Goal: Task Accomplishment & Management: Manage account settings

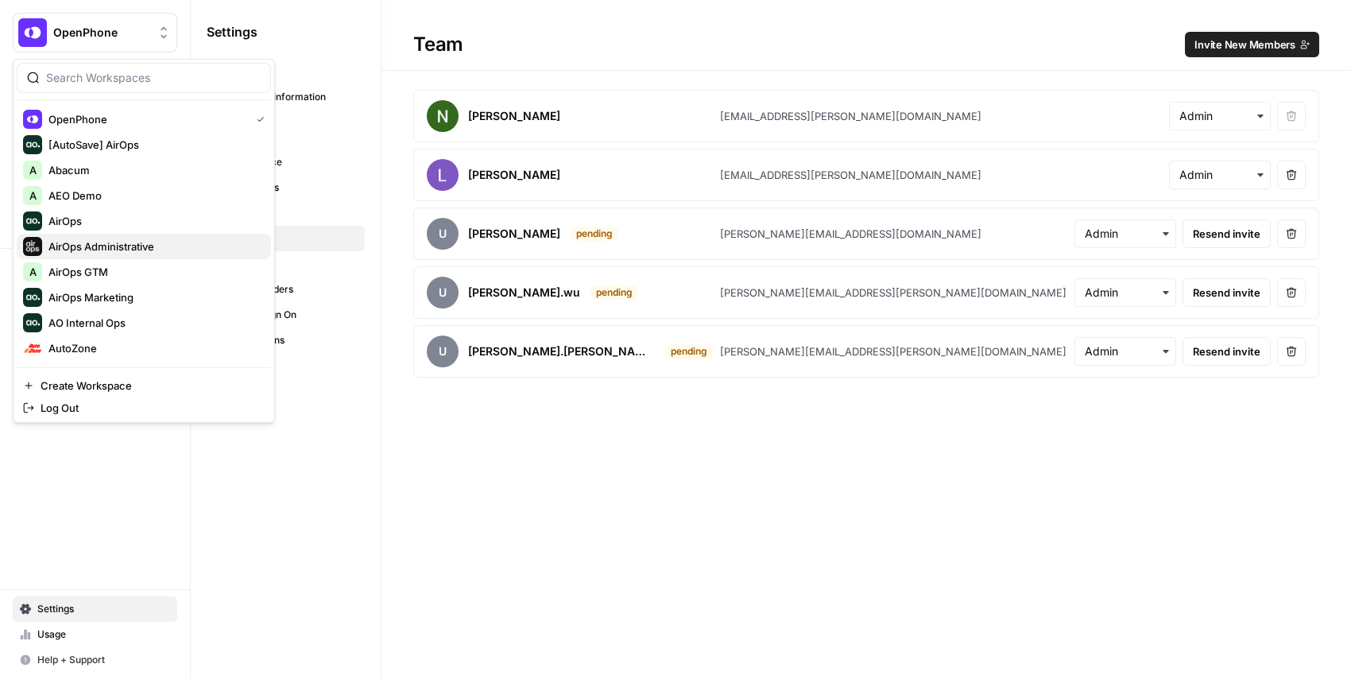
scroll to position [56, 0]
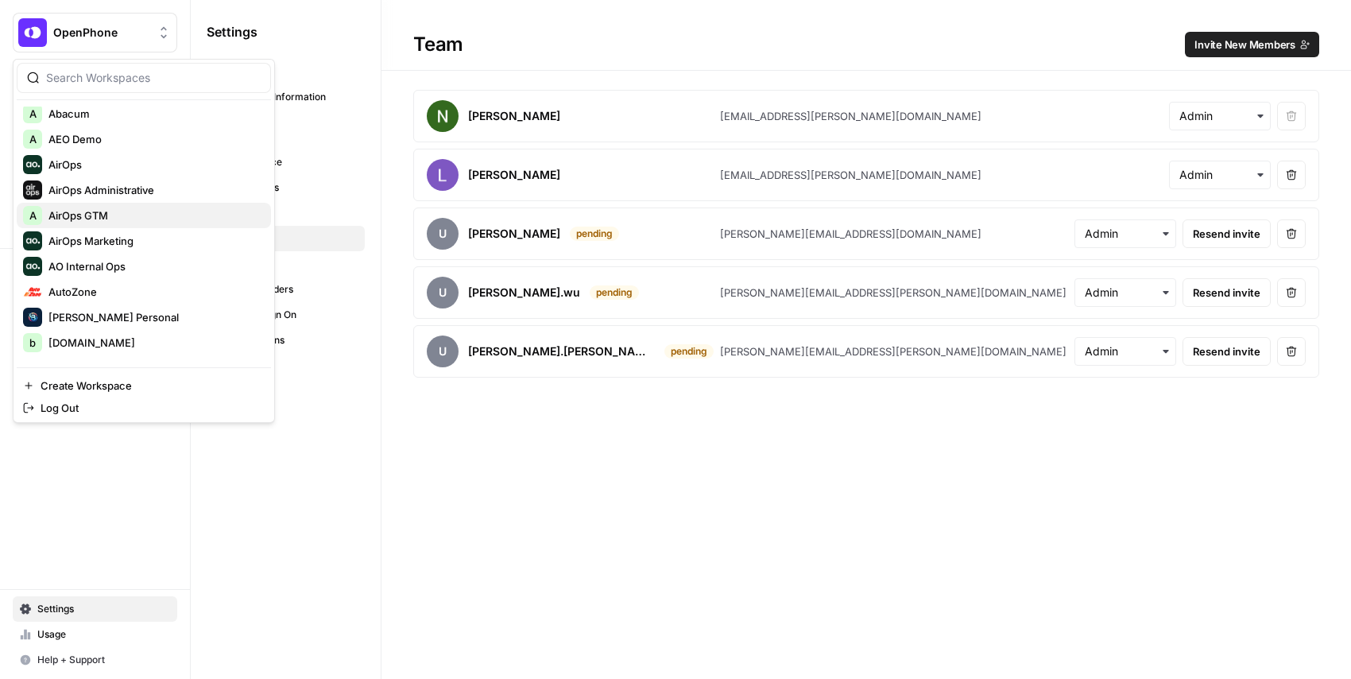
click at [145, 217] on span "AirOps GTM" at bounding box center [153, 215] width 210 height 16
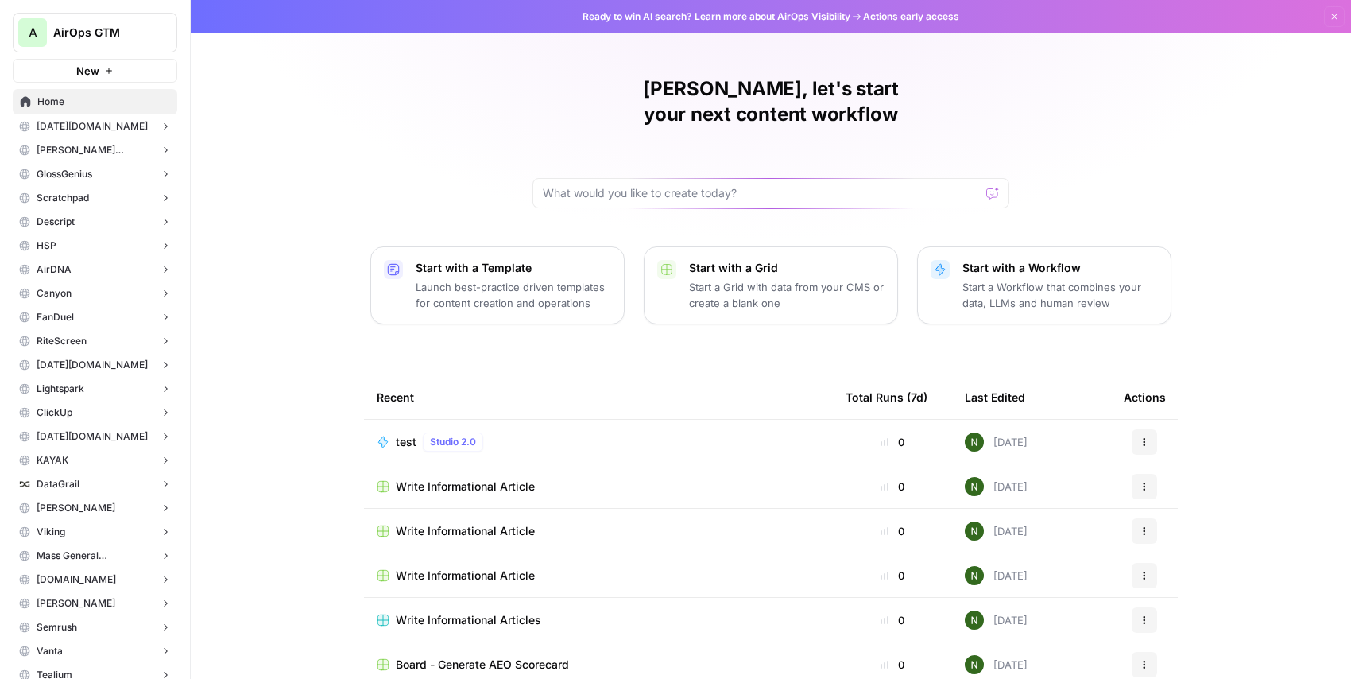
click at [340, 137] on div "[PERSON_NAME], let's start your next content workflow Start with a Template Lau…" at bounding box center [771, 378] width 1160 height 756
click at [83, 59] on button "New" at bounding box center [95, 71] width 164 height 24
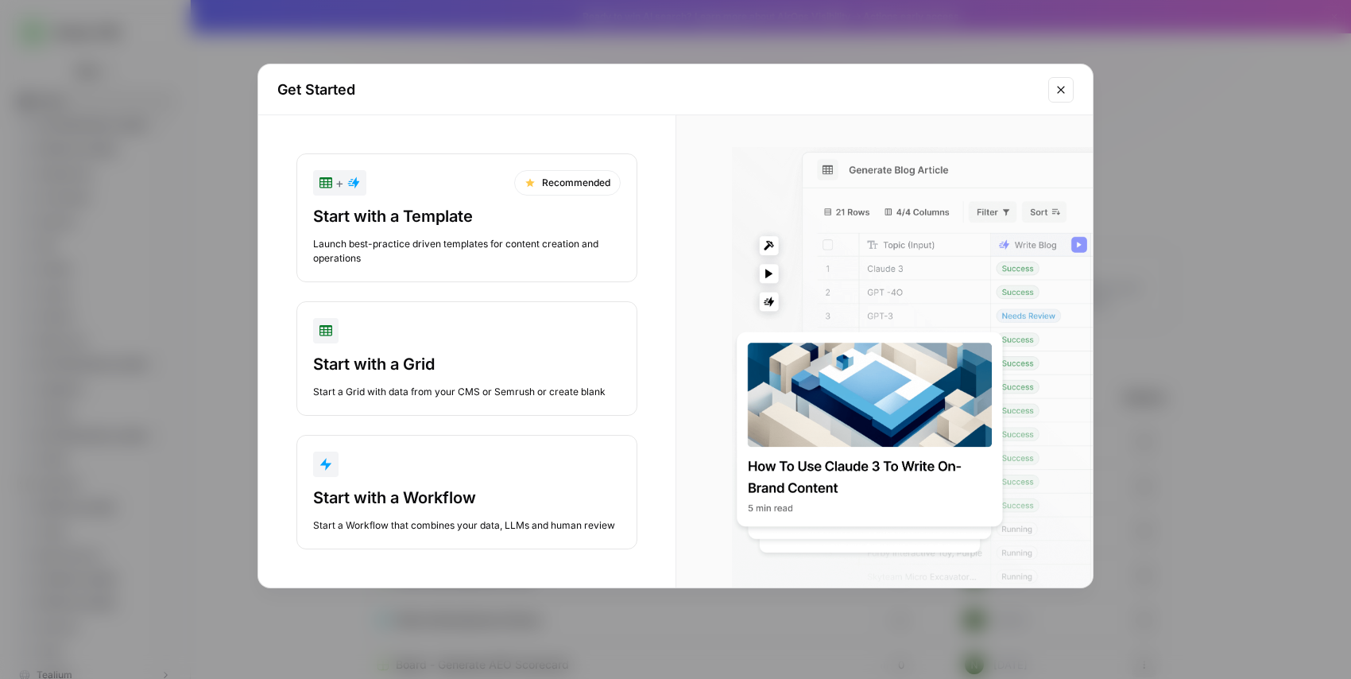
click at [91, 40] on div "Get Started + Recommended Start with a Template Launch best-practice driven tem…" at bounding box center [675, 339] width 1351 height 679
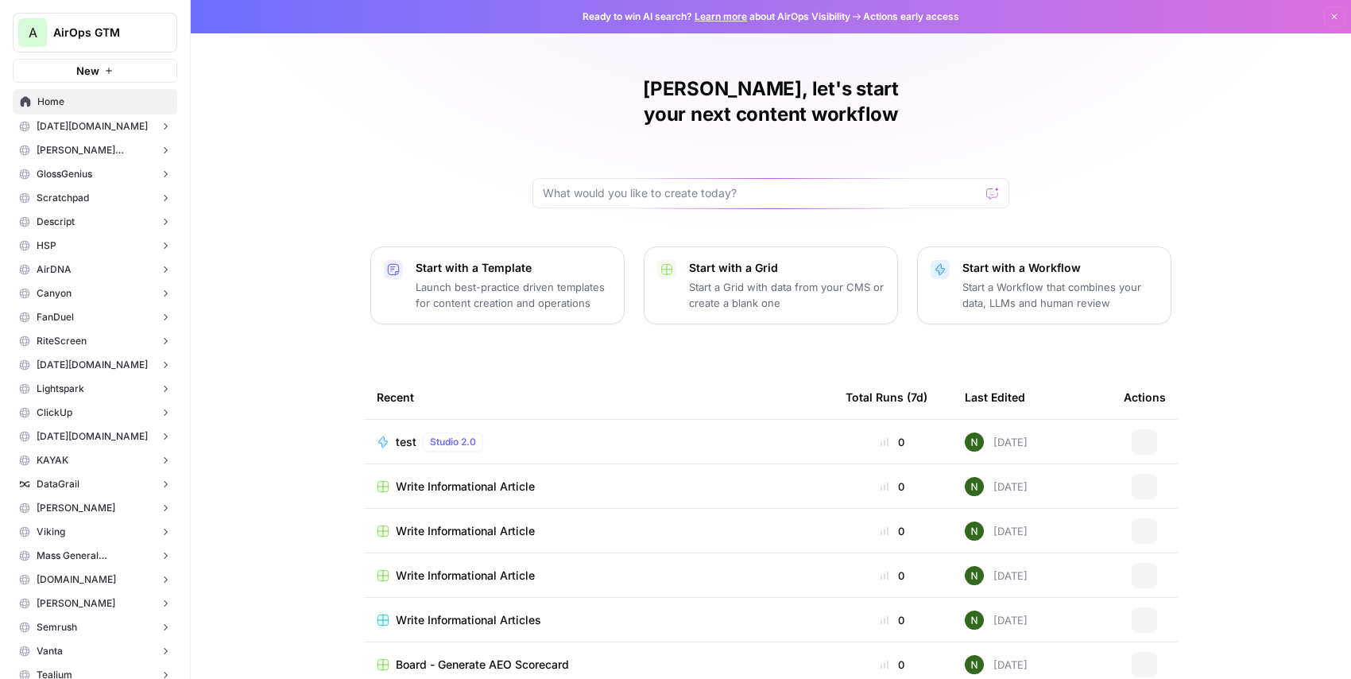
click at [91, 40] on span "AirOps GTM" at bounding box center [101, 33] width 96 height 16
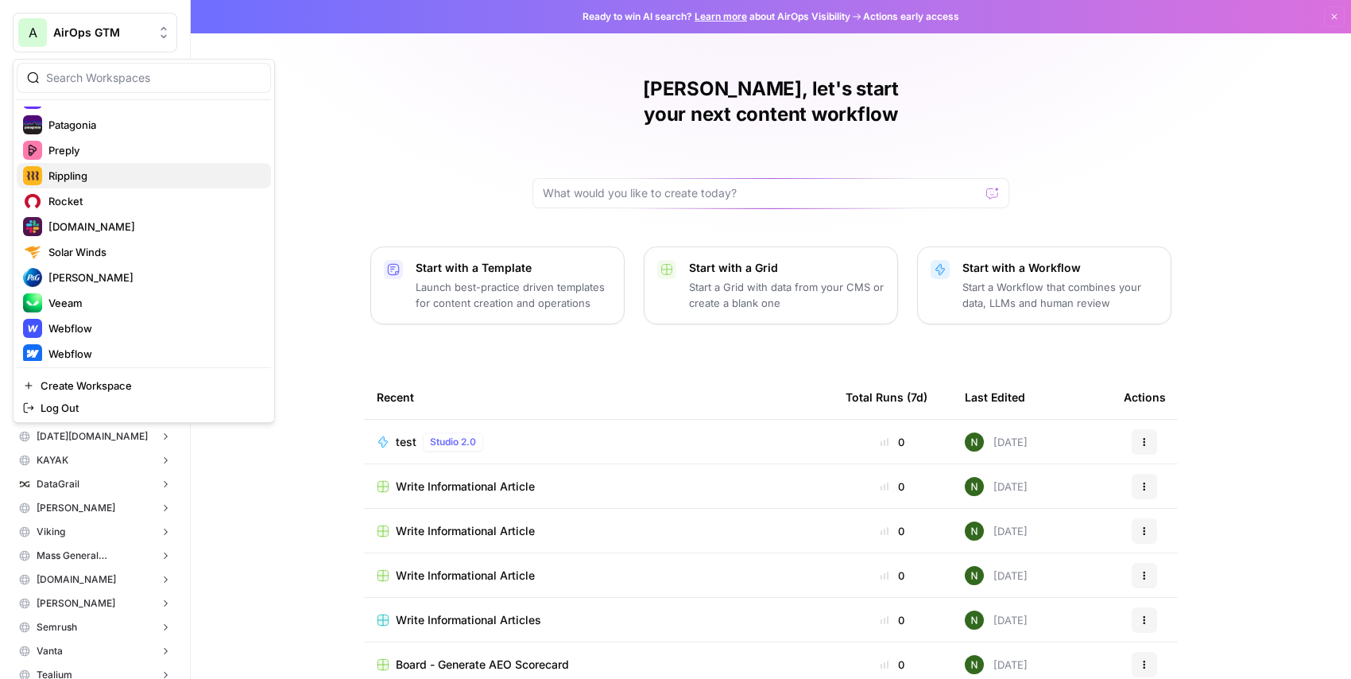
scroll to position [682, 0]
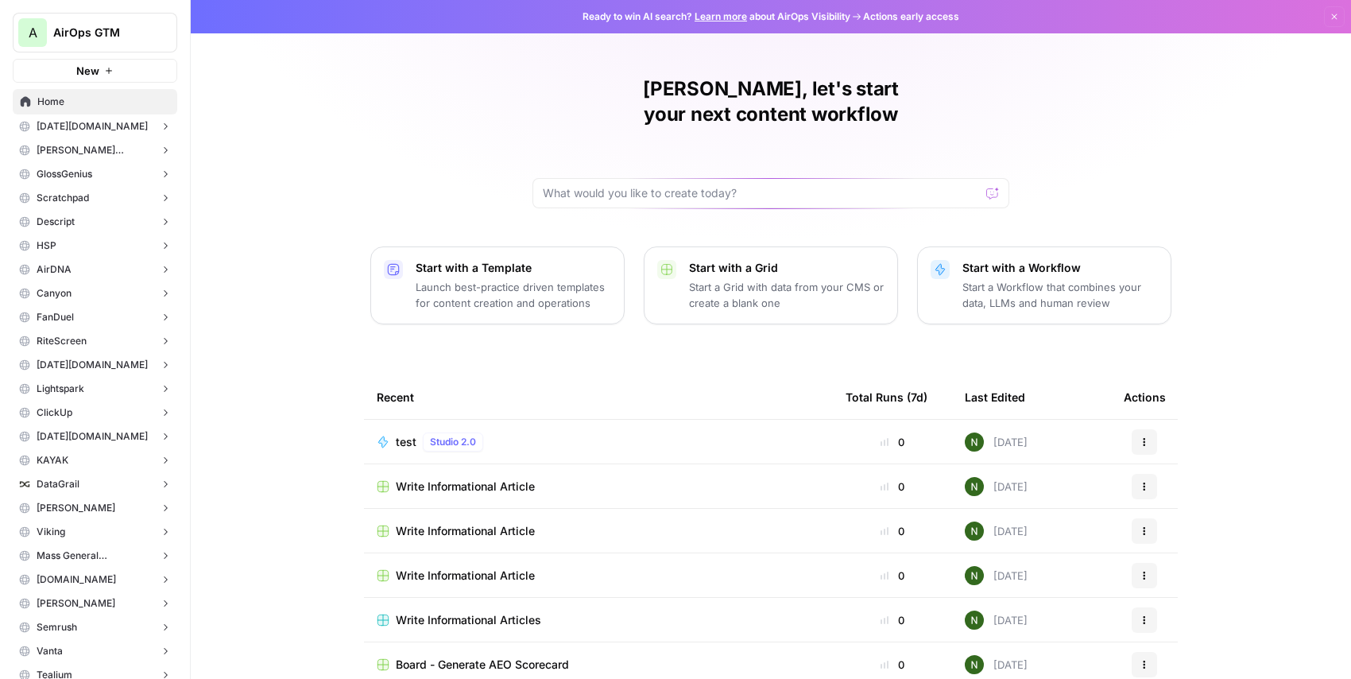
click at [323, 173] on div "Nick, let's start your next content workflow Start with a Template Launch best-…" at bounding box center [771, 378] width 1160 height 756
click at [400, 171] on div "Nick, let's start your next content workflow Start with a Template Launch best-…" at bounding box center [771, 378] width 1160 height 756
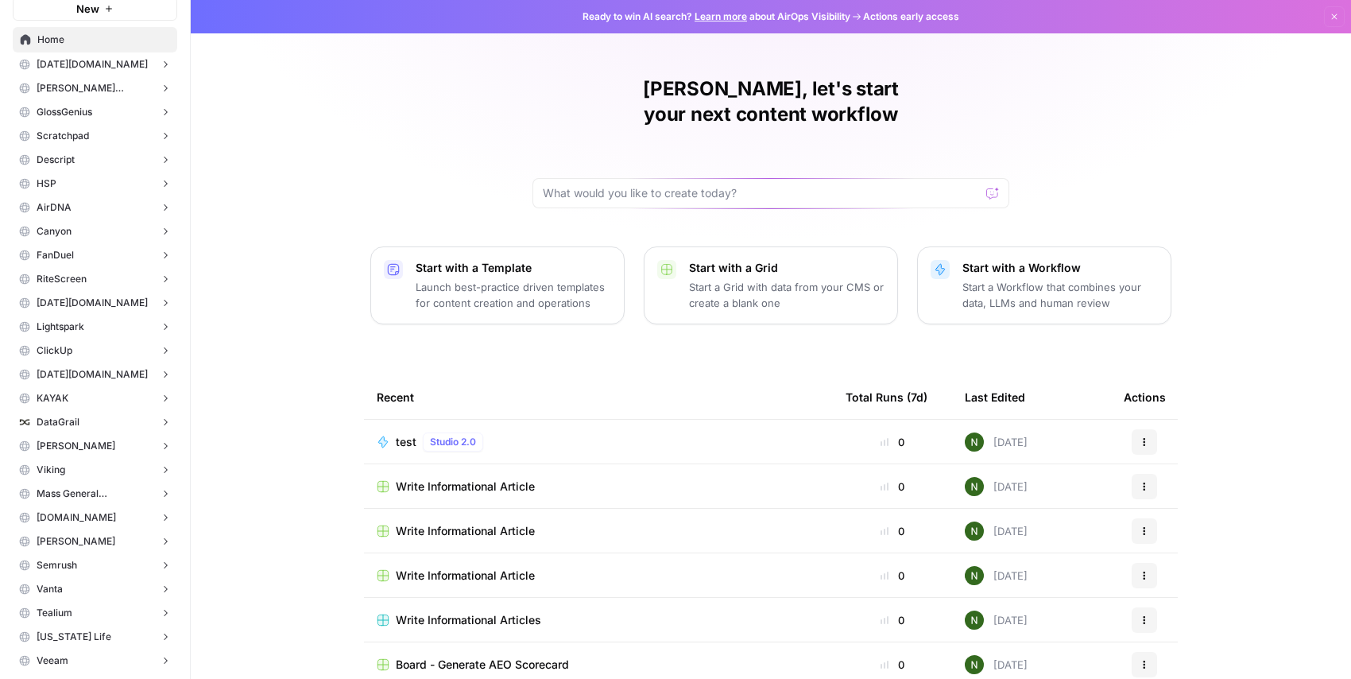
scroll to position [0, 0]
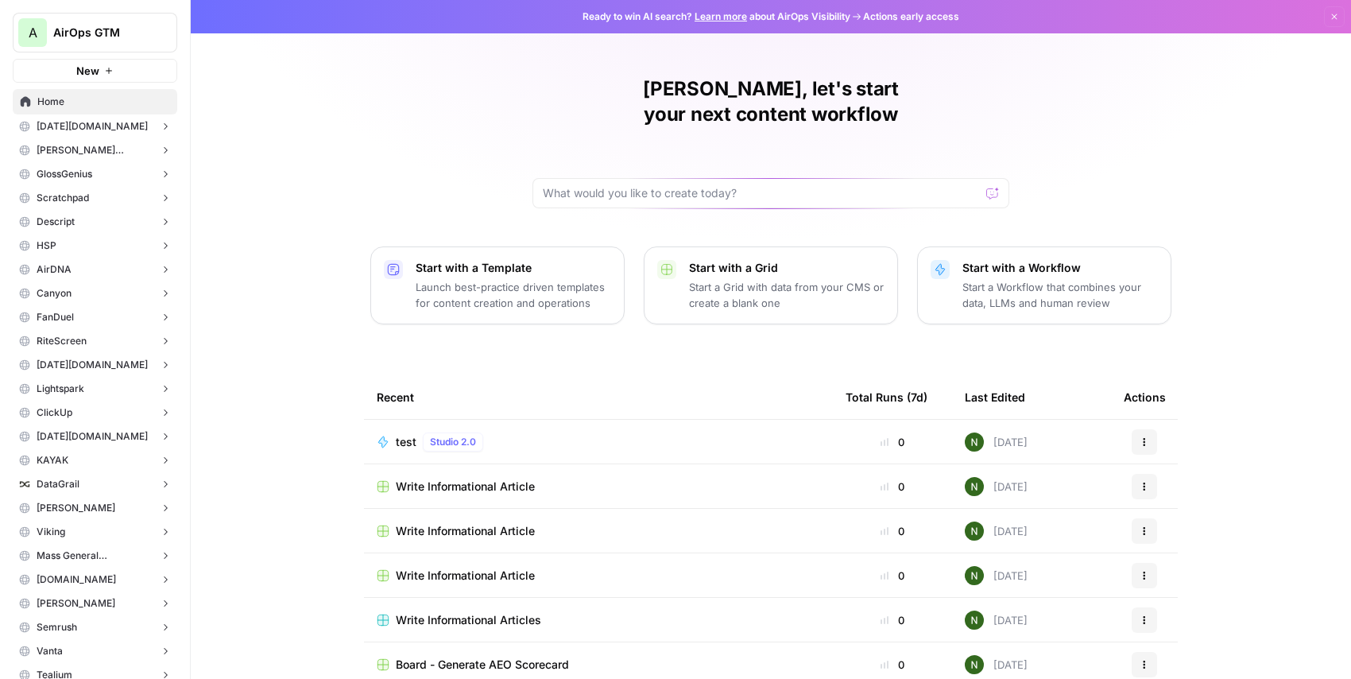
click at [90, 57] on div "A AirOps GTM New" at bounding box center [95, 41] width 190 height 83
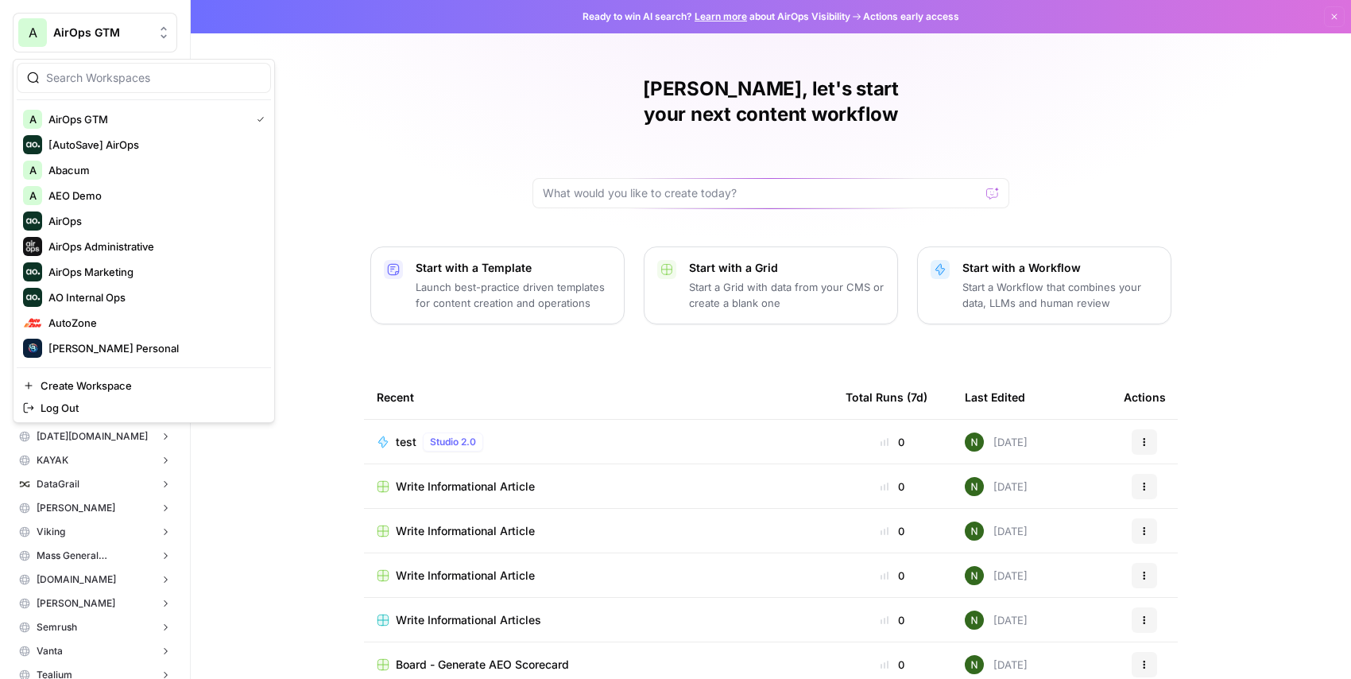
click at [90, 37] on span "AirOps GTM" at bounding box center [101, 33] width 96 height 16
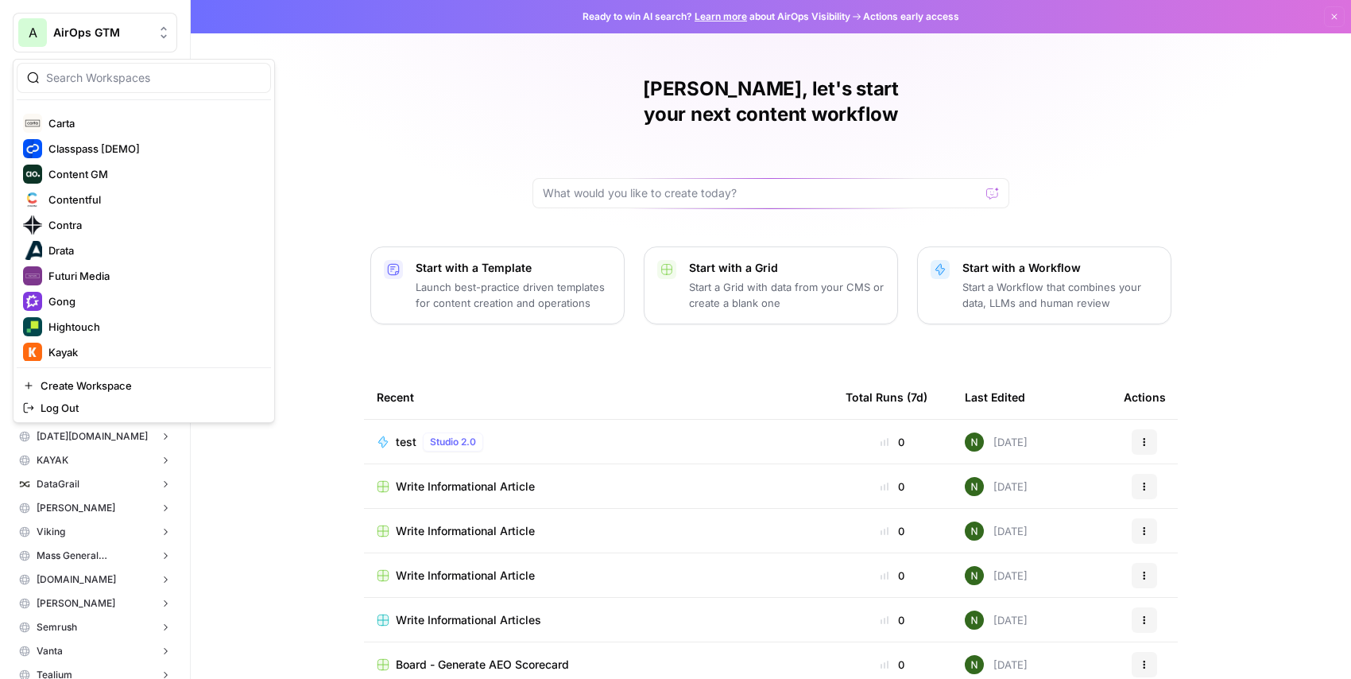
scroll to position [273, 0]
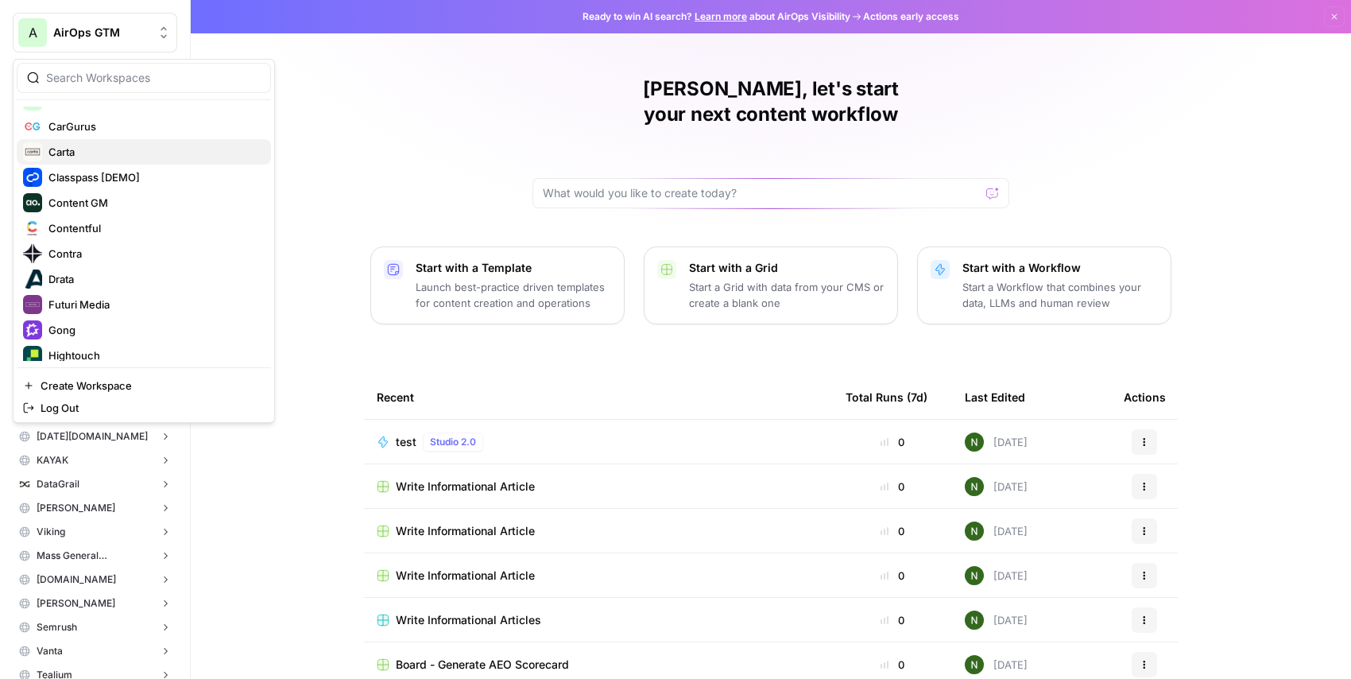
click at [90, 151] on span "Carta" at bounding box center [153, 152] width 210 height 16
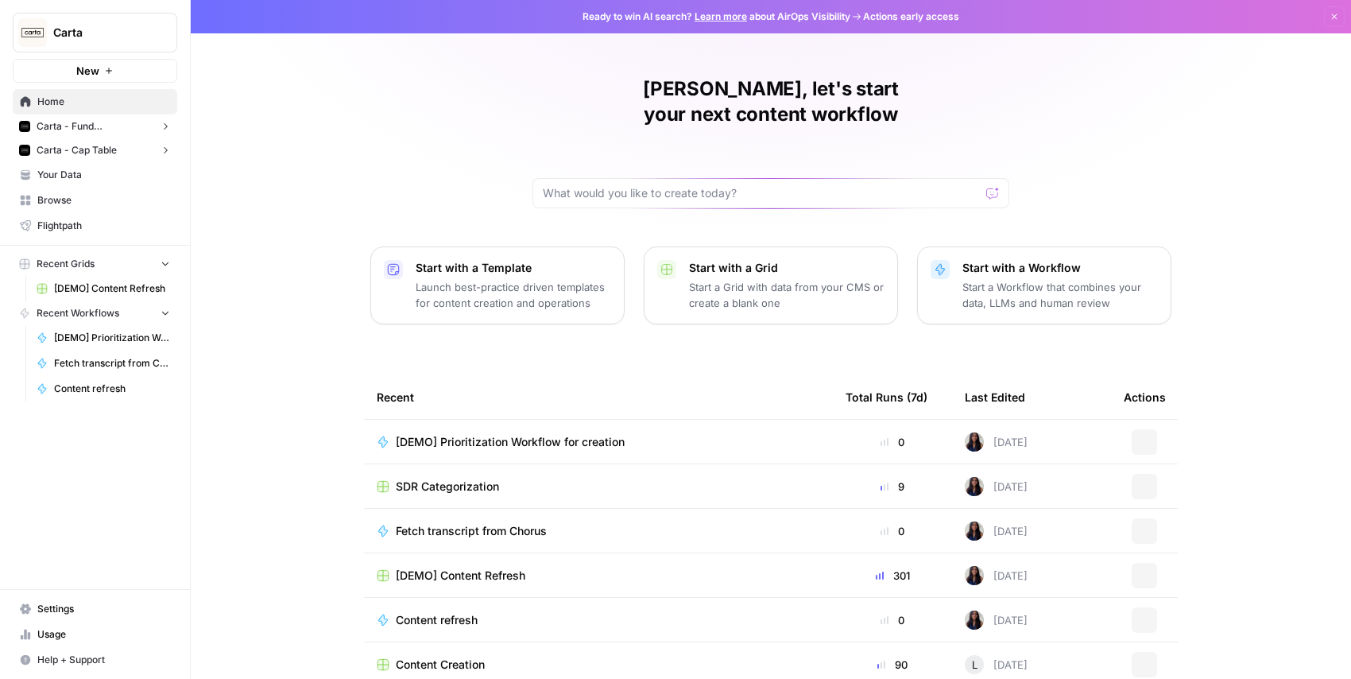
click at [92, 133] on button "Carta - Fund Administration" at bounding box center [95, 126] width 164 height 24
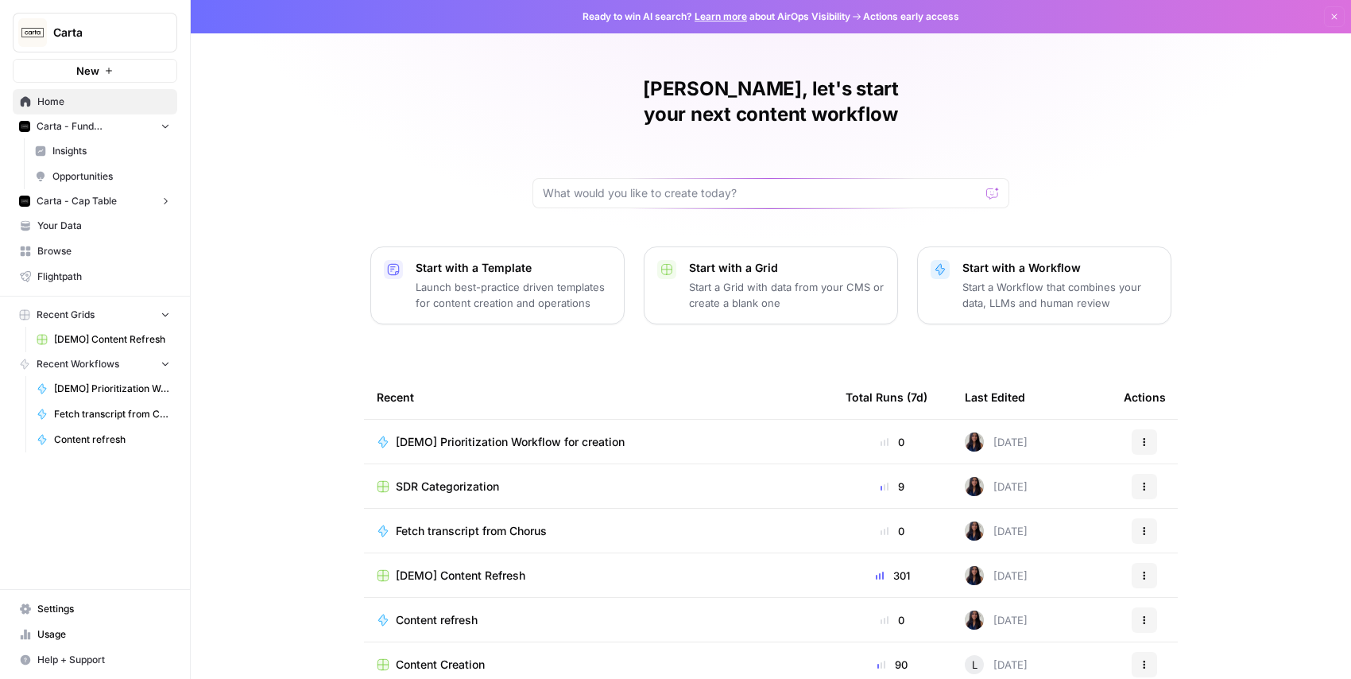
click at [264, 125] on div "Nick, let's start your next content workflow Start with a Template Launch best-…" at bounding box center [771, 378] width 1160 height 756
click at [369, 187] on div "Nick, let's start your next content workflow Start with a Template Launch best-…" at bounding box center [771, 378] width 1160 height 756
click at [67, 126] on span "Carta - Fund Administration" at bounding box center [95, 126] width 117 height 14
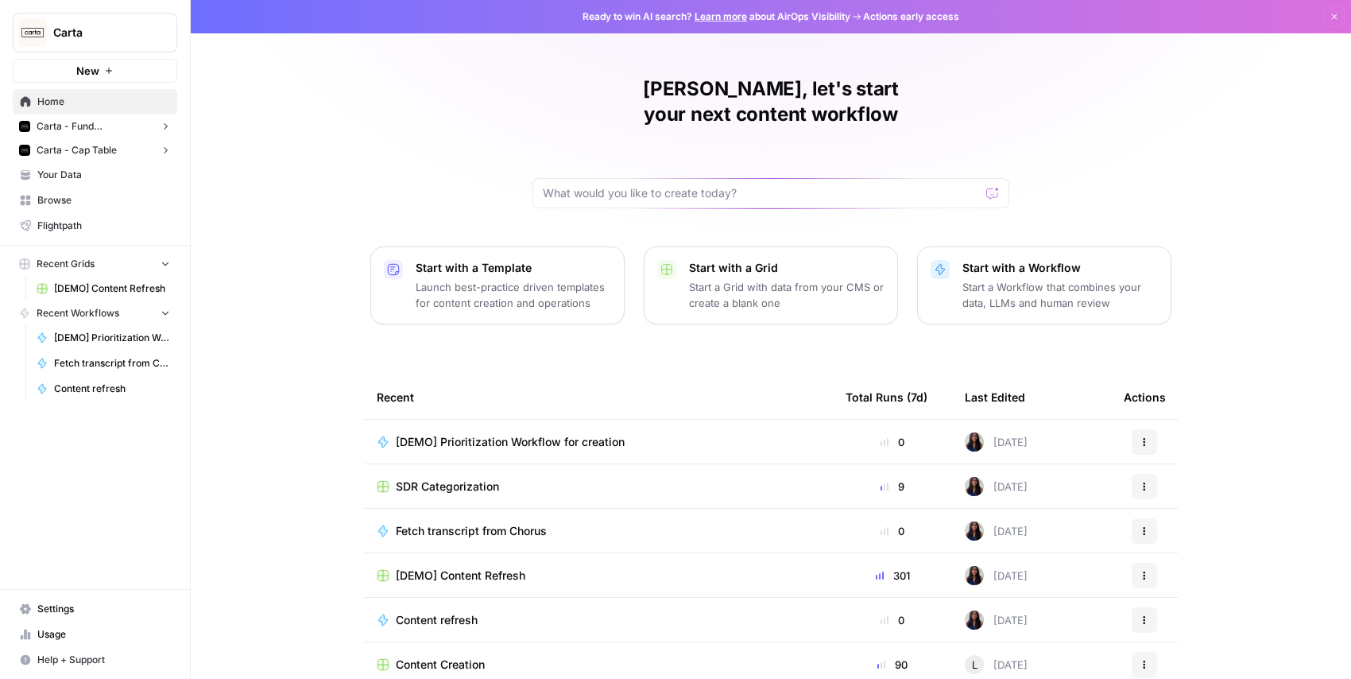
click at [68, 127] on span "Carta - Fund Administration" at bounding box center [95, 126] width 117 height 14
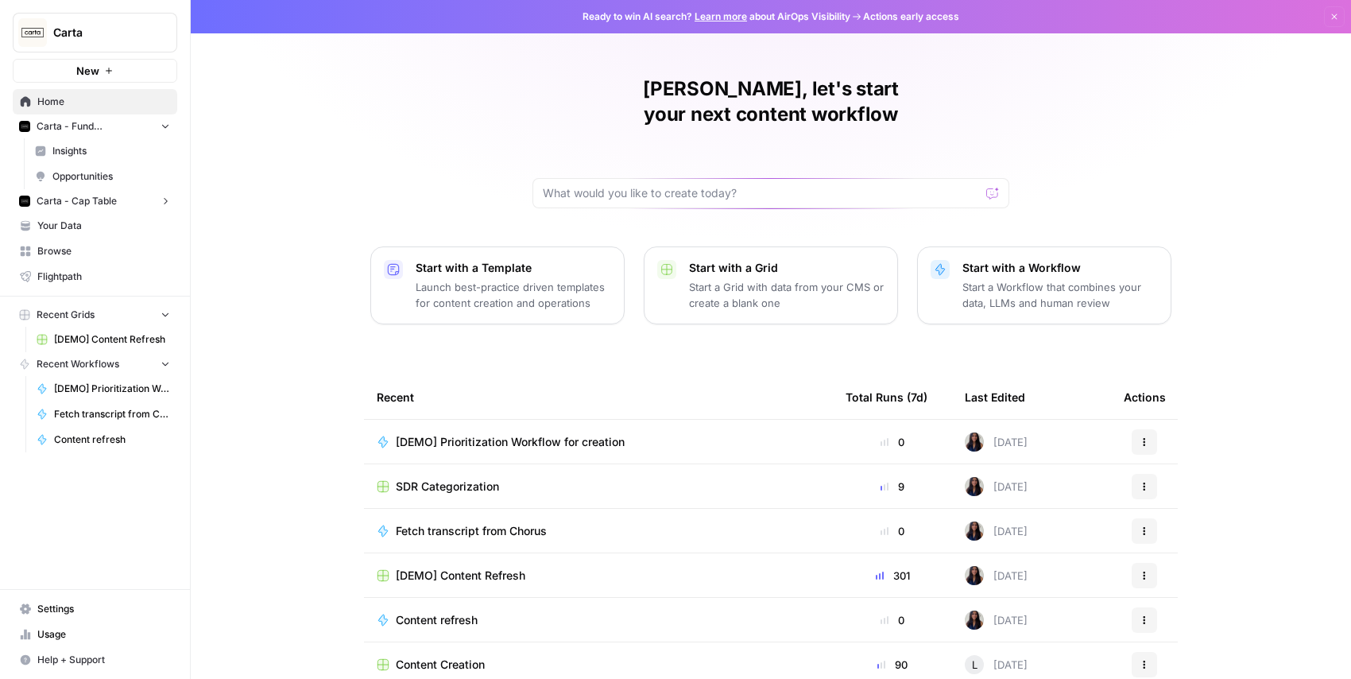
click at [68, 145] on span "Insights" at bounding box center [111, 151] width 118 height 14
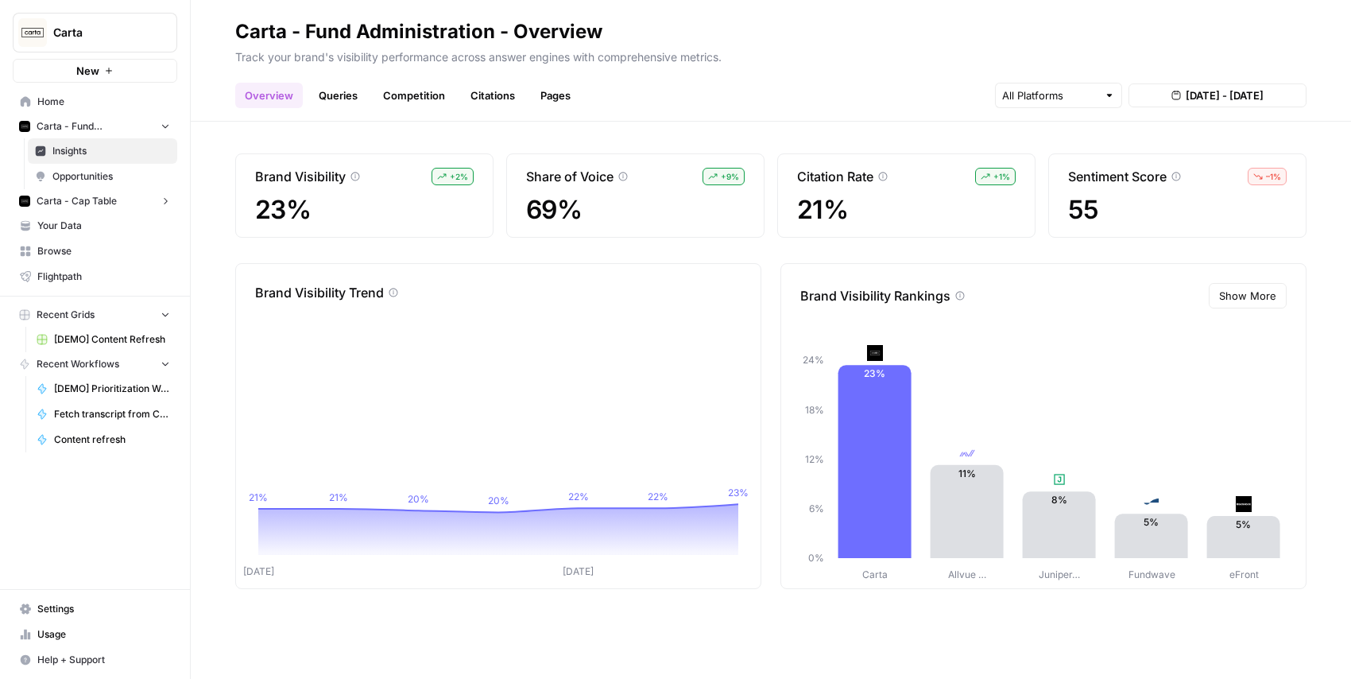
click at [303, 99] on ul "Overview Queries Competition Citations Pages" at bounding box center [407, 95] width 345 height 25
click at [331, 99] on link "Queries" at bounding box center [338, 95] width 58 height 25
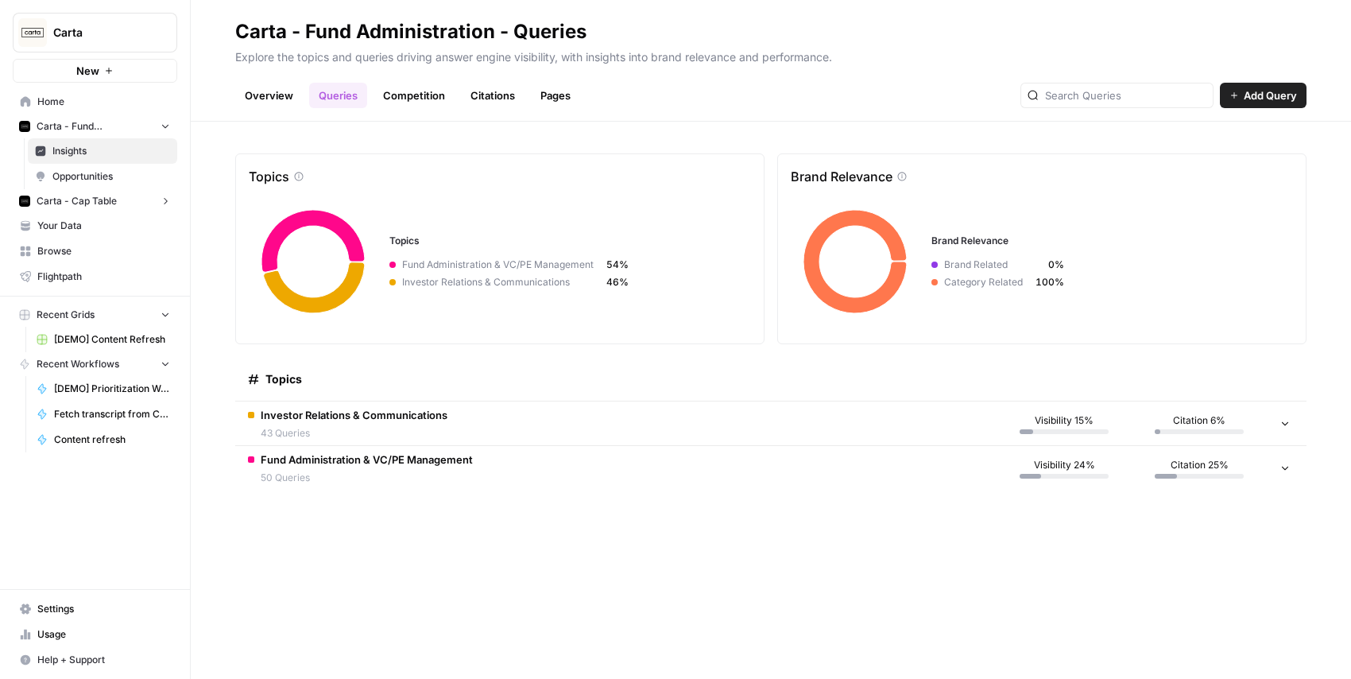
click at [277, 106] on link "Overview" at bounding box center [269, 95] width 68 height 25
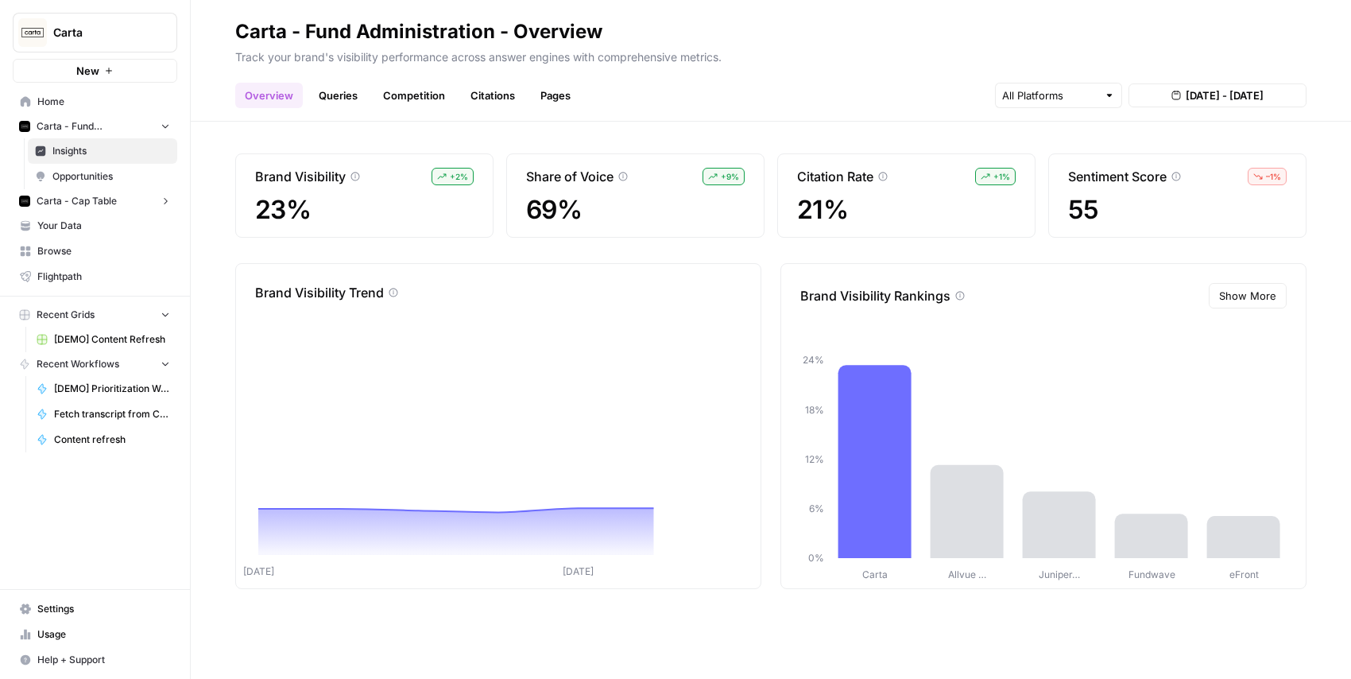
click at [411, 93] on link "Competition" at bounding box center [413, 95] width 81 height 25
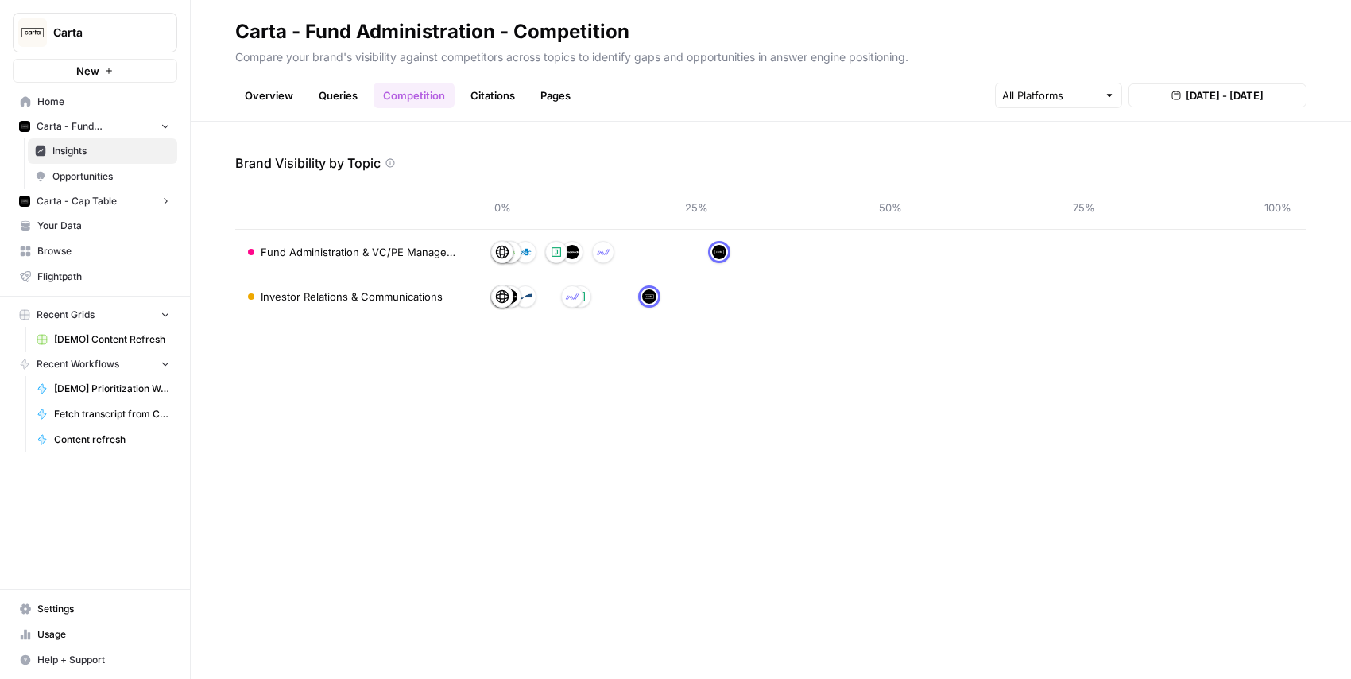
click at [504, 100] on link "Citations" at bounding box center [493, 95] width 64 height 25
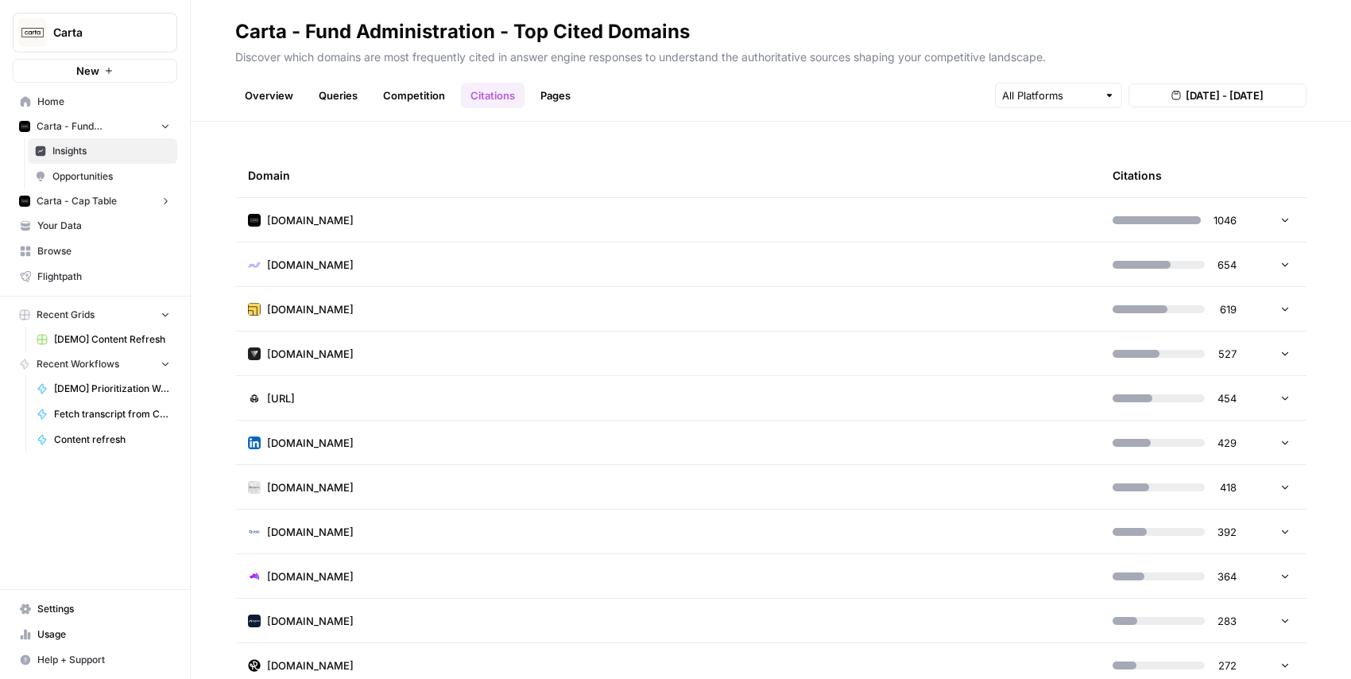
click at [88, 176] on span "Opportunities" at bounding box center [111, 176] width 118 height 14
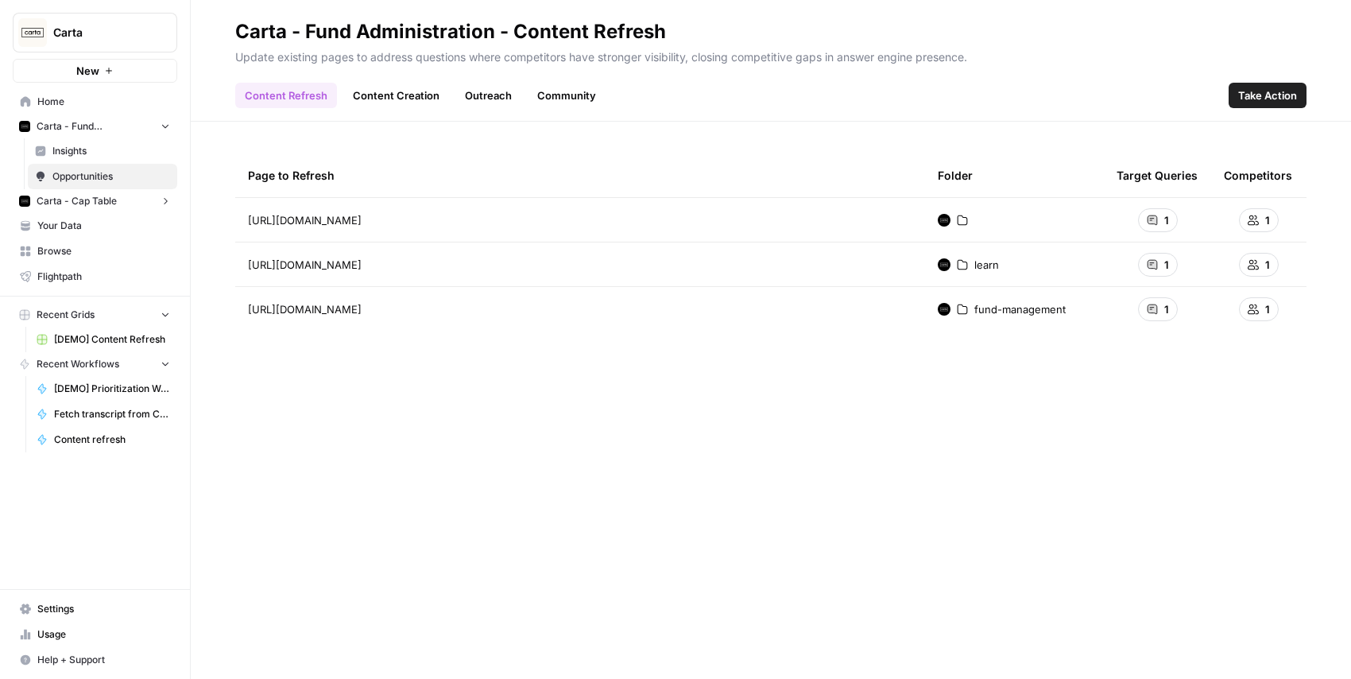
click at [361, 91] on link "Content Creation" at bounding box center [396, 95] width 106 height 25
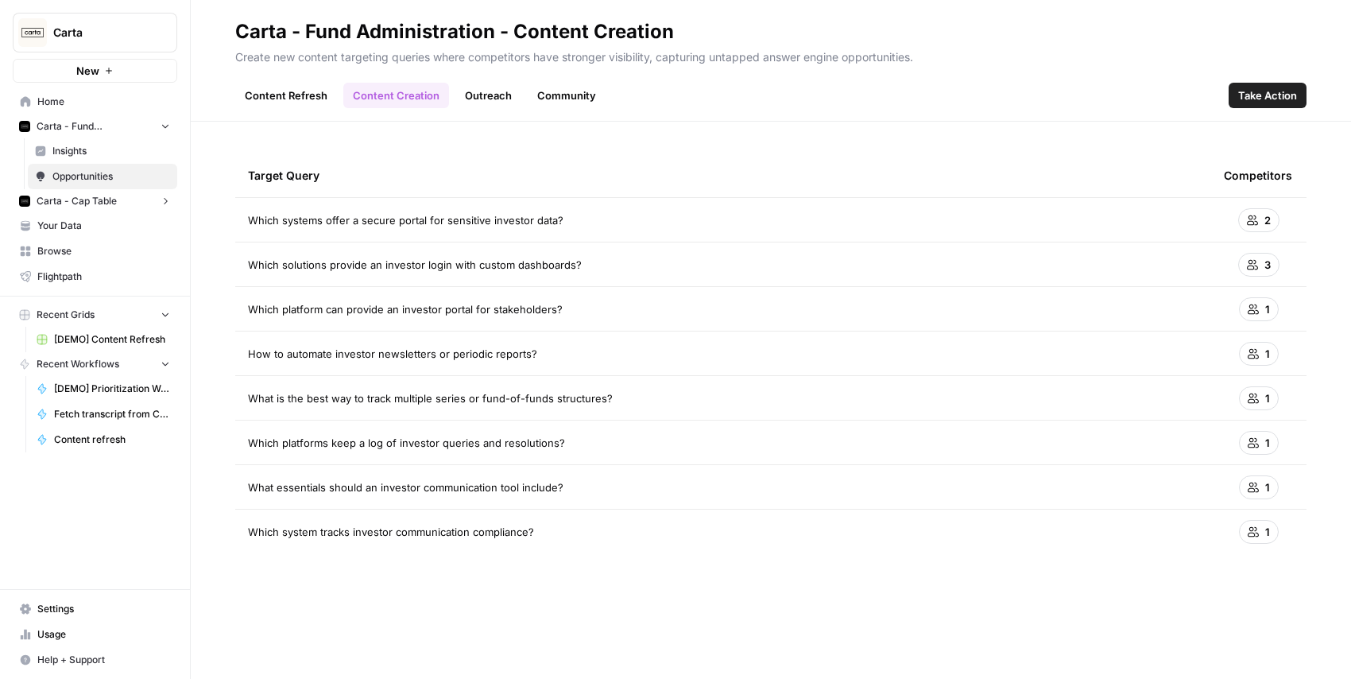
click at [501, 149] on div "Target Query Competitors Which systems offer a secure portal for sensitive inve…" at bounding box center [771, 400] width 1160 height 557
click at [373, 98] on link "Content Creation" at bounding box center [396, 95] width 106 height 25
click at [91, 138] on link "Insights" at bounding box center [102, 150] width 149 height 25
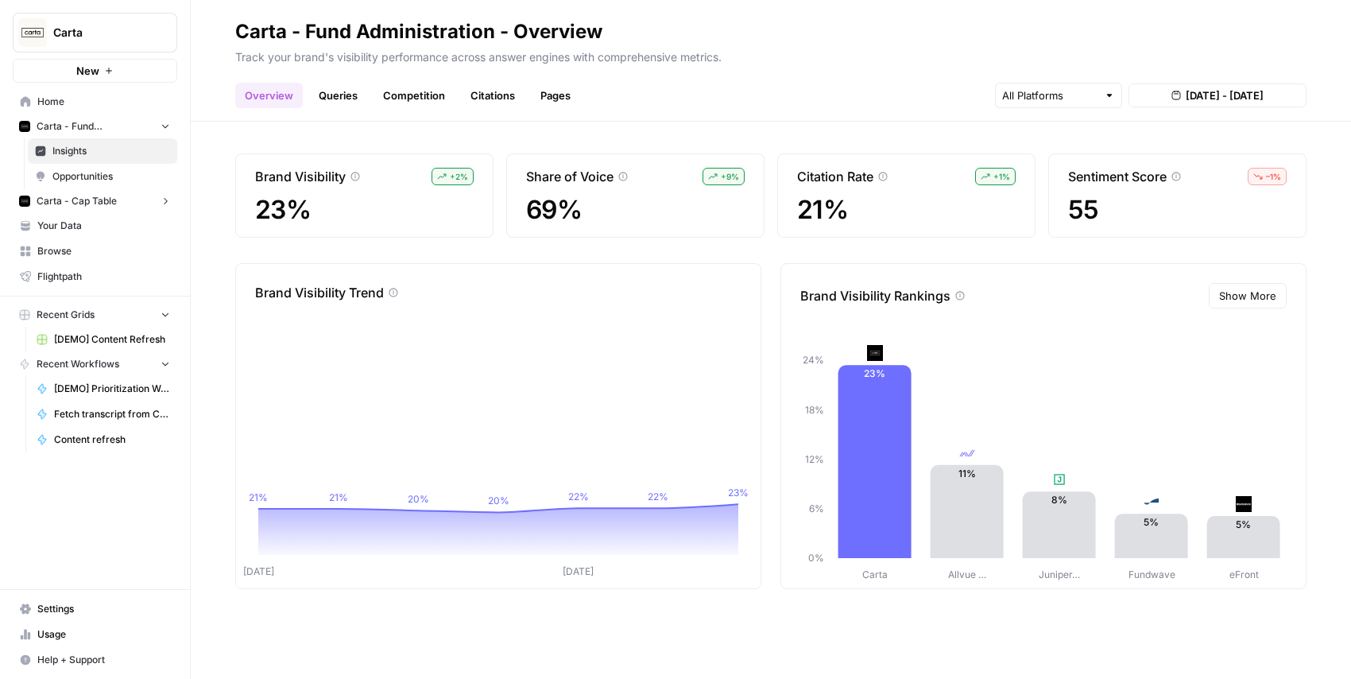
click at [74, 174] on span "Opportunities" at bounding box center [111, 176] width 118 height 14
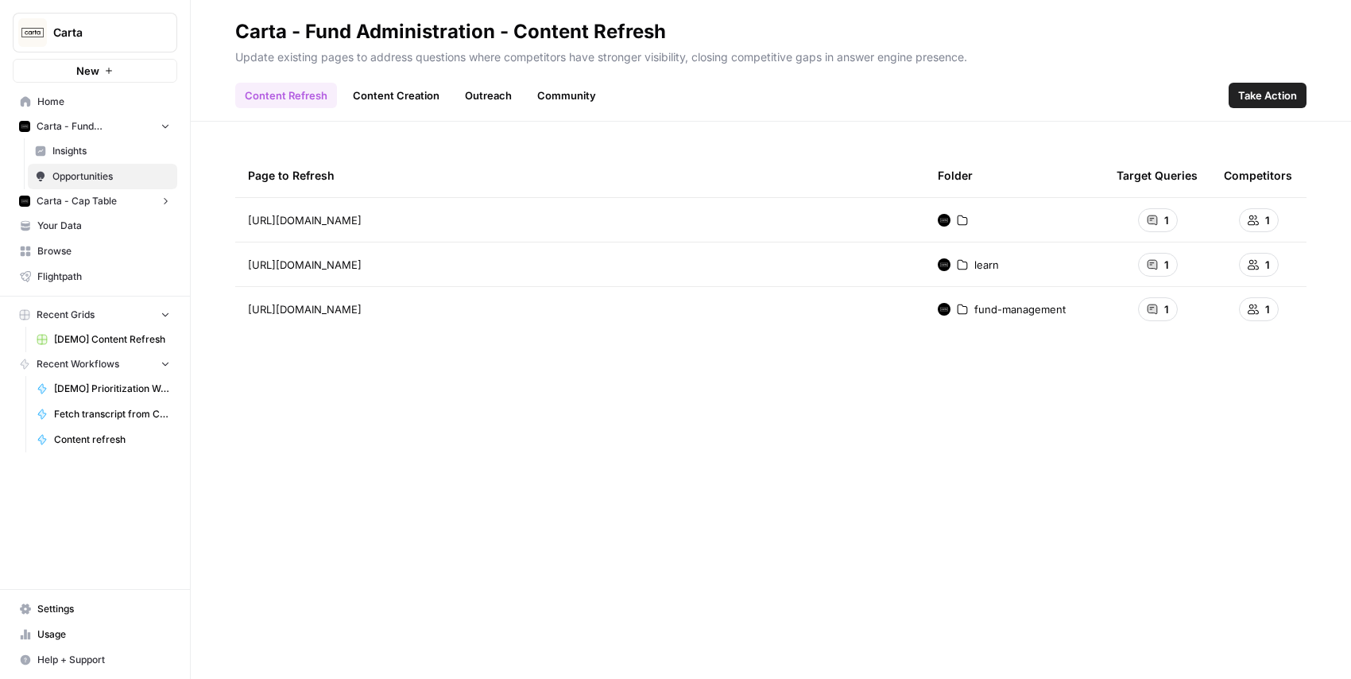
click at [403, 102] on link "Content Creation" at bounding box center [396, 95] width 106 height 25
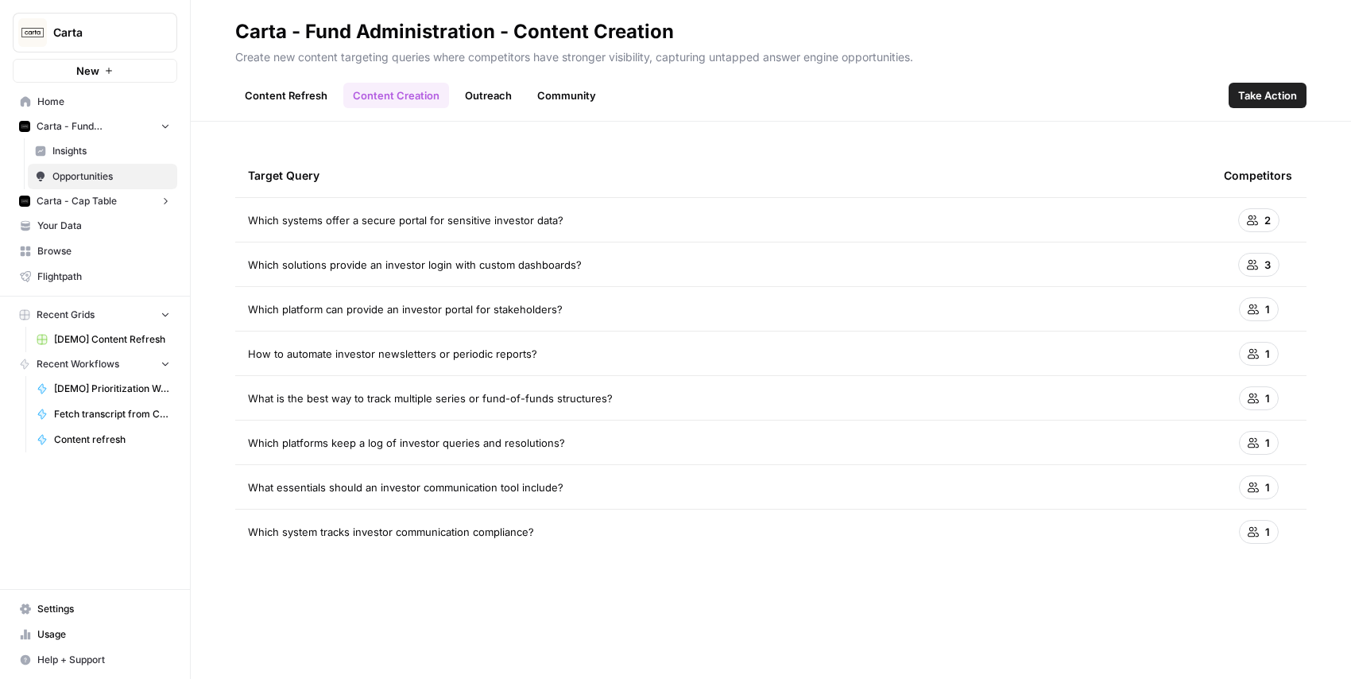
click at [529, 266] on span "Which solutions provide an investor login with custom dashboards?" at bounding box center [415, 265] width 334 height 16
drag, startPoint x: 245, startPoint y: 269, endPoint x: 652, endPoint y: 269, distance: 407.6
click at [652, 269] on td "Which solutions provide an investor login with custom dashboards?" at bounding box center [723, 264] width 976 height 44
click at [652, 269] on div "Which solutions provide an investor login with custom dashboards?" at bounding box center [723, 265] width 950 height 16
click at [1216, 89] on div "Content Refresh Content Creation Outreach Community Take Action" at bounding box center [770, 89] width 1071 height 38
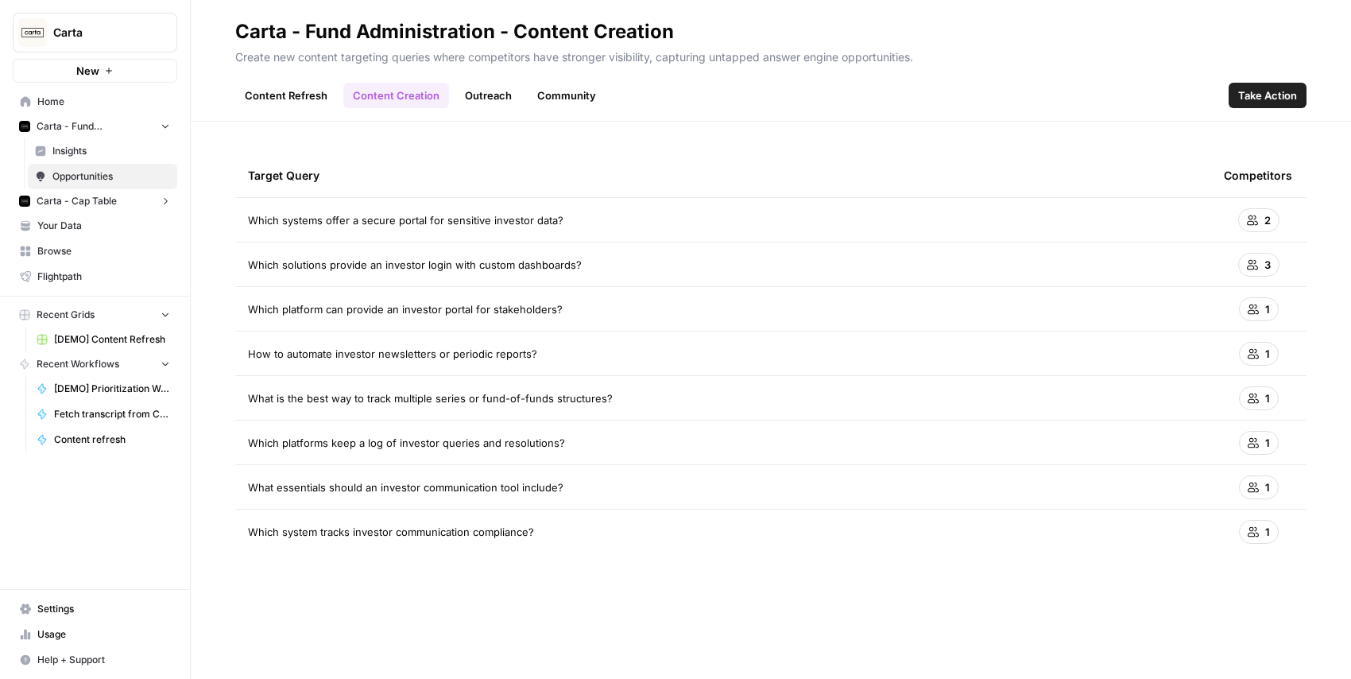
click at [92, 331] on link "[DEMO] Content Refresh" at bounding box center [103, 339] width 148 height 25
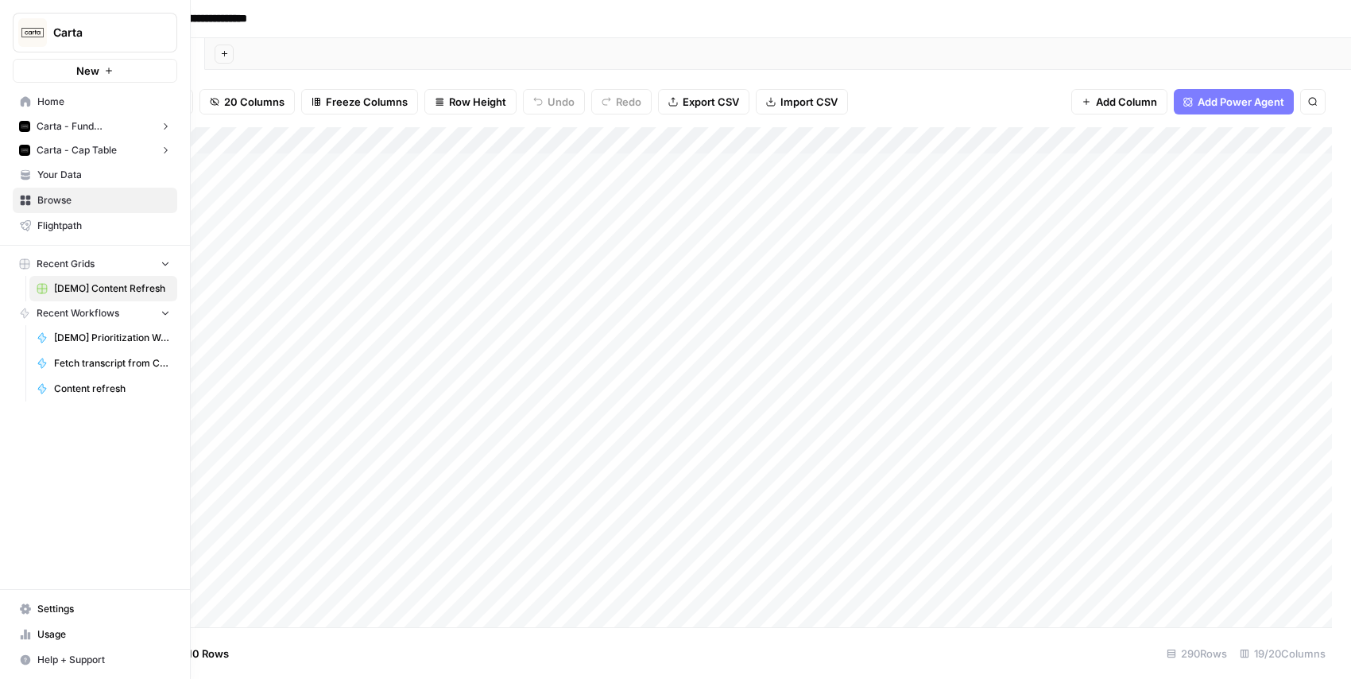
click at [74, 338] on span "[DEMO] Prioritization Workflow for creation" at bounding box center [112, 338] width 116 height 14
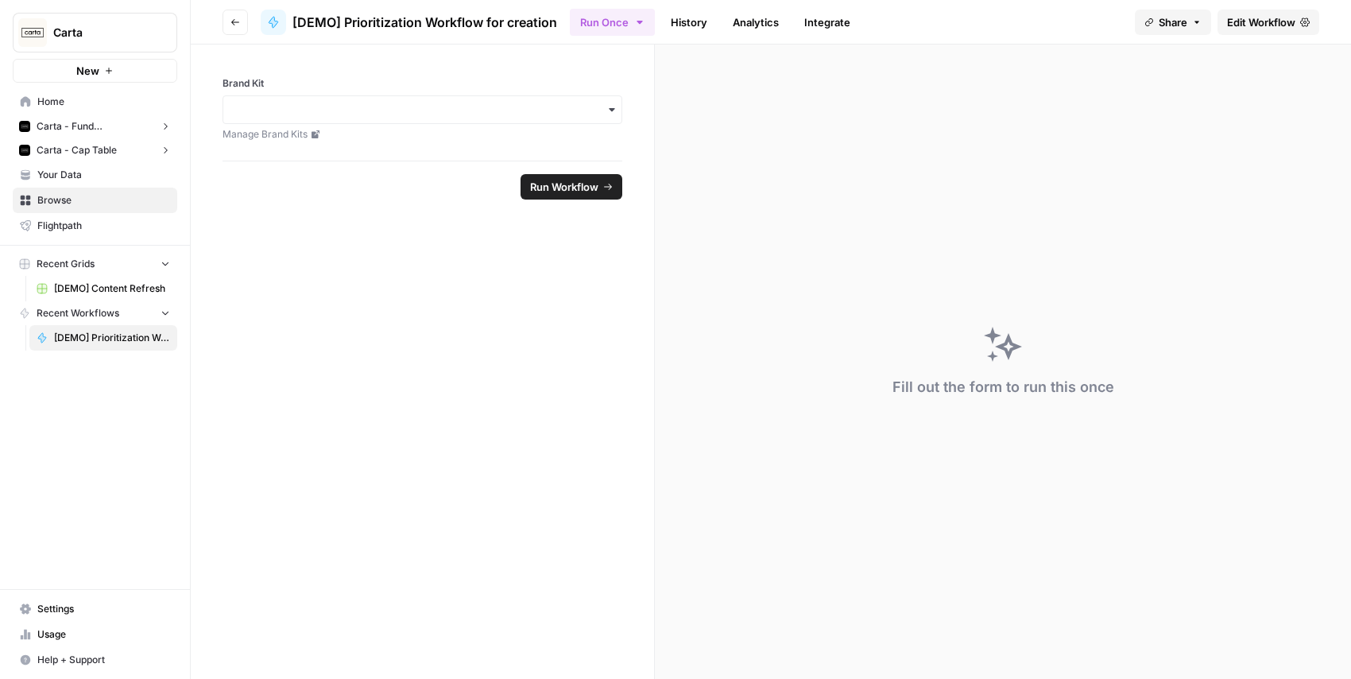
click at [110, 311] on span "Recent Workflows" at bounding box center [78, 313] width 83 height 14
click at [160, 261] on icon "button" at bounding box center [165, 262] width 11 height 11
click at [55, 180] on span "Your Data" at bounding box center [103, 175] width 133 height 14
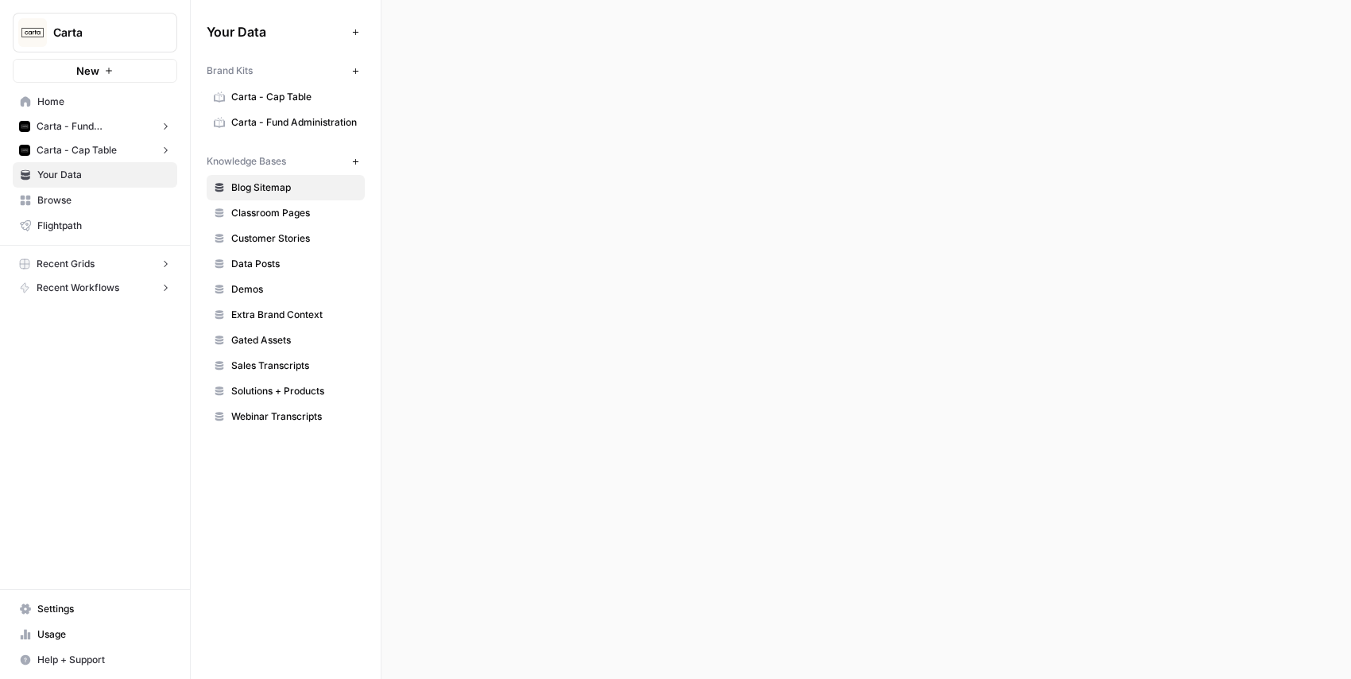
click at [64, 101] on span "Home" at bounding box center [103, 102] width 133 height 14
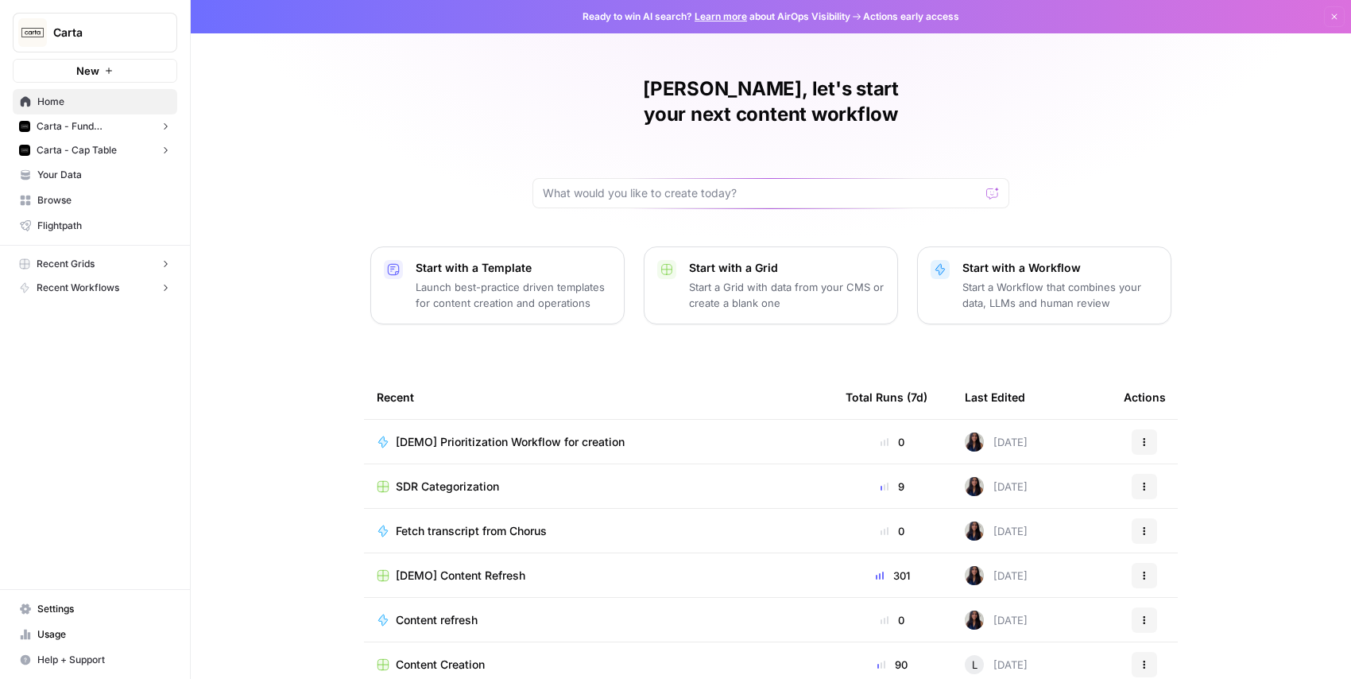
scroll to position [52, 0]
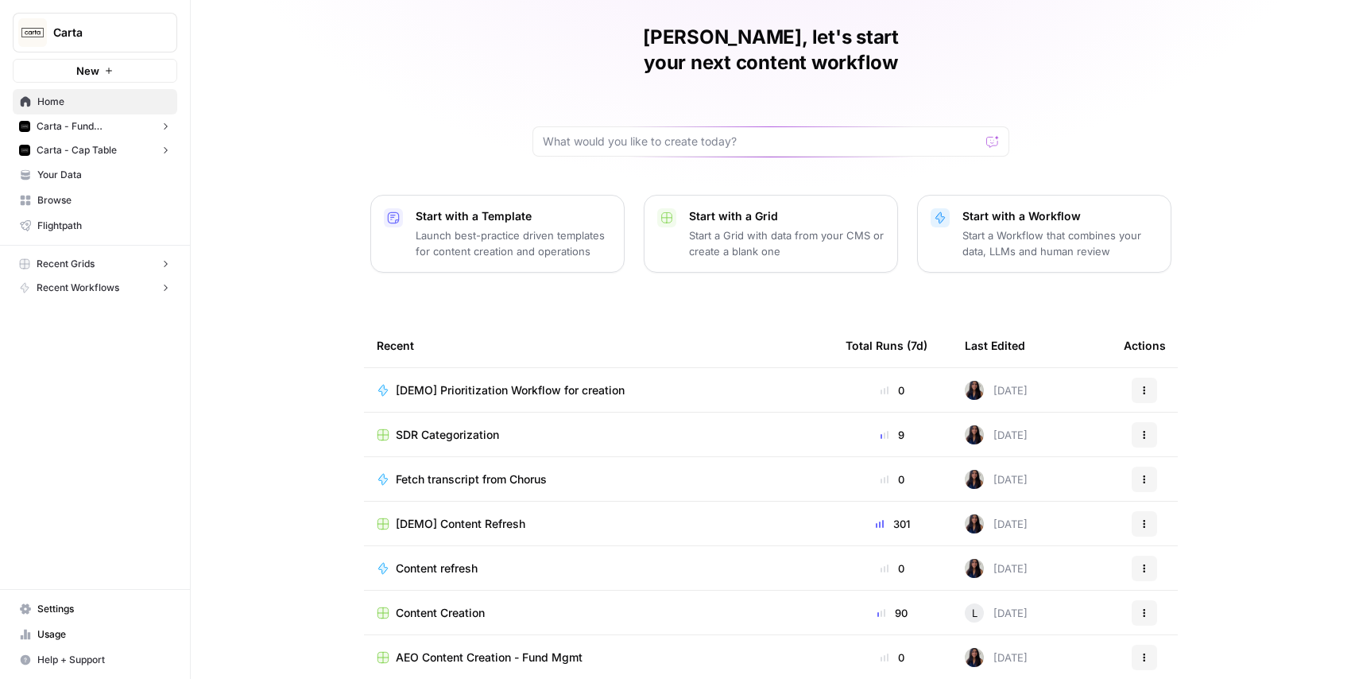
click at [427, 427] on span "SDR Categorization" at bounding box center [447, 435] width 103 height 16
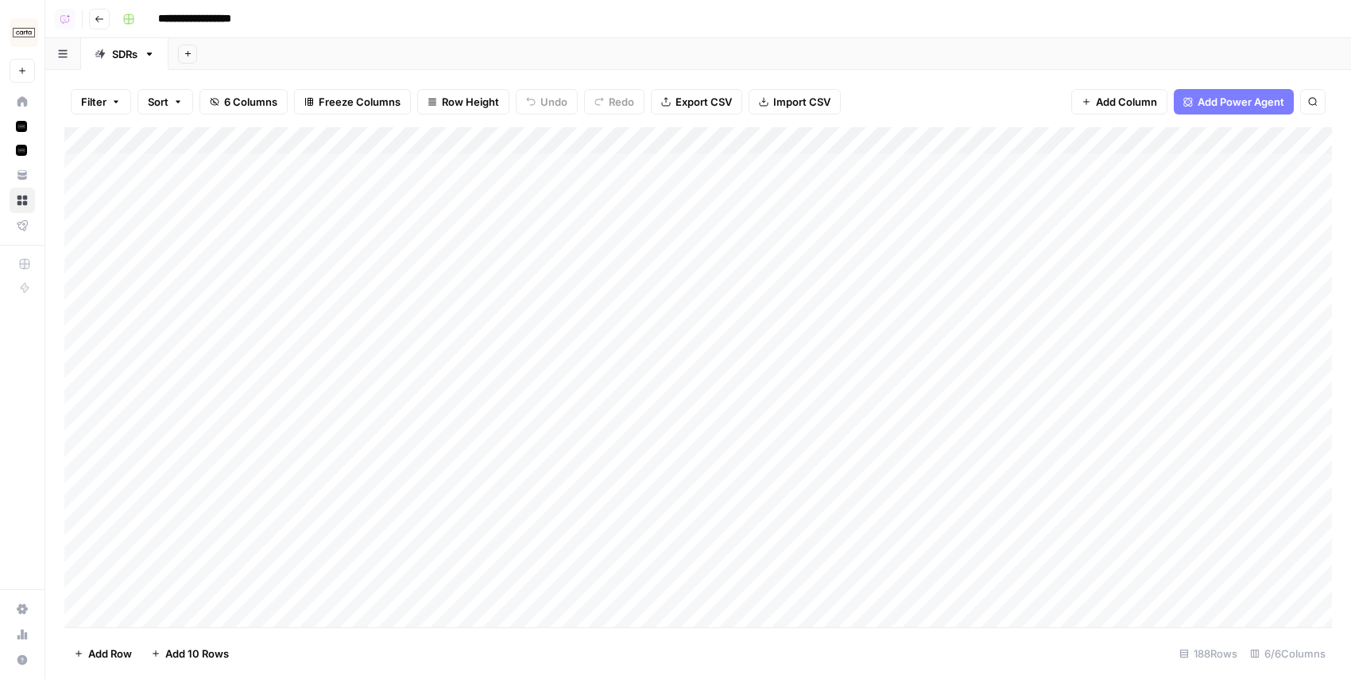
click at [100, 18] on icon "button" at bounding box center [99, 19] width 8 height 6
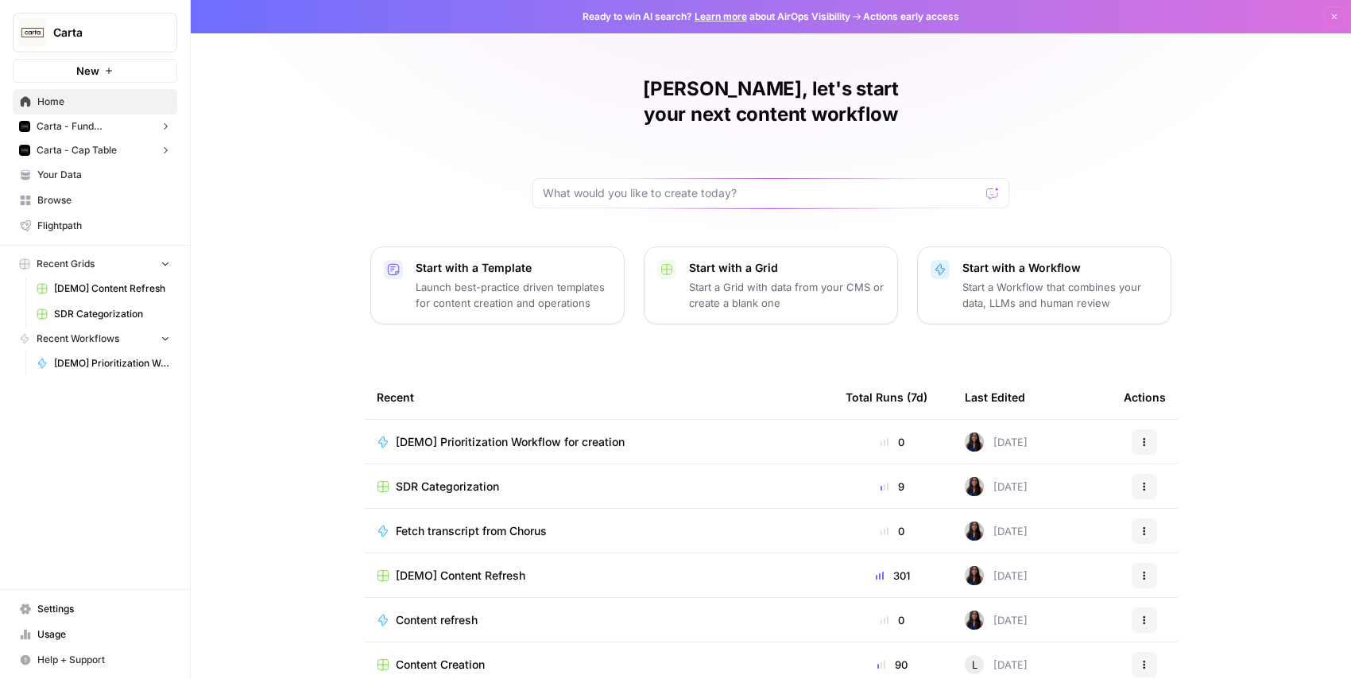
scroll to position [52, 0]
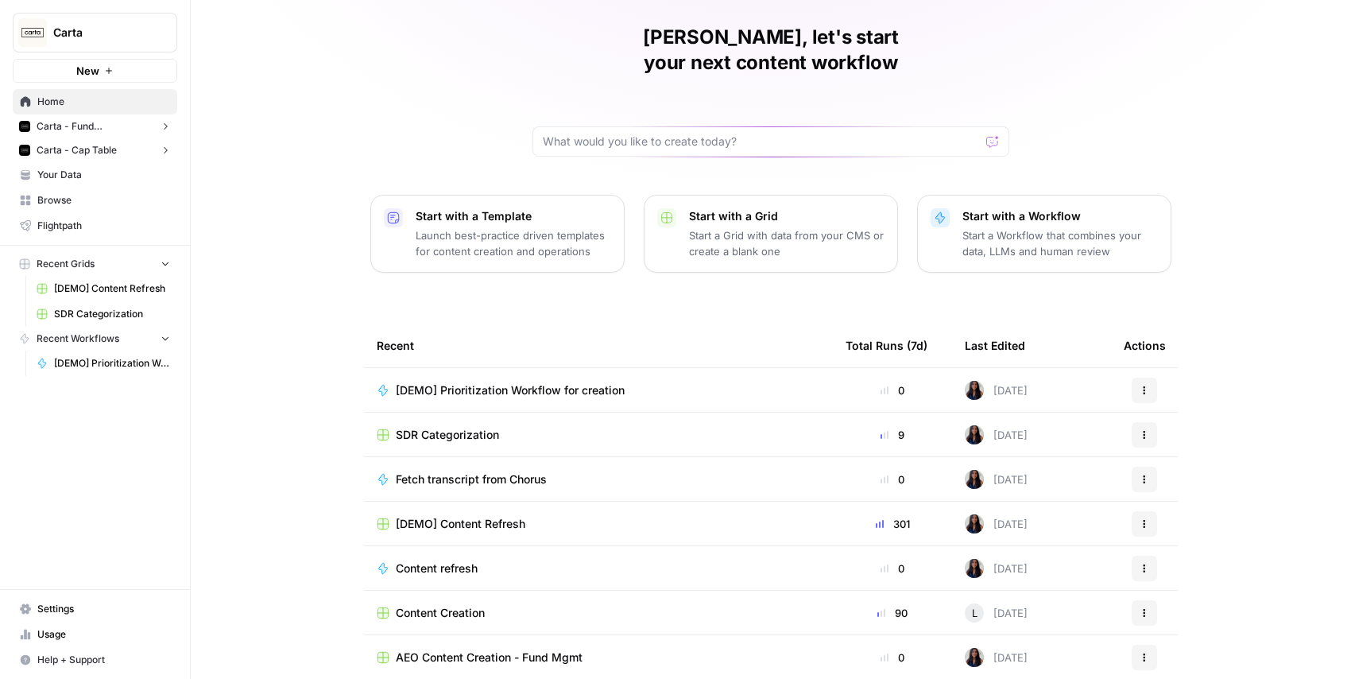
click at [439, 605] on span "Content Creation" at bounding box center [440, 613] width 89 height 16
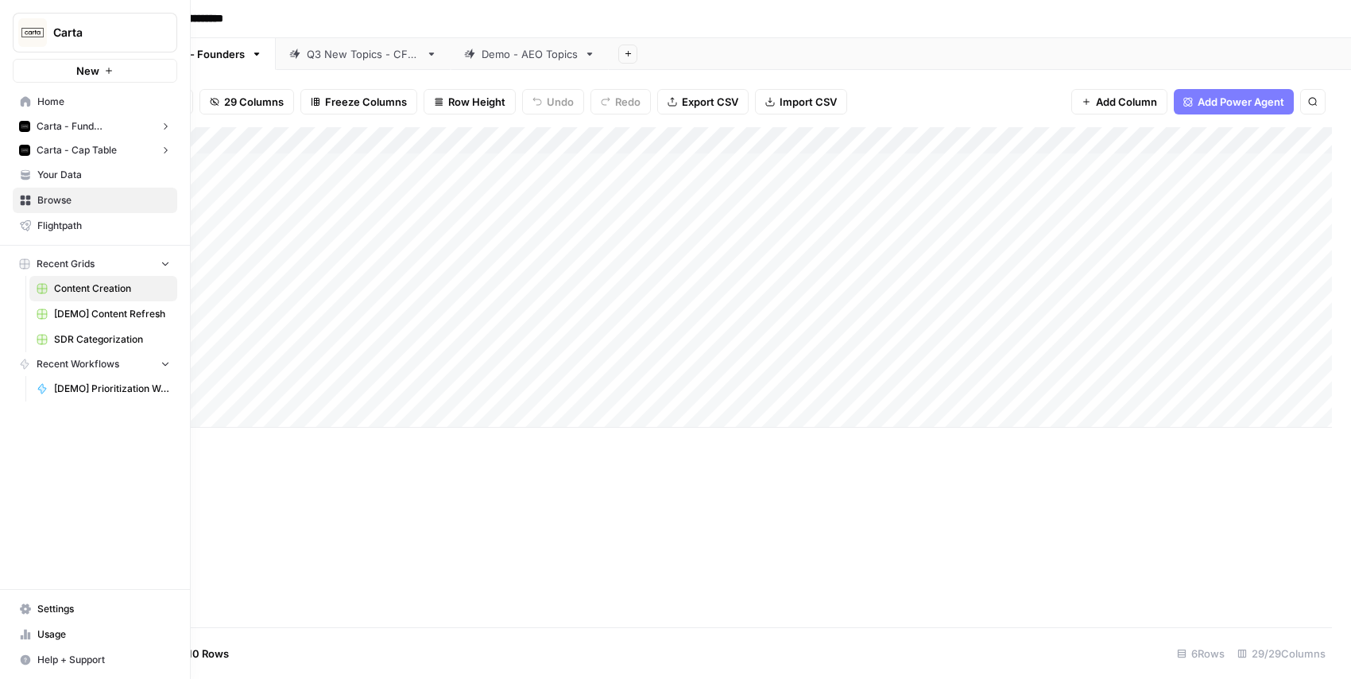
click at [56, 126] on span "Carta - Fund Administration" at bounding box center [95, 126] width 117 height 14
click at [18, 129] on button "Carta - Fund Administration" at bounding box center [95, 126] width 164 height 24
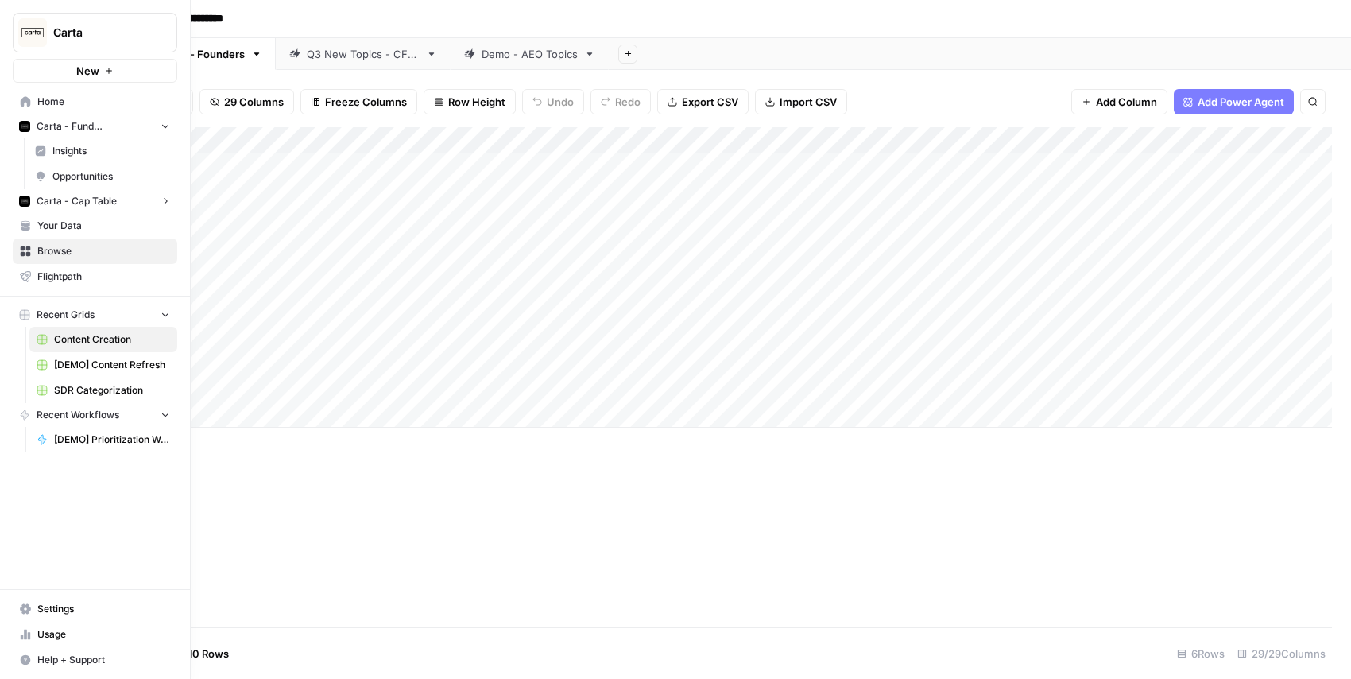
click at [57, 169] on span "Opportunities" at bounding box center [111, 176] width 118 height 14
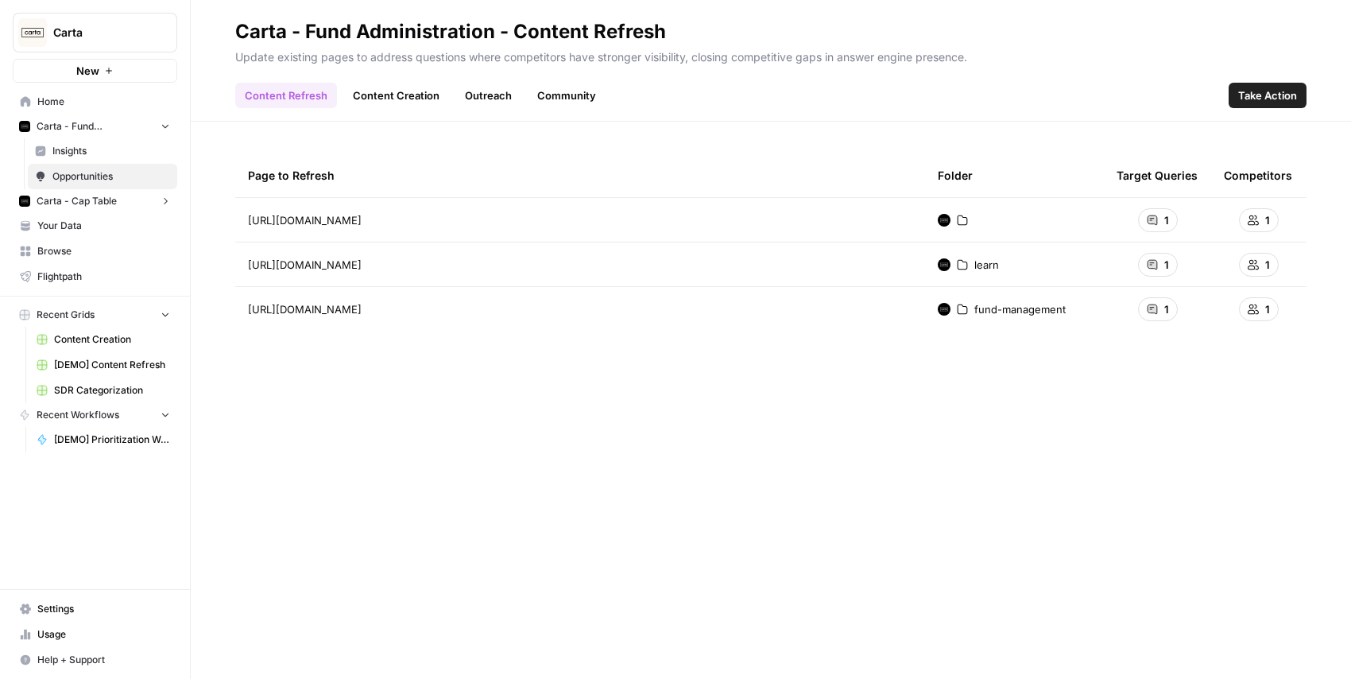
click at [442, 395] on div "Page to Refresh Folder Target Queries Competitors https://carta.com/ 1 1 https:…" at bounding box center [770, 399] width 1071 height 493
click at [378, 448] on div "Page to Refresh Folder Target Queries Competitors https://carta.com/ 1 1 https:…" at bounding box center [770, 399] width 1071 height 493
click at [92, 360] on span "[DEMO] Content Refresh" at bounding box center [112, 365] width 116 height 14
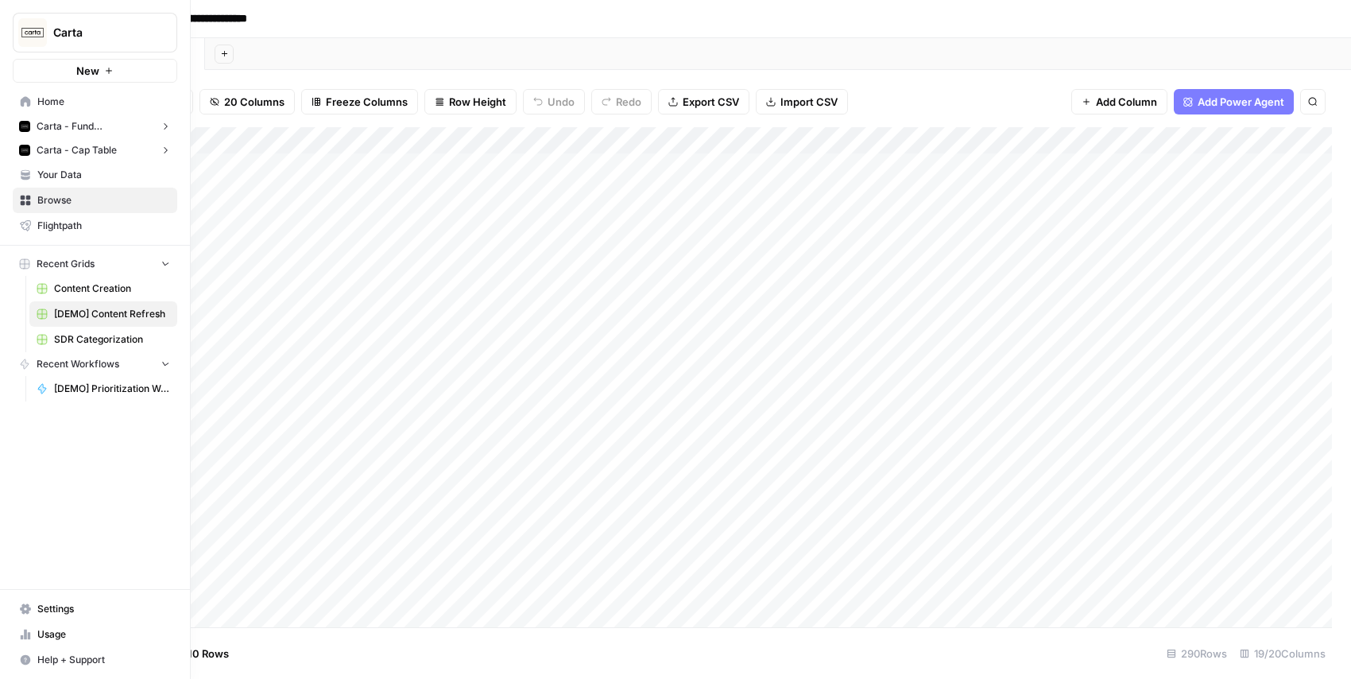
click at [27, 33] on img "Workspace: Carta" at bounding box center [32, 32] width 29 height 29
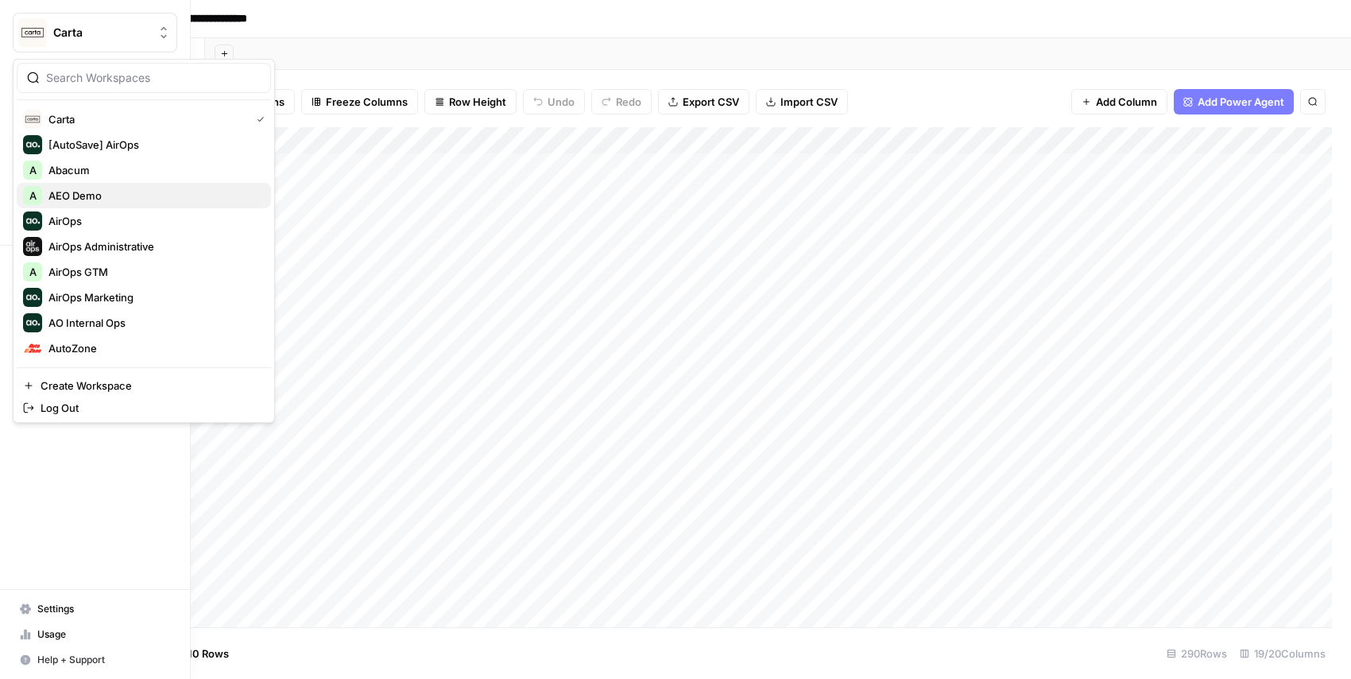
scroll to position [70, 0]
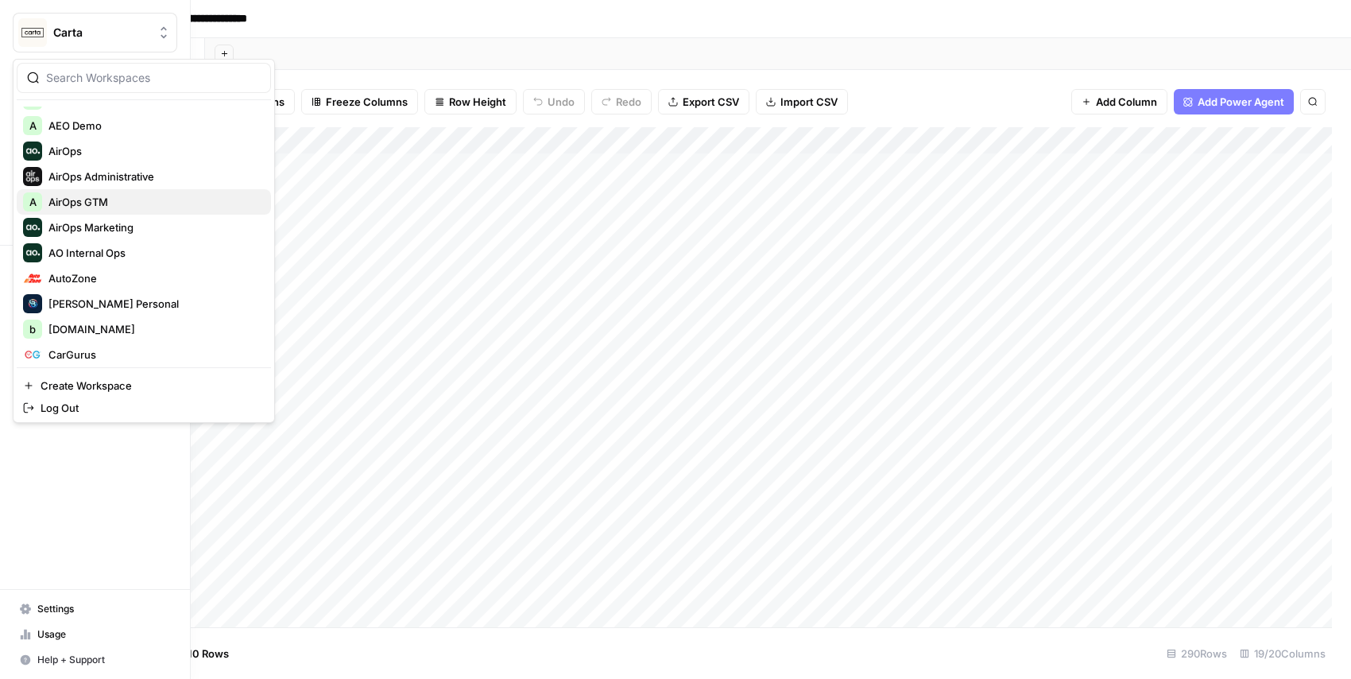
click at [99, 199] on span "AirOps GTM" at bounding box center [153, 202] width 210 height 16
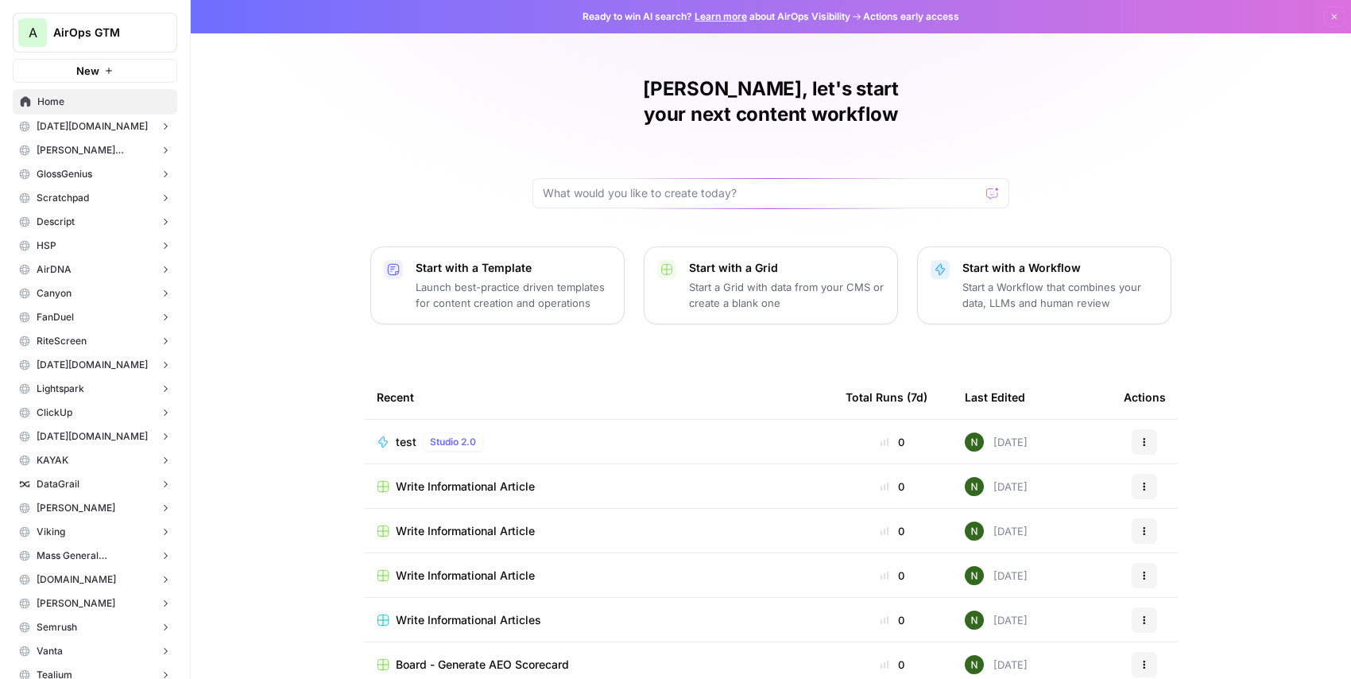
click at [95, 75] on span "New" at bounding box center [87, 71] width 23 height 16
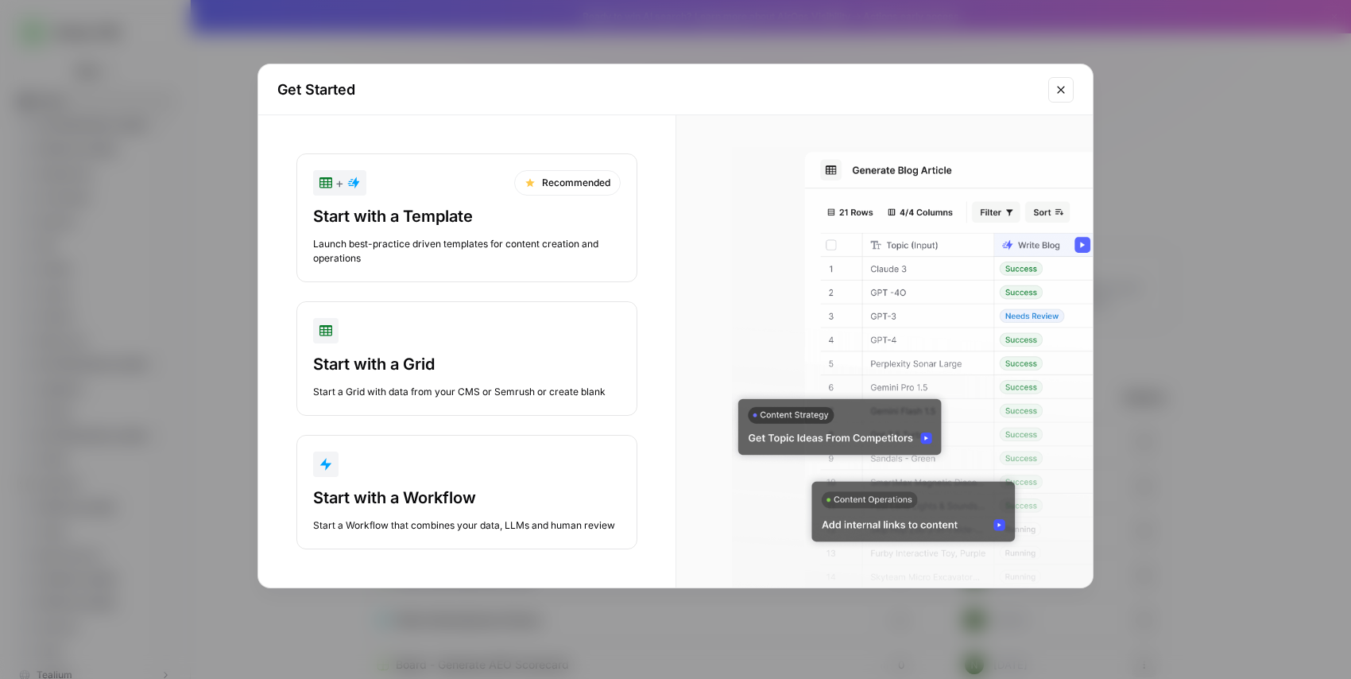
click at [410, 187] on div "+ Recommended" at bounding box center [466, 182] width 307 height 25
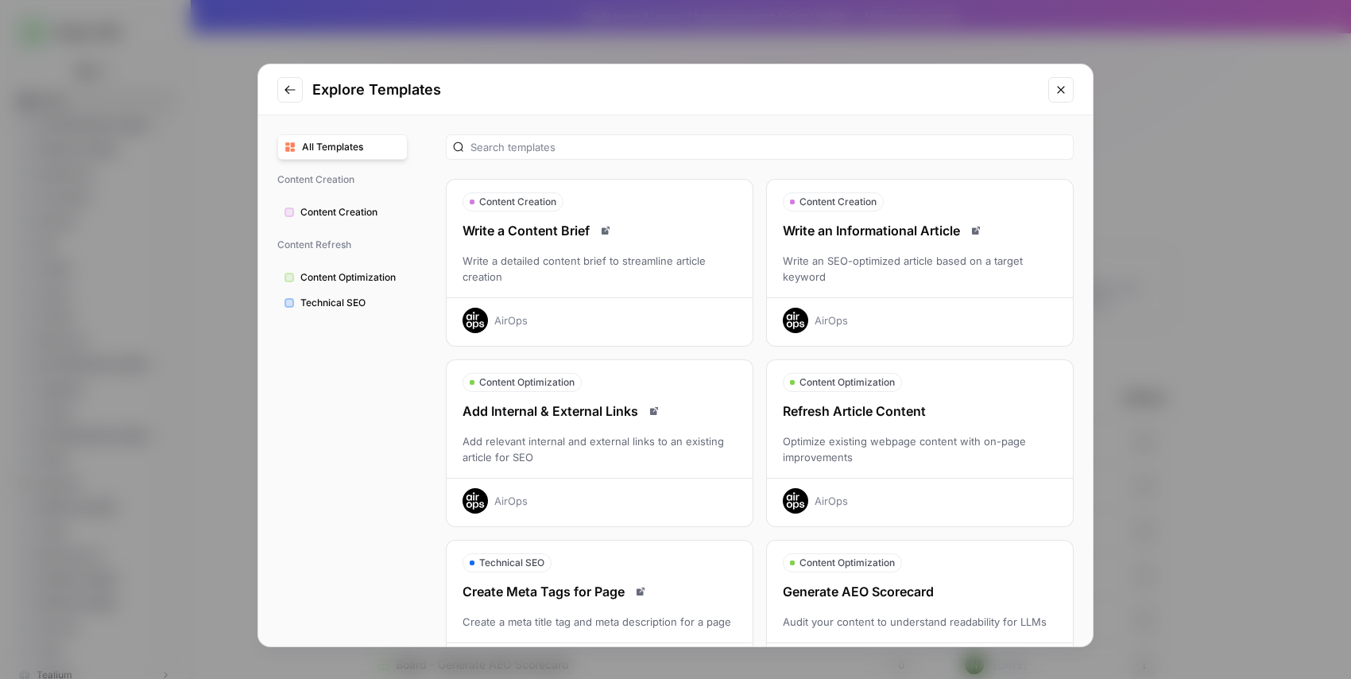
click at [1060, 85] on icon "Close modal" at bounding box center [1060, 89] width 13 height 13
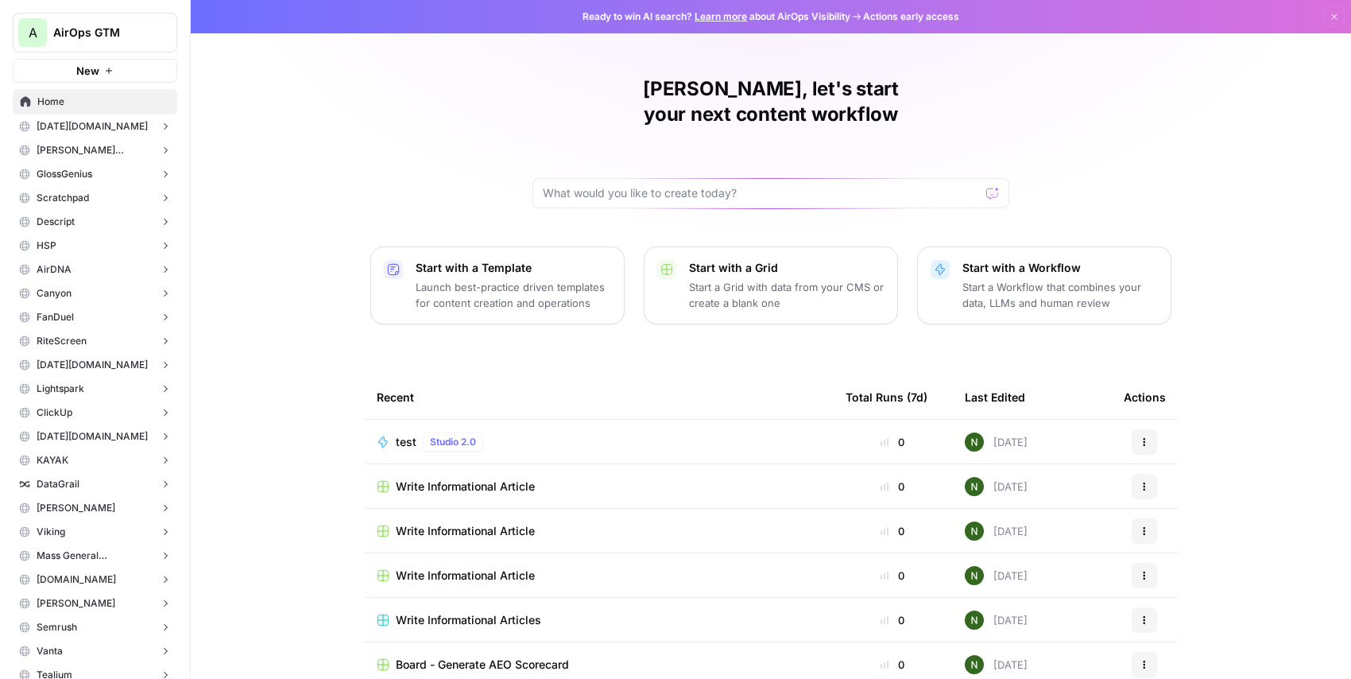
click at [89, 141] on button "Neiman Marcus" at bounding box center [95, 150] width 164 height 24
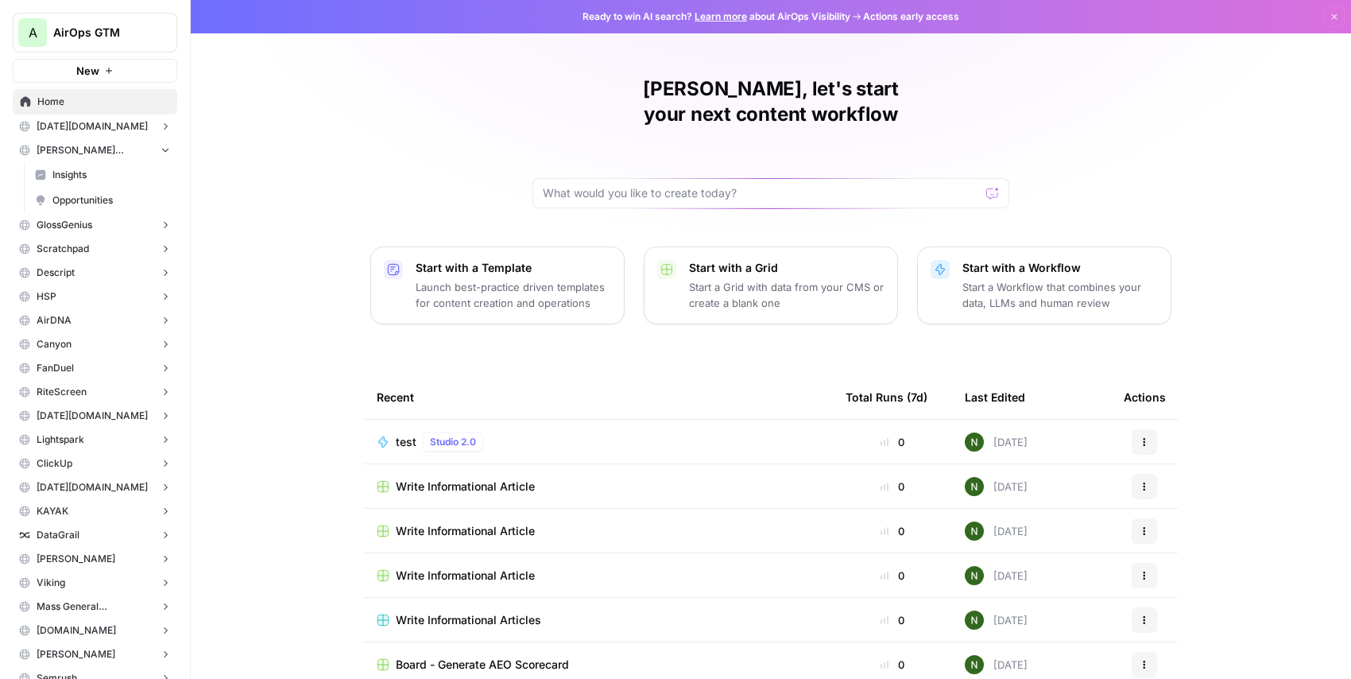
click at [79, 202] on span "Opportunities" at bounding box center [111, 200] width 118 height 14
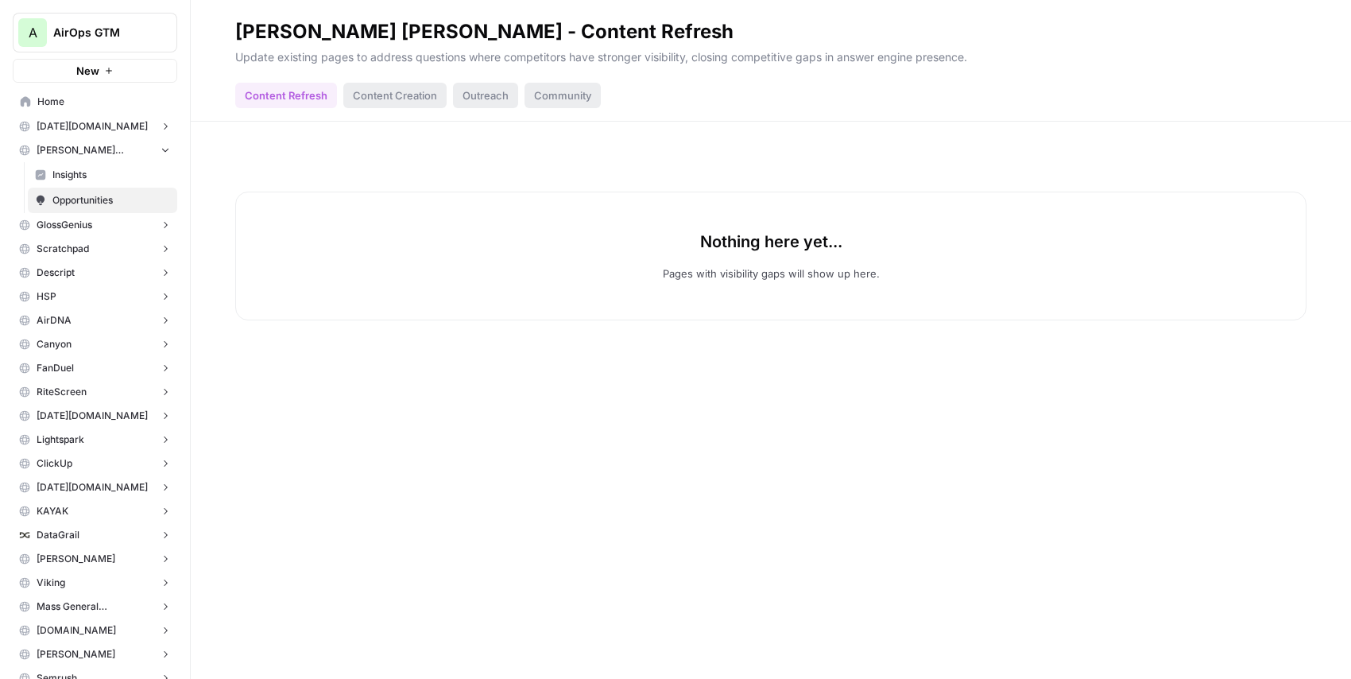
click at [369, 113] on header "Neiman Marcus - Content Refresh Update existing pages to address questions wher…" at bounding box center [771, 61] width 1160 height 122
click at [369, 96] on div "Content Creation" at bounding box center [394, 95] width 103 height 25
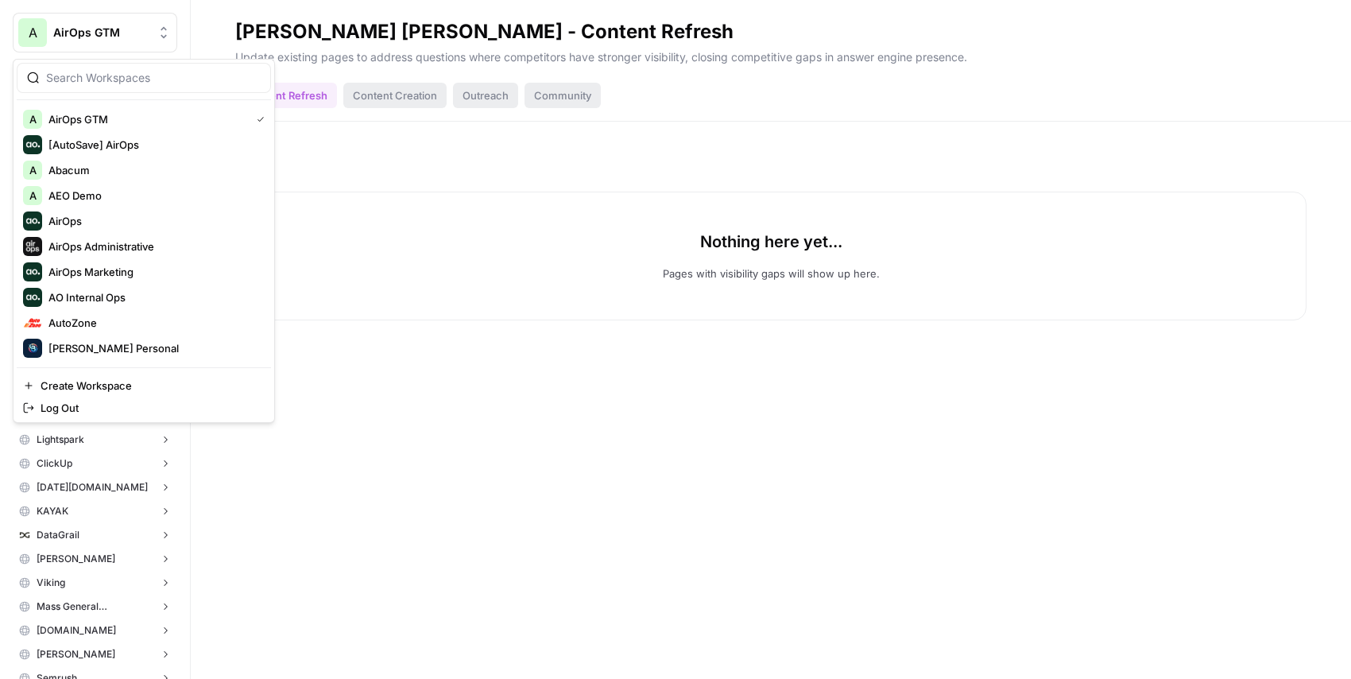
click at [101, 48] on button "A AirOps GTM" at bounding box center [95, 33] width 164 height 40
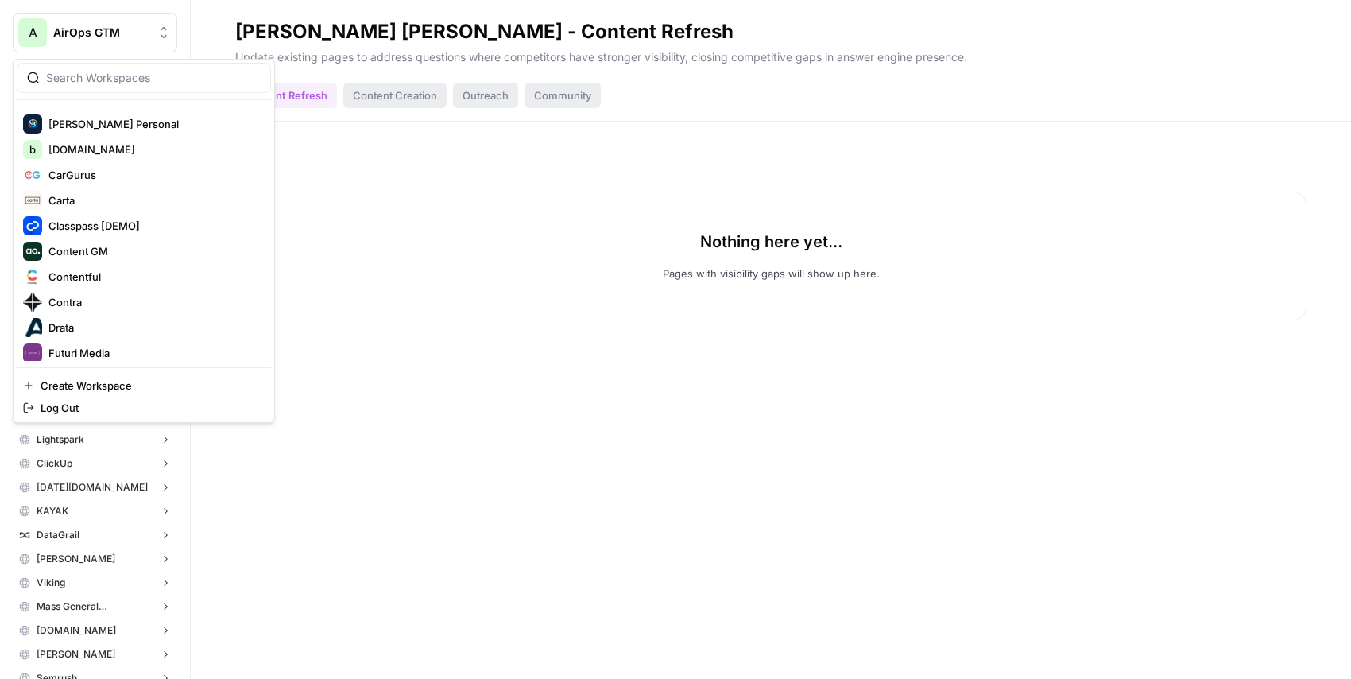
scroll to position [238, 0]
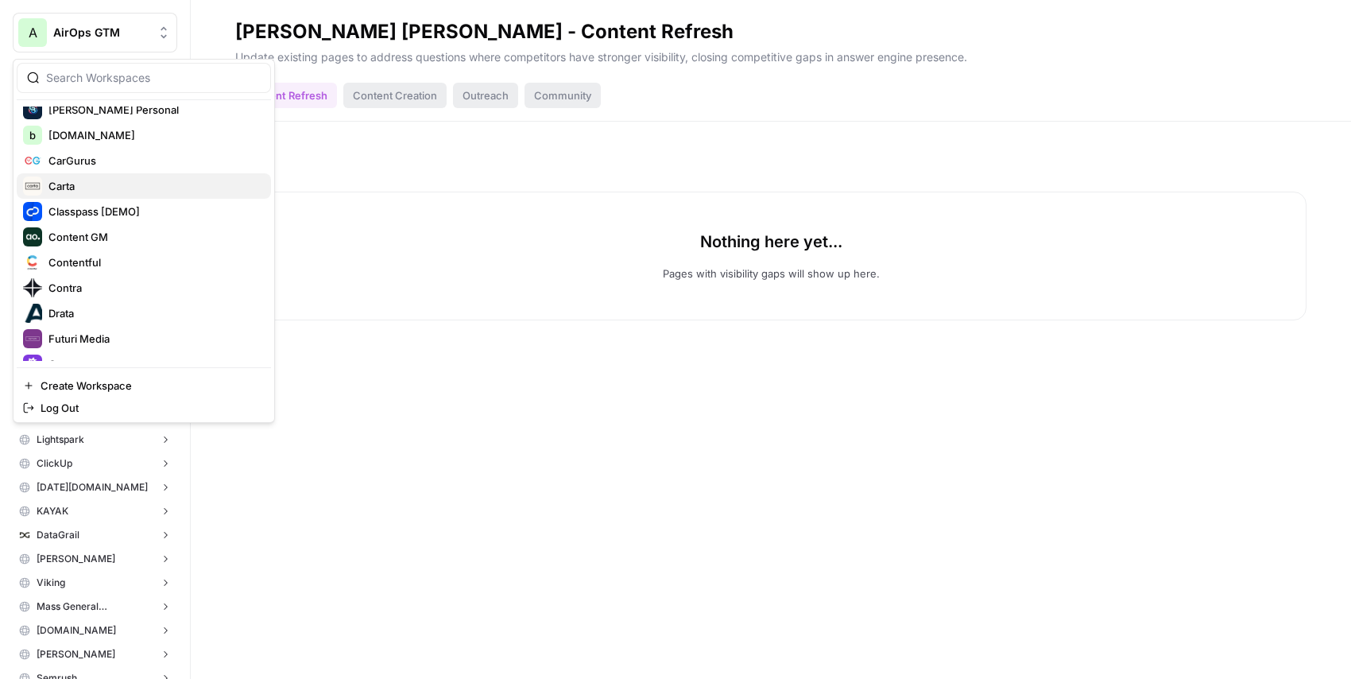
click at [70, 175] on button "Carta" at bounding box center [144, 185] width 254 height 25
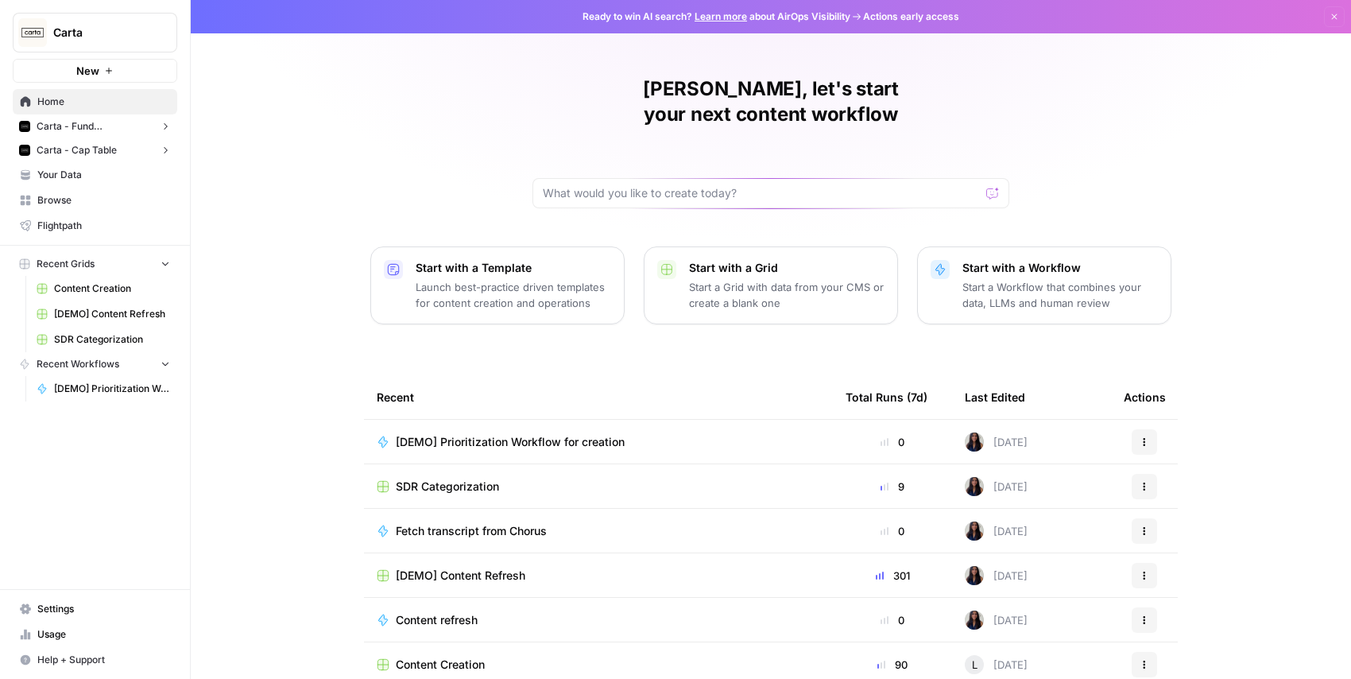
click at [103, 124] on span "Carta - Fund Administration" at bounding box center [95, 126] width 117 height 14
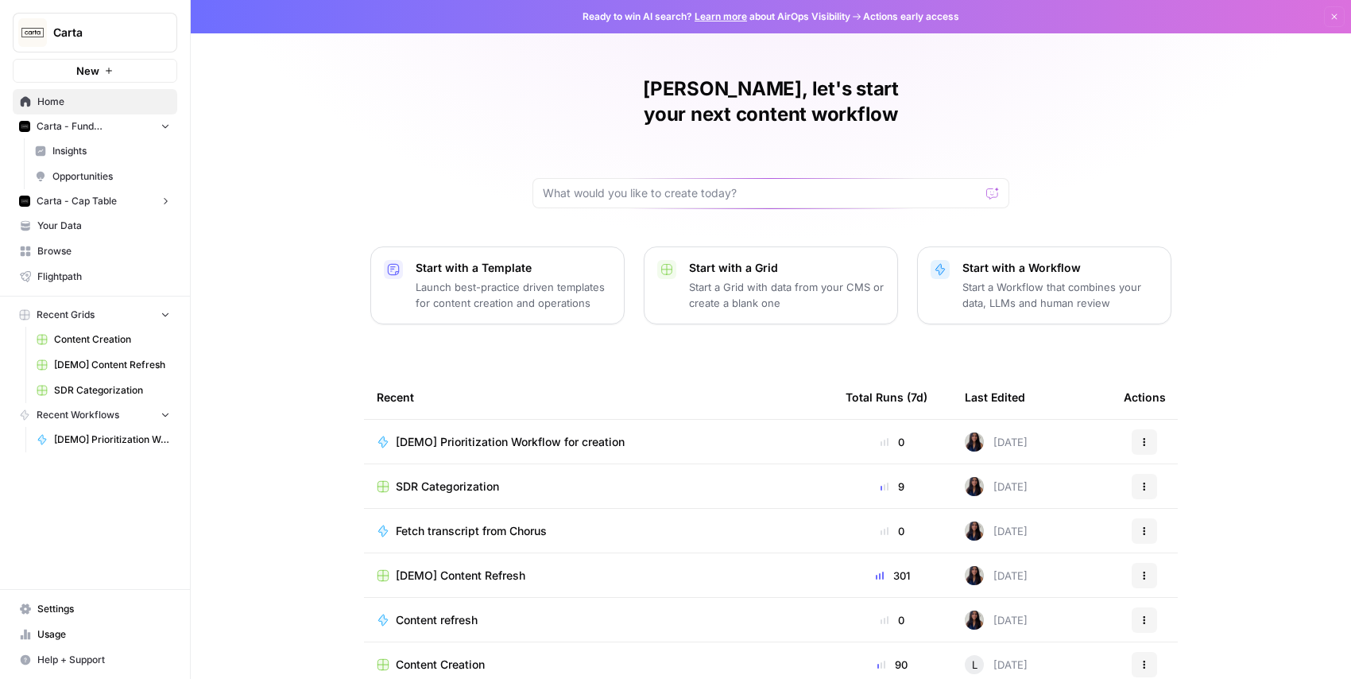
click at [106, 172] on span "Opportunities" at bounding box center [111, 176] width 118 height 14
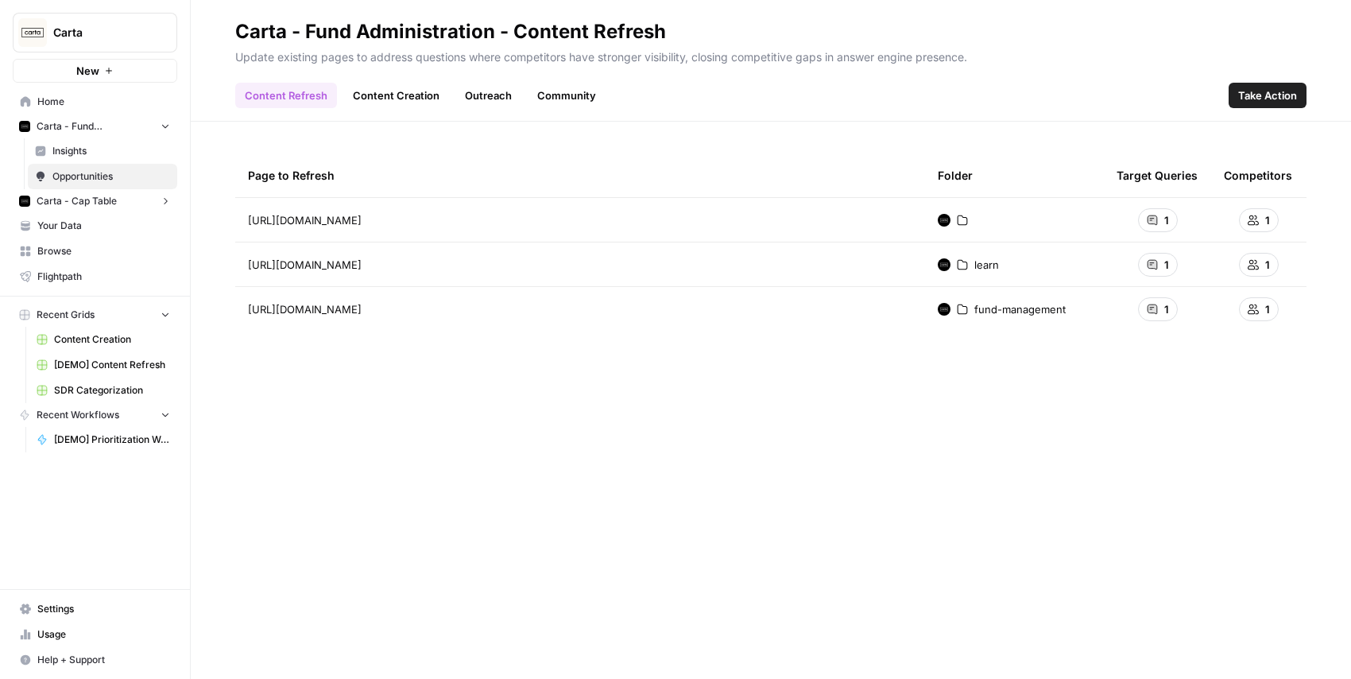
click at [1000, 87] on div "Content Refresh Content Creation Outreach Community Take Action" at bounding box center [770, 89] width 1071 height 38
click at [82, 141] on link "Insights" at bounding box center [102, 150] width 149 height 25
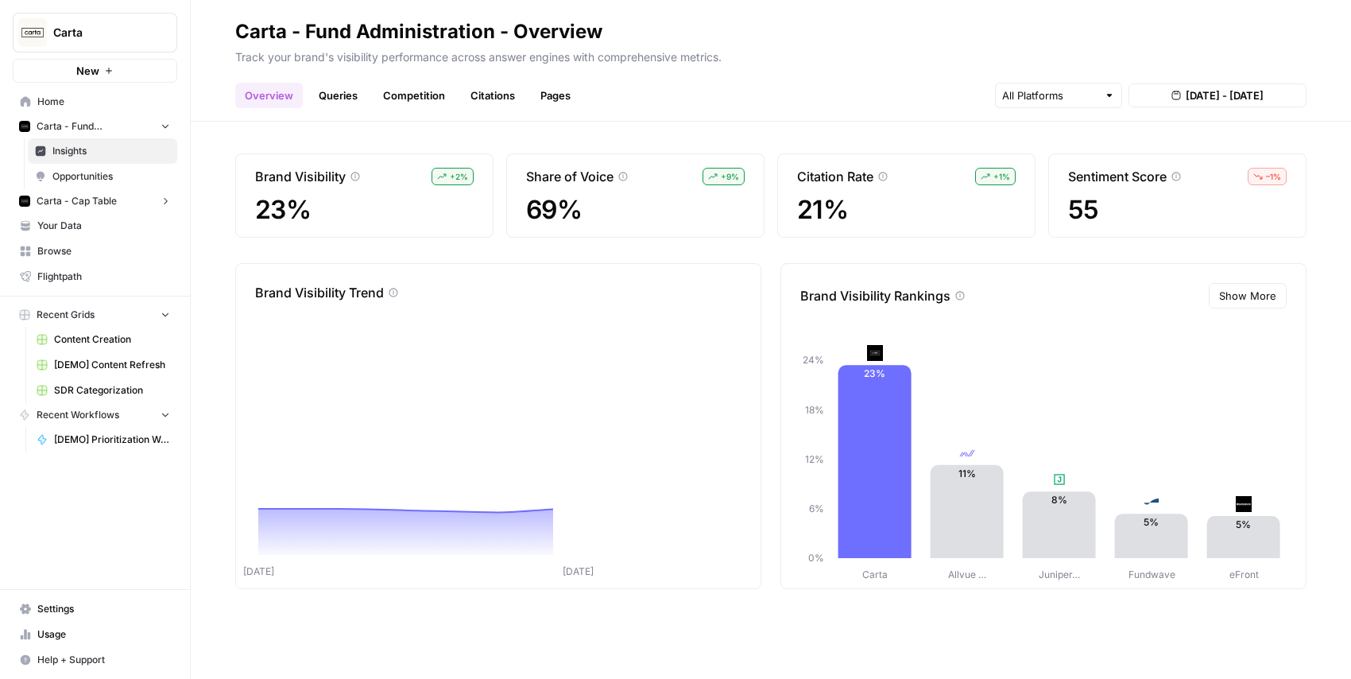
click at [85, 172] on span "Opportunities" at bounding box center [111, 176] width 118 height 14
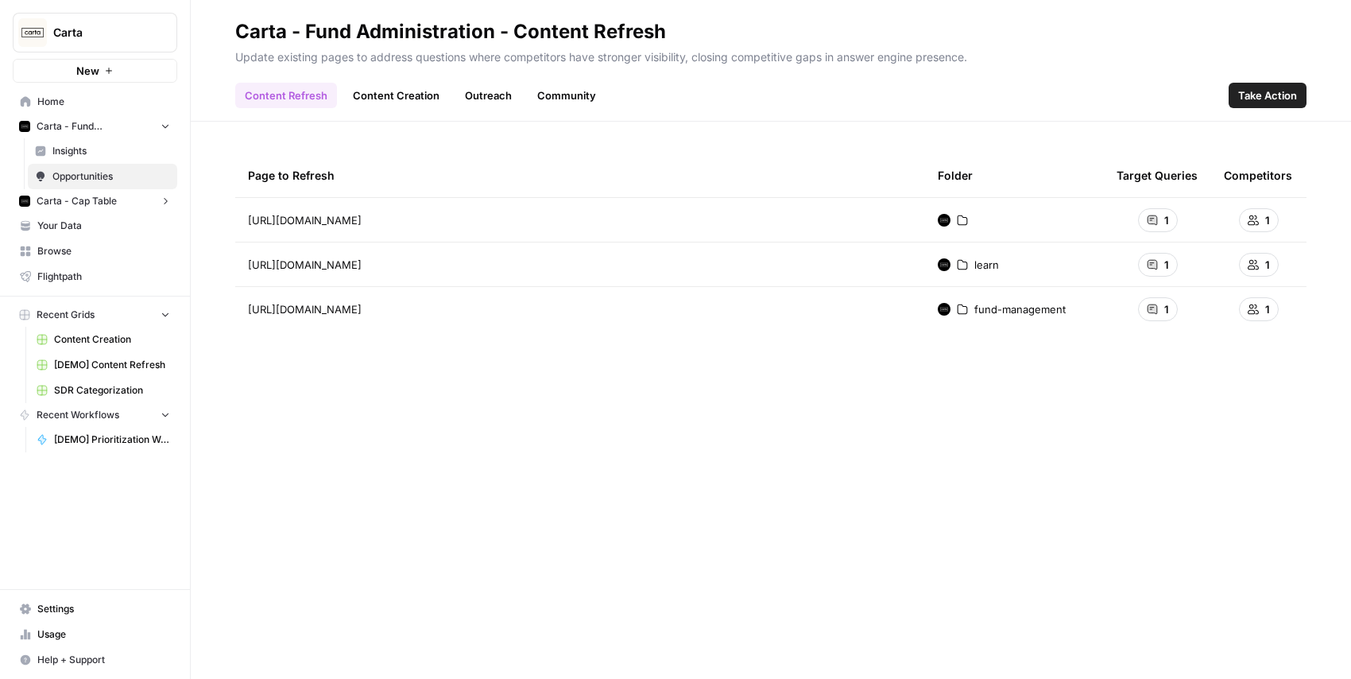
click at [83, 148] on span "Insights" at bounding box center [111, 151] width 118 height 14
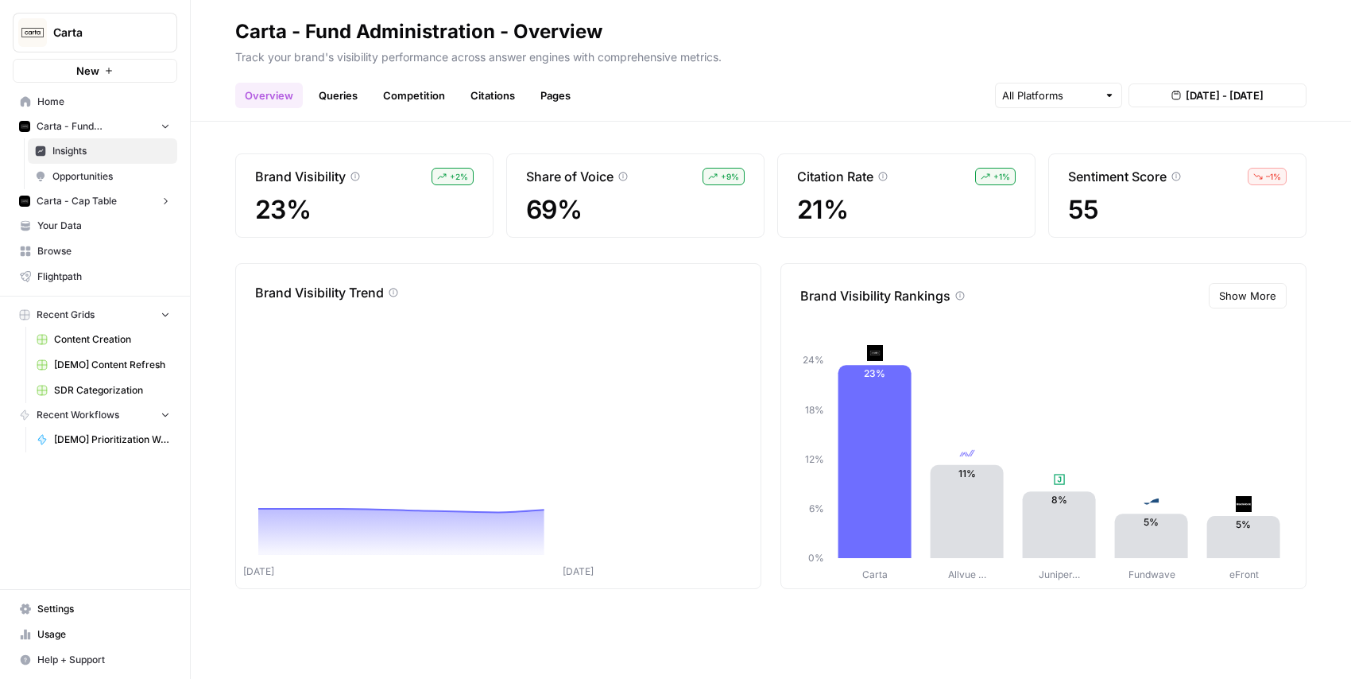
click at [84, 185] on link "Opportunities" at bounding box center [102, 176] width 149 height 25
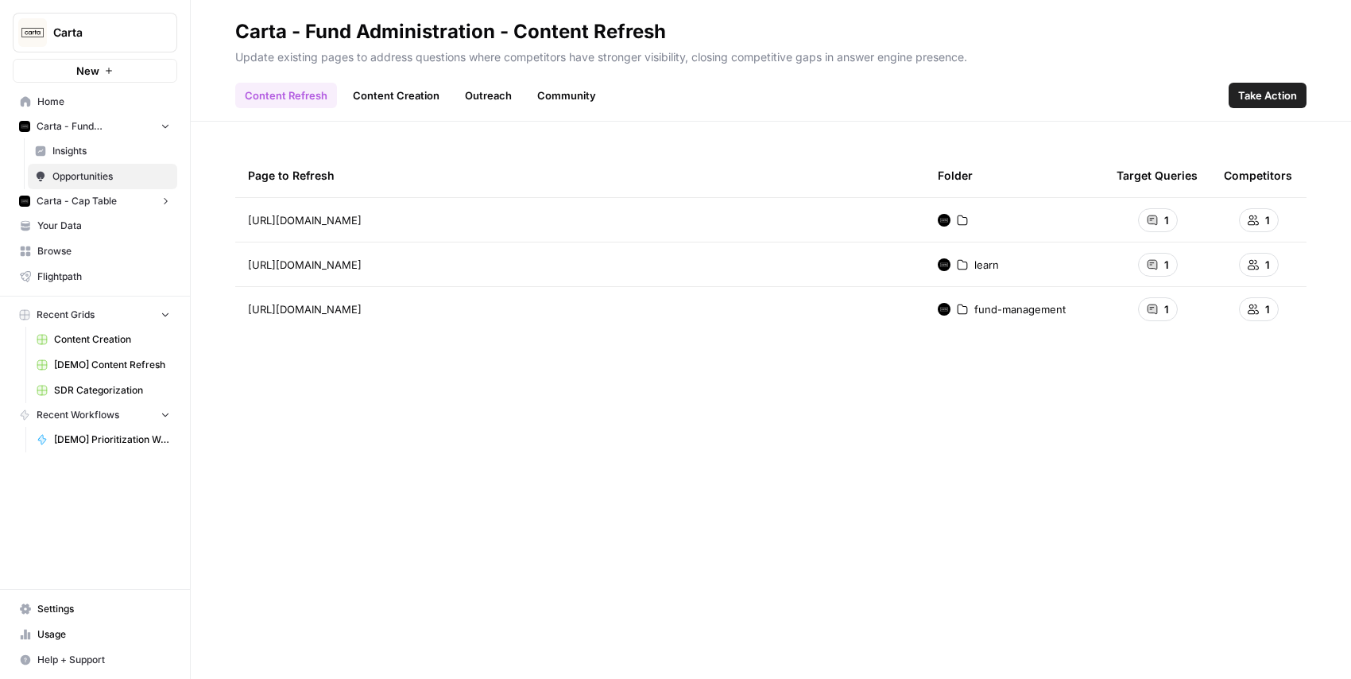
click at [1266, 91] on span "Take Action" at bounding box center [1267, 95] width 59 height 16
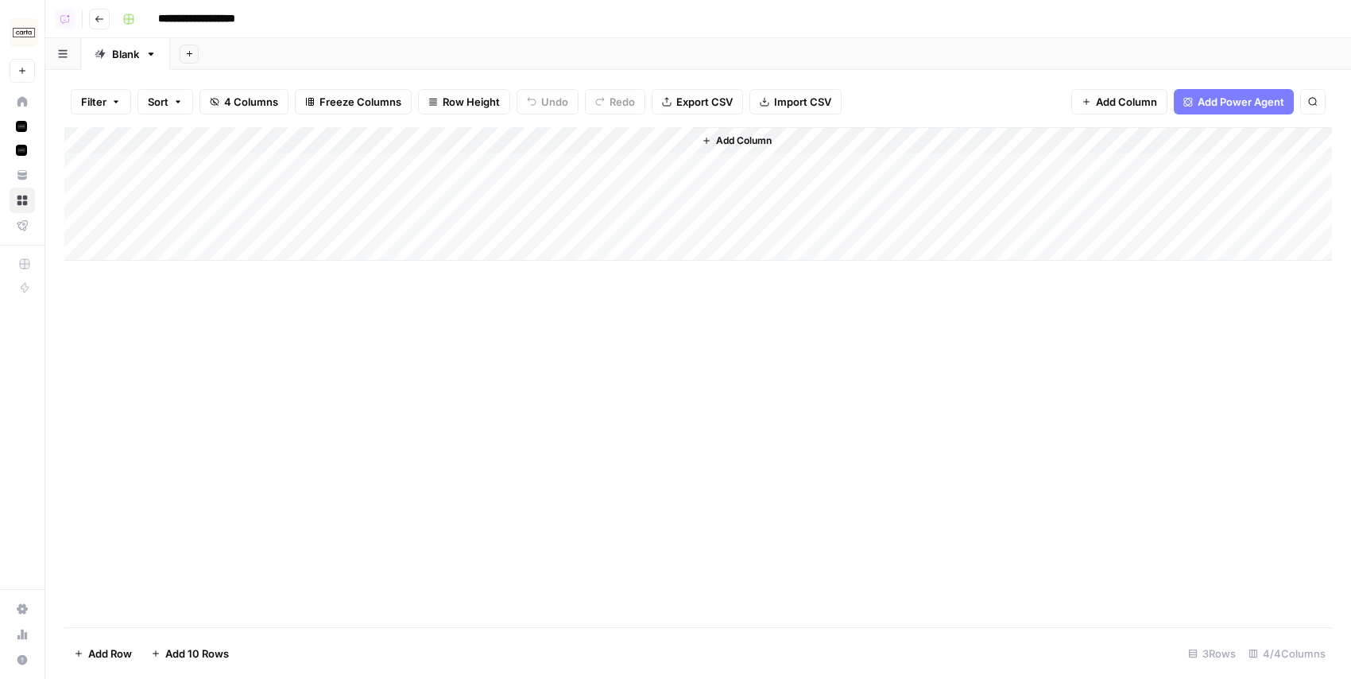
click at [500, 451] on div "Add Column" at bounding box center [697, 377] width 1267 height 500
click at [515, 141] on div "Add Column" at bounding box center [697, 193] width 1267 height 133
click at [589, 315] on div "Add Column" at bounding box center [697, 377] width 1267 height 500
drag, startPoint x: 261, startPoint y: 145, endPoint x: 428, endPoint y: 157, distance: 167.3
click at [378, 147] on div "Add Column" at bounding box center [697, 193] width 1267 height 133
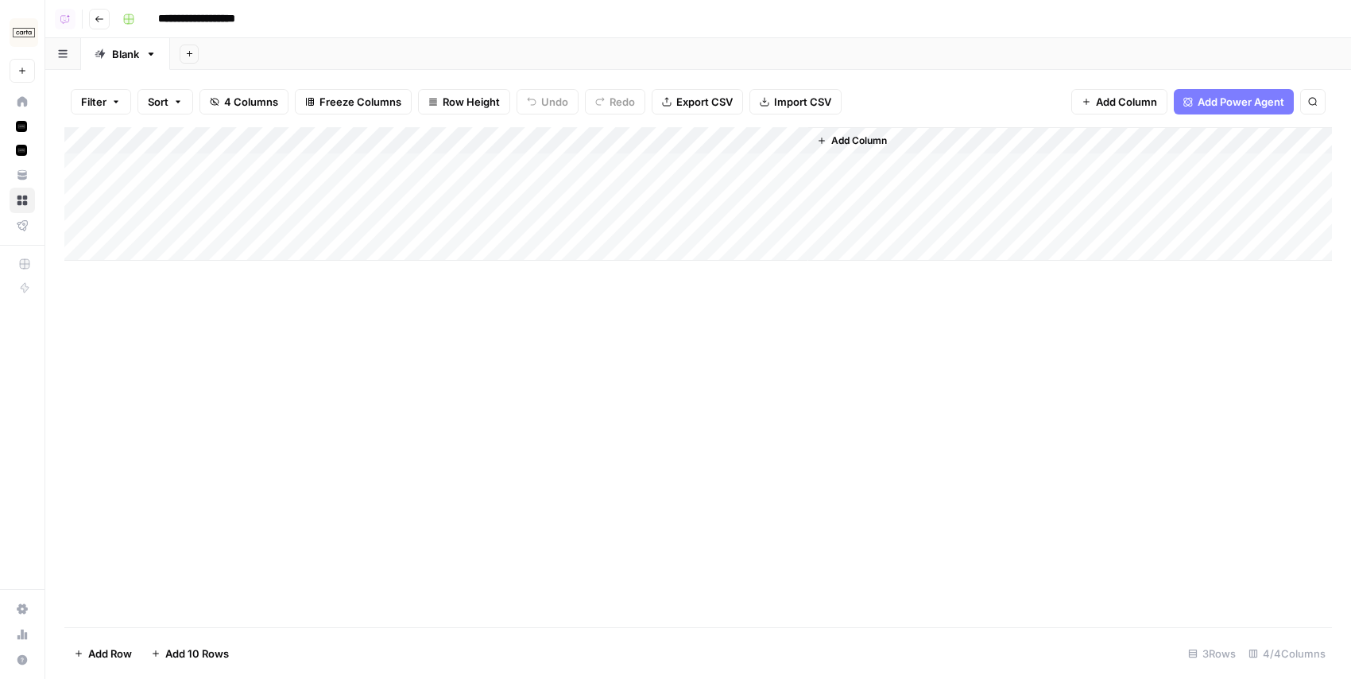
click at [573, 427] on div "Add Column" at bounding box center [697, 377] width 1267 height 500
click at [408, 399] on div "Add Column" at bounding box center [697, 377] width 1267 height 500
click at [648, 431] on div "Add Column" at bounding box center [697, 377] width 1267 height 500
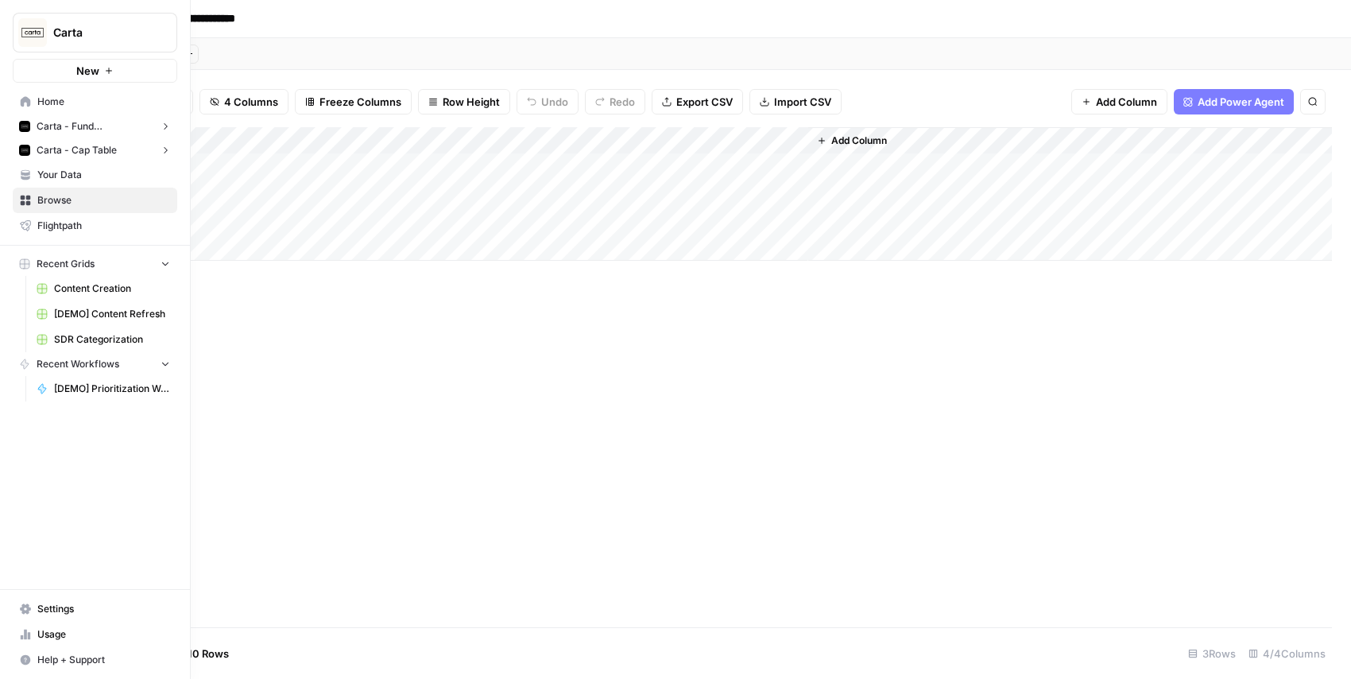
click at [55, 137] on button "Carta - Fund Administration" at bounding box center [95, 126] width 164 height 24
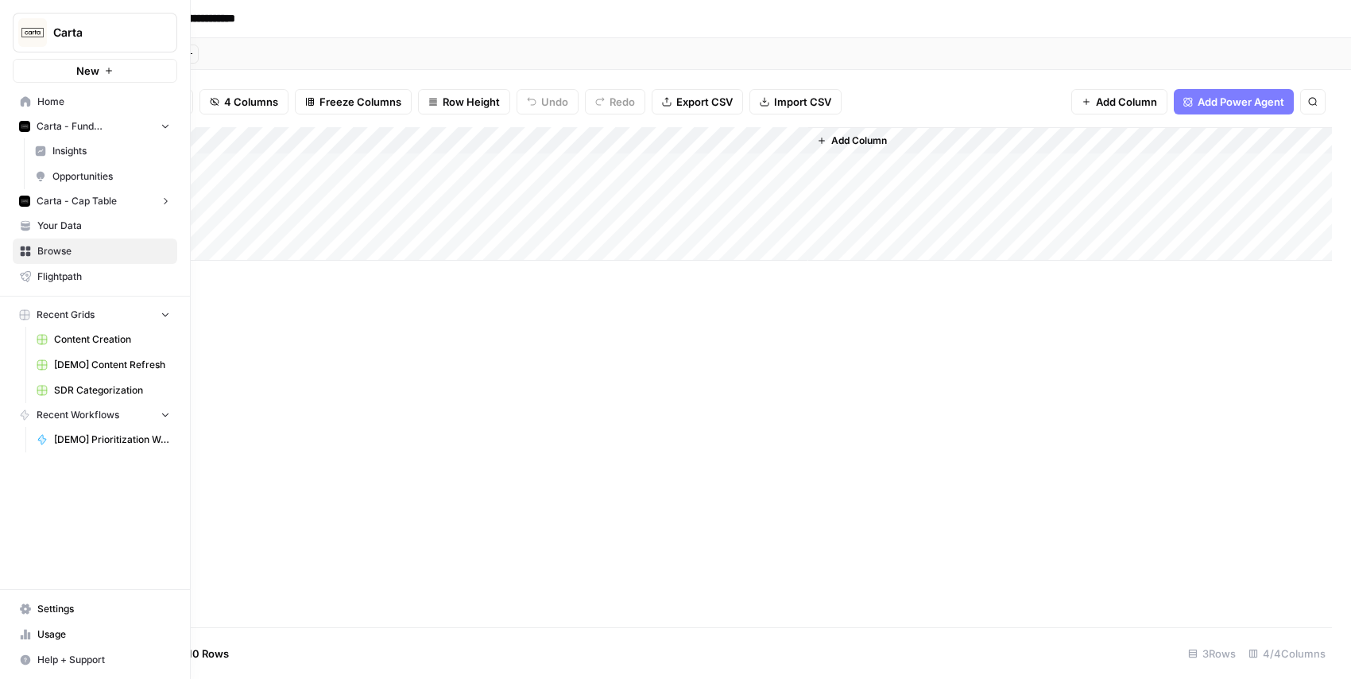
click at [68, 183] on span "Opportunities" at bounding box center [111, 176] width 118 height 14
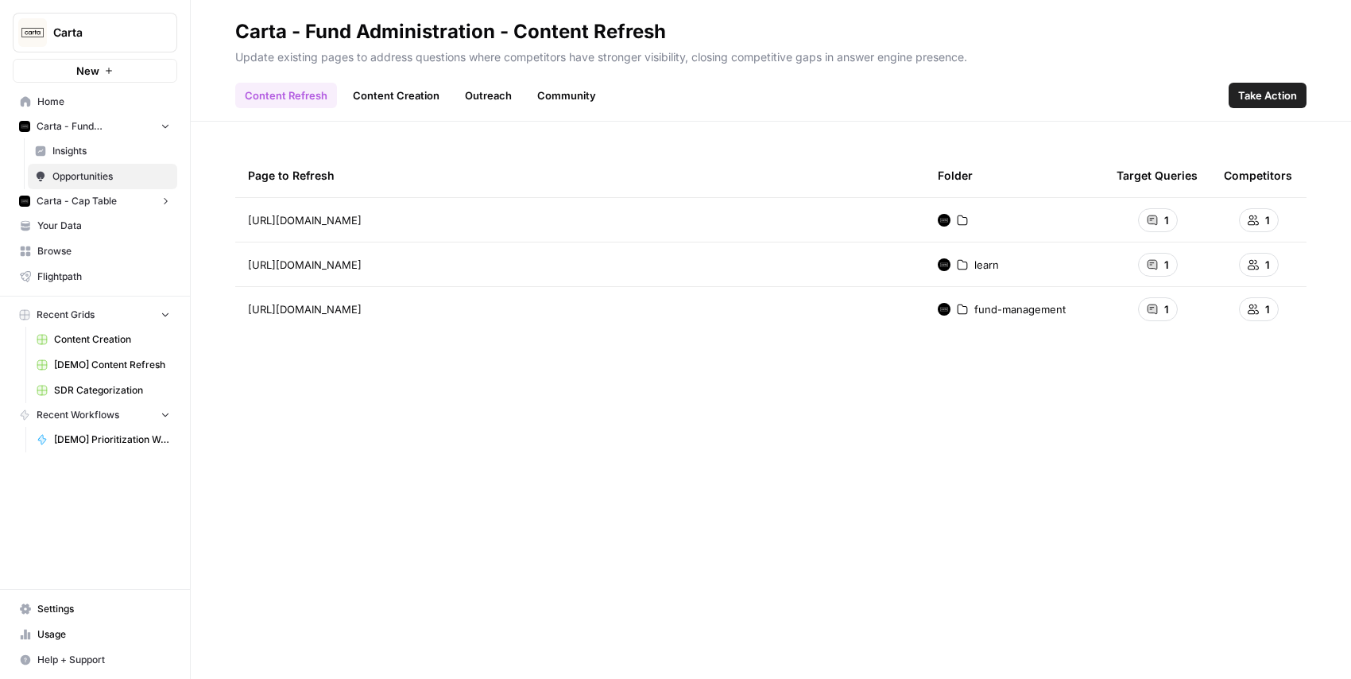
click at [550, 101] on link "Community" at bounding box center [567, 95] width 78 height 25
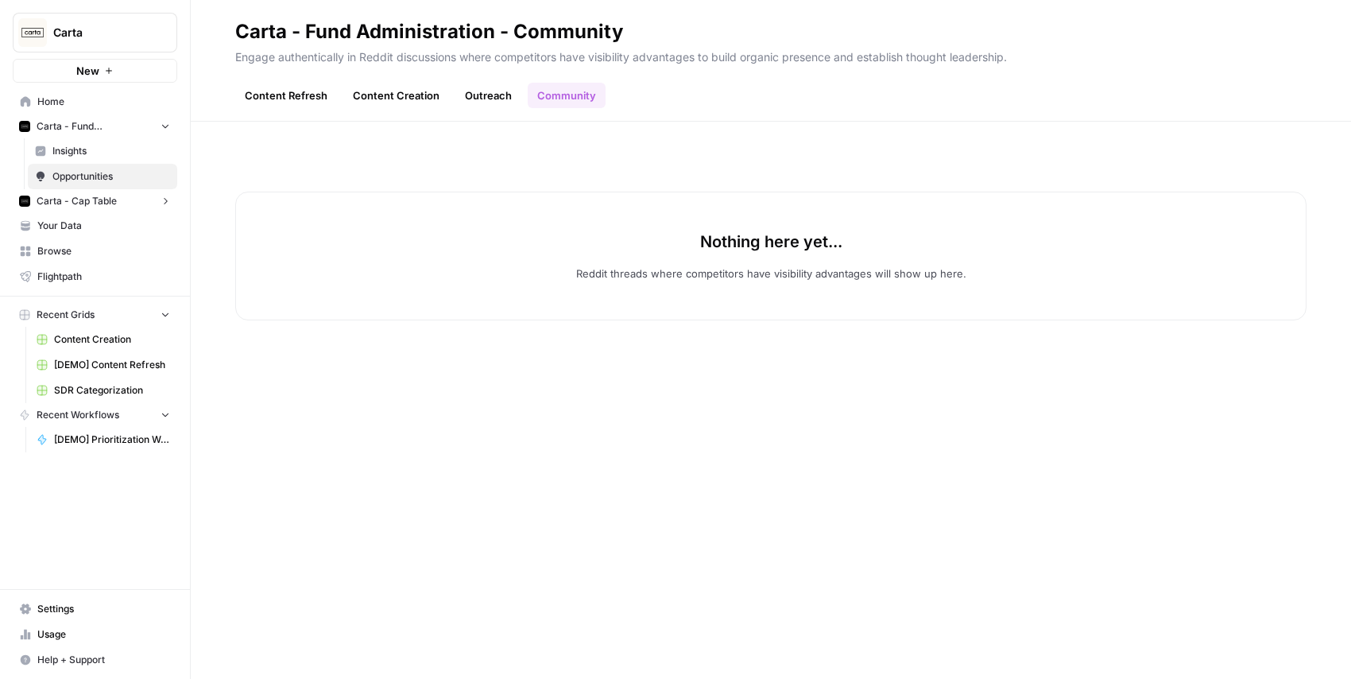
click at [281, 95] on link "Content Refresh" at bounding box center [286, 95] width 102 height 25
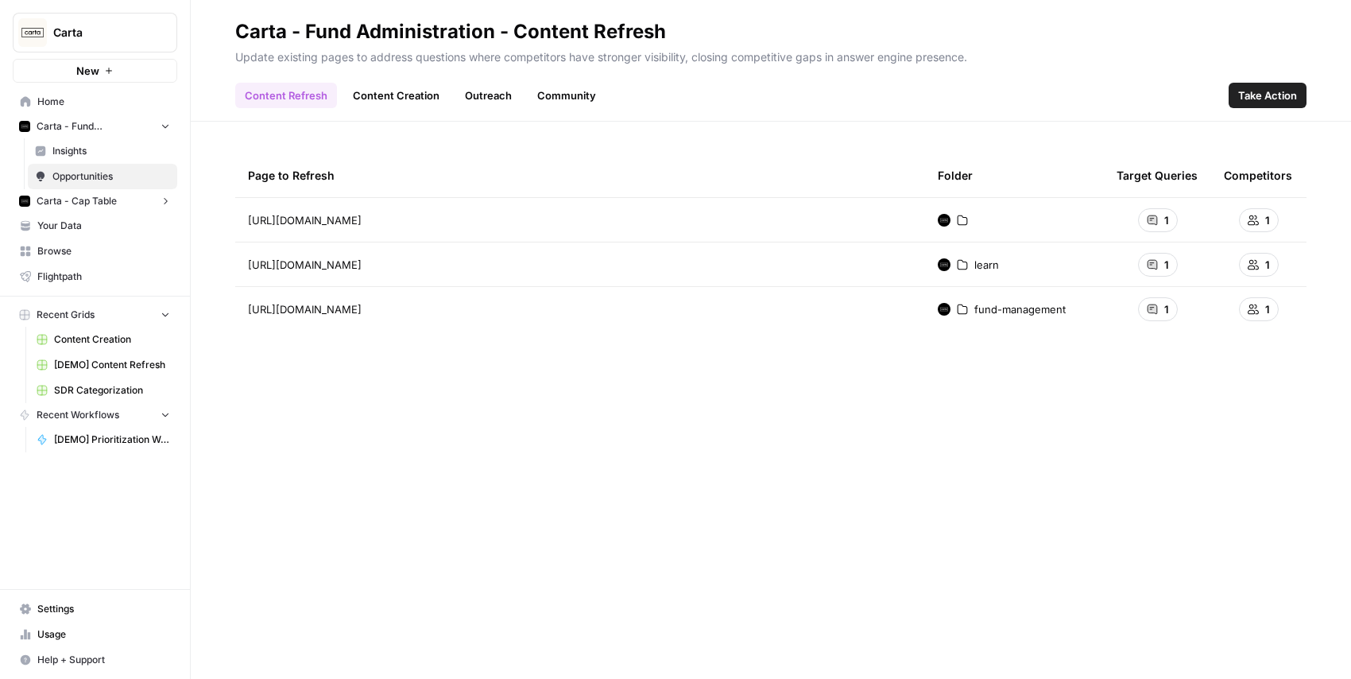
click at [58, 28] on span "Carta" at bounding box center [101, 33] width 96 height 16
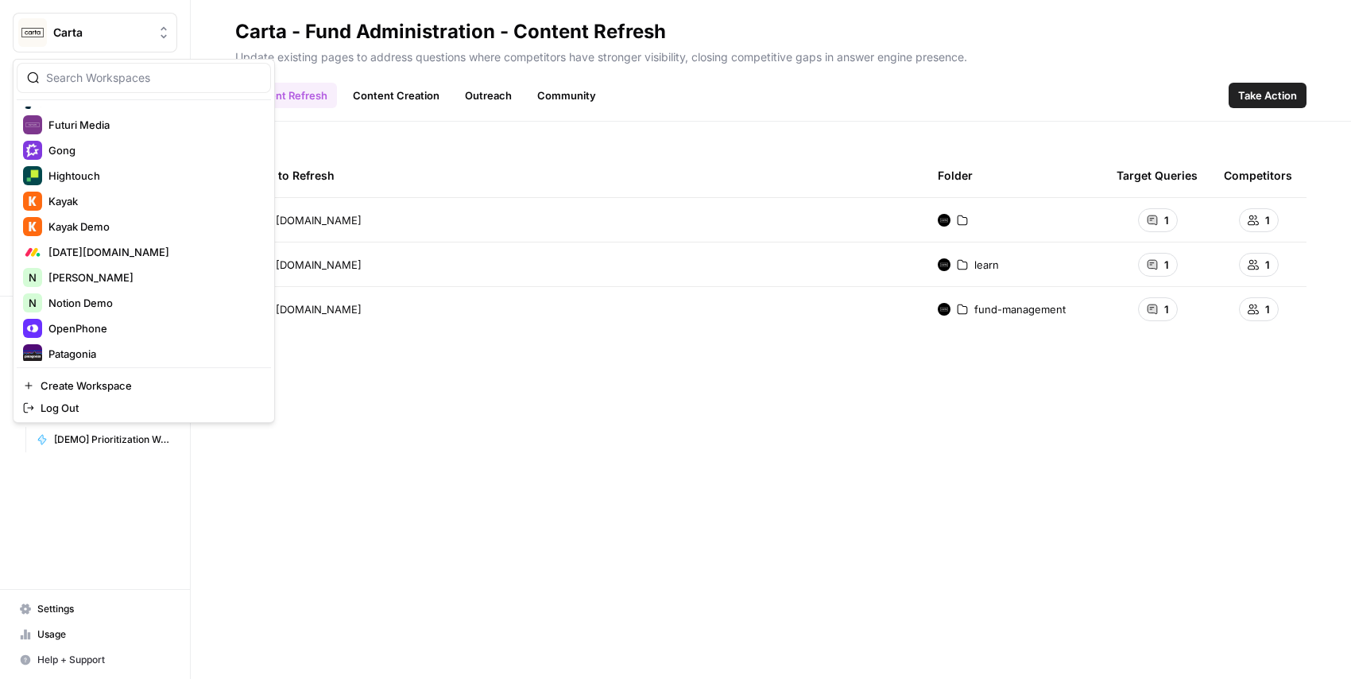
scroll to position [453, 0]
click at [133, 143] on span "Gong" at bounding box center [153, 149] width 210 height 16
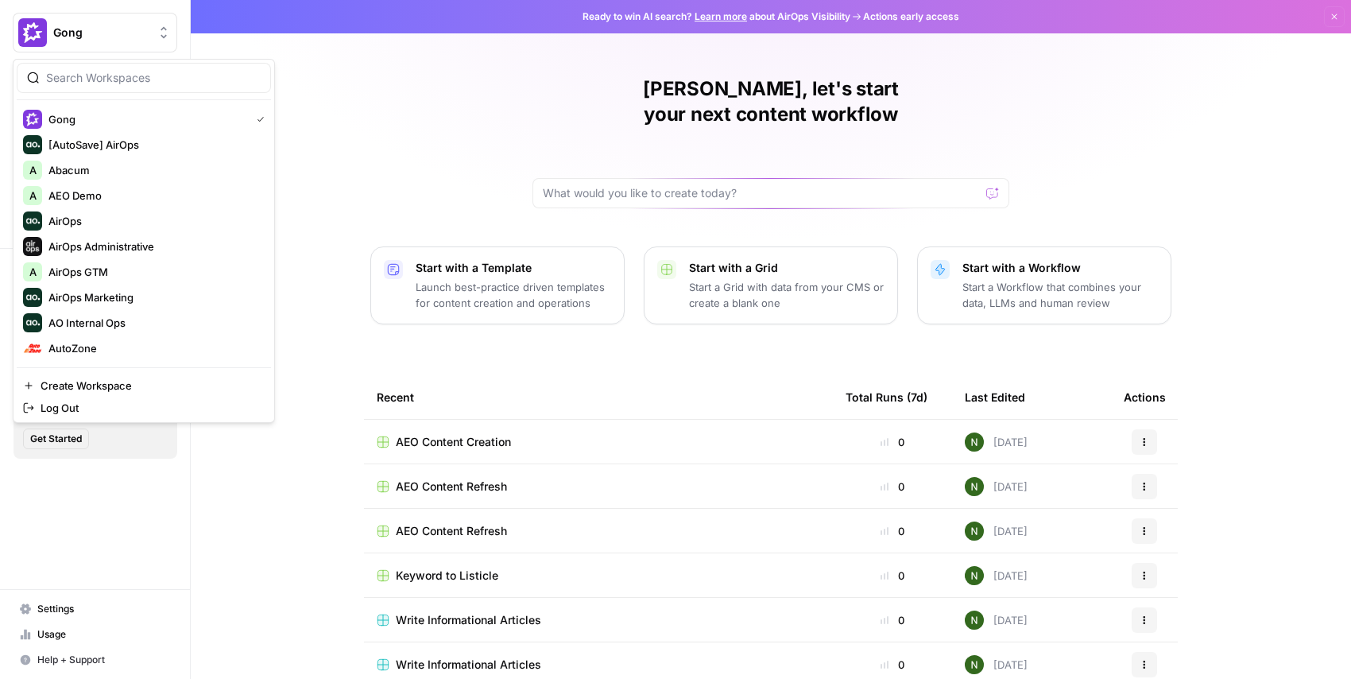
click at [104, 33] on span "Gong" at bounding box center [101, 33] width 96 height 16
click at [99, 33] on span "Gong" at bounding box center [101, 33] width 96 height 16
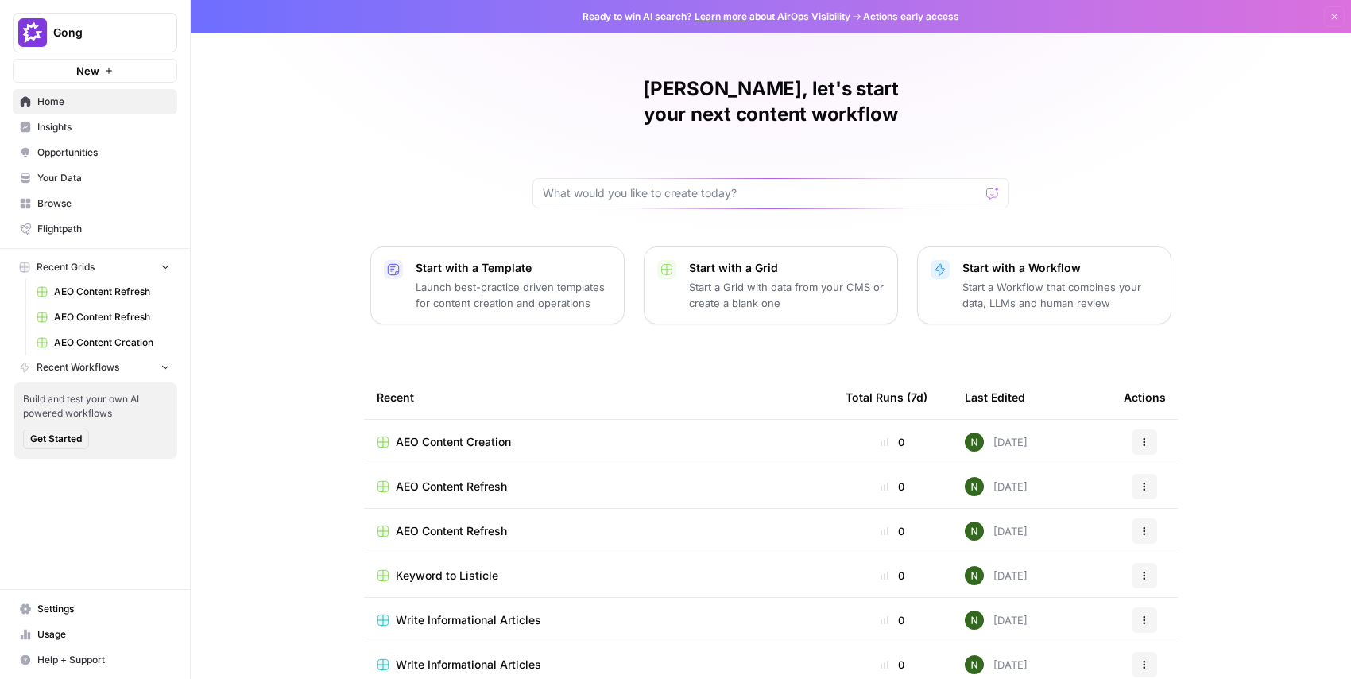
click at [341, 155] on div "[PERSON_NAME], let's start your next content workflow Start with a Template Lau…" at bounding box center [771, 378] width 1160 height 756
click at [51, 628] on span "Usage" at bounding box center [103, 634] width 133 height 14
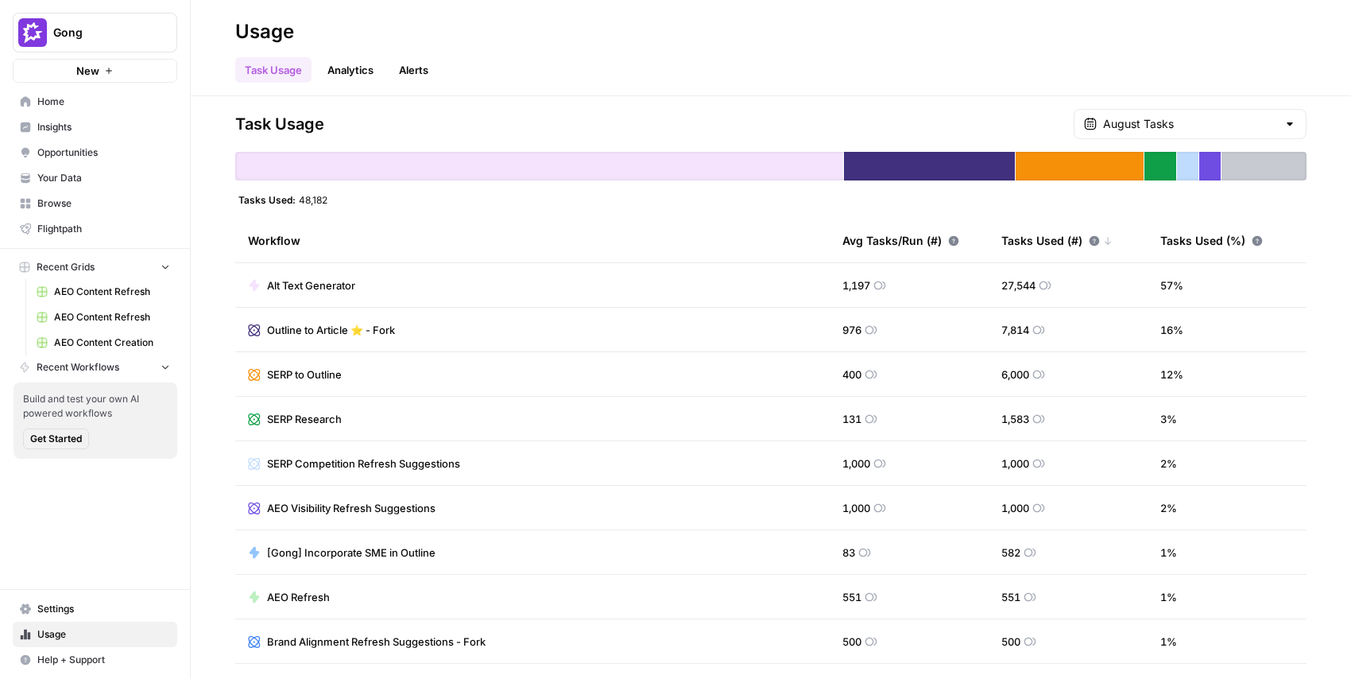
click at [637, 122] on div "Task Usage August Tasks" at bounding box center [770, 124] width 1071 height 30
click at [60, 178] on span "Your Data" at bounding box center [103, 178] width 133 height 14
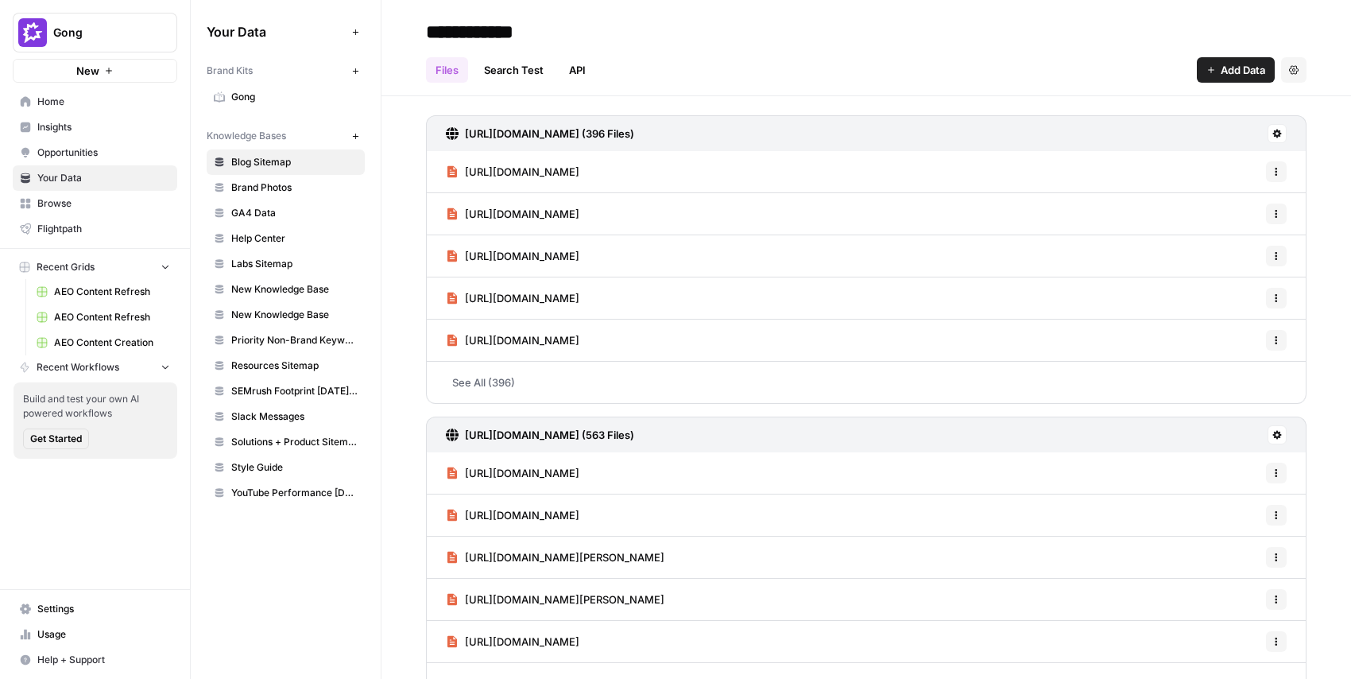
click at [277, 92] on span "Gong" at bounding box center [294, 97] width 126 height 14
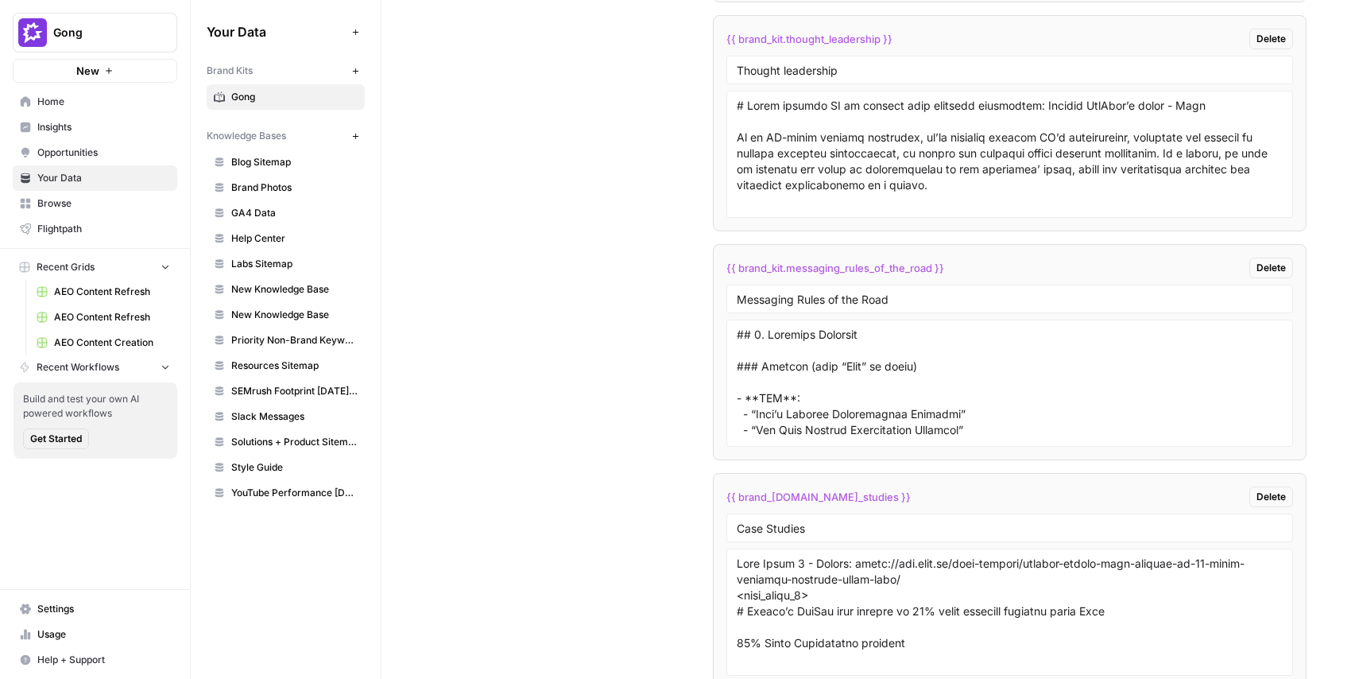
scroll to position [4396, 0]
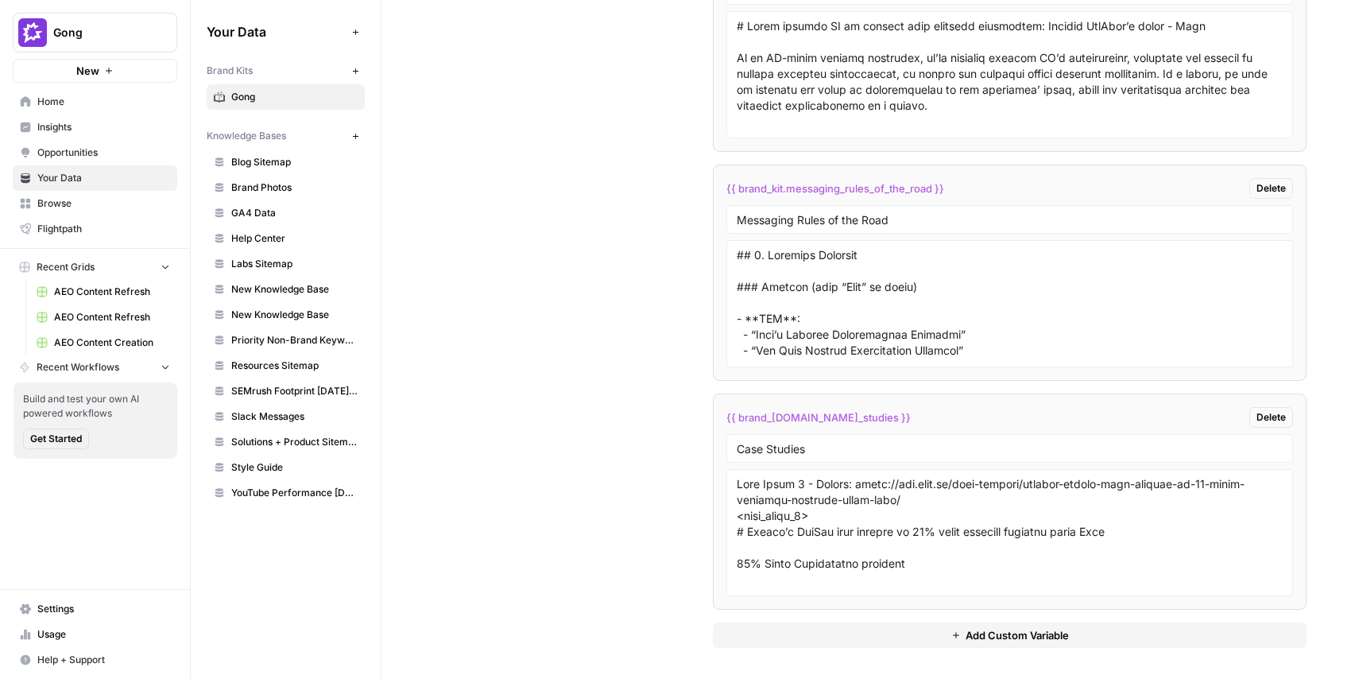
click at [356, 137] on icon "button" at bounding box center [355, 136] width 9 height 9
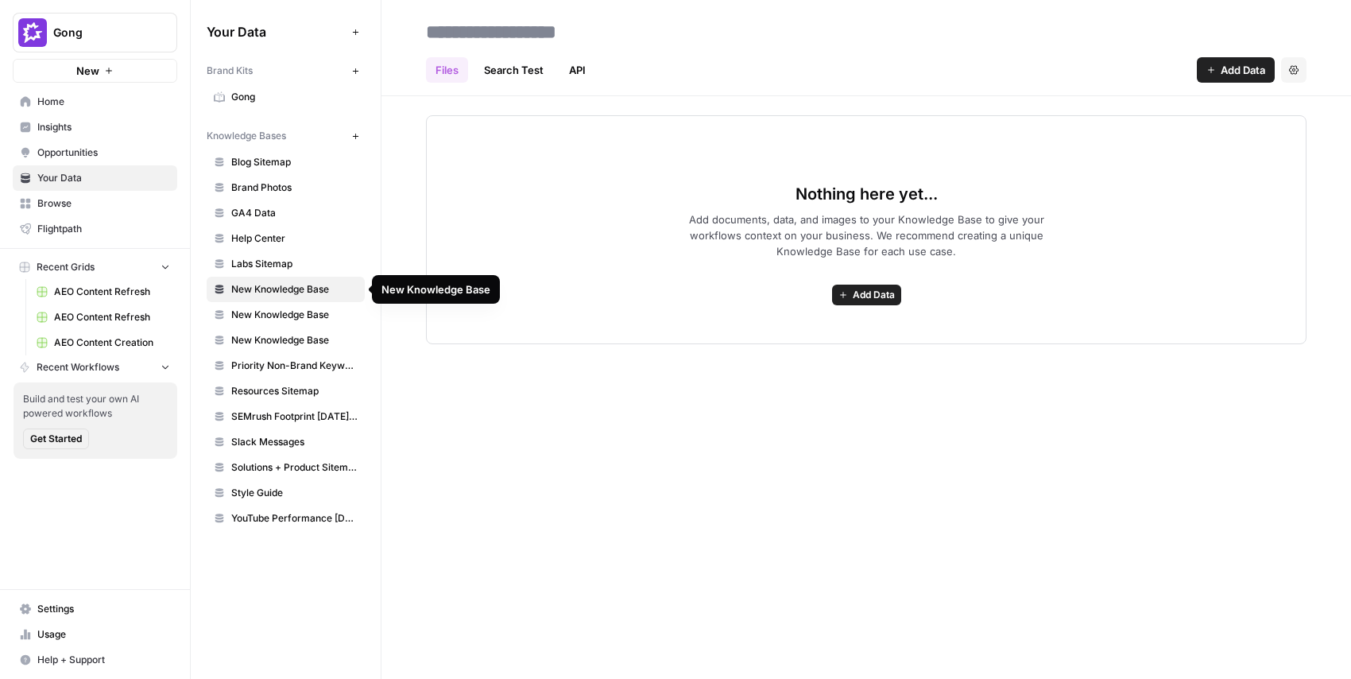
click at [356, 288] on span "New Knowledge Base" at bounding box center [294, 289] width 126 height 14
click at [1289, 77] on button "Settings" at bounding box center [1293, 69] width 25 height 25
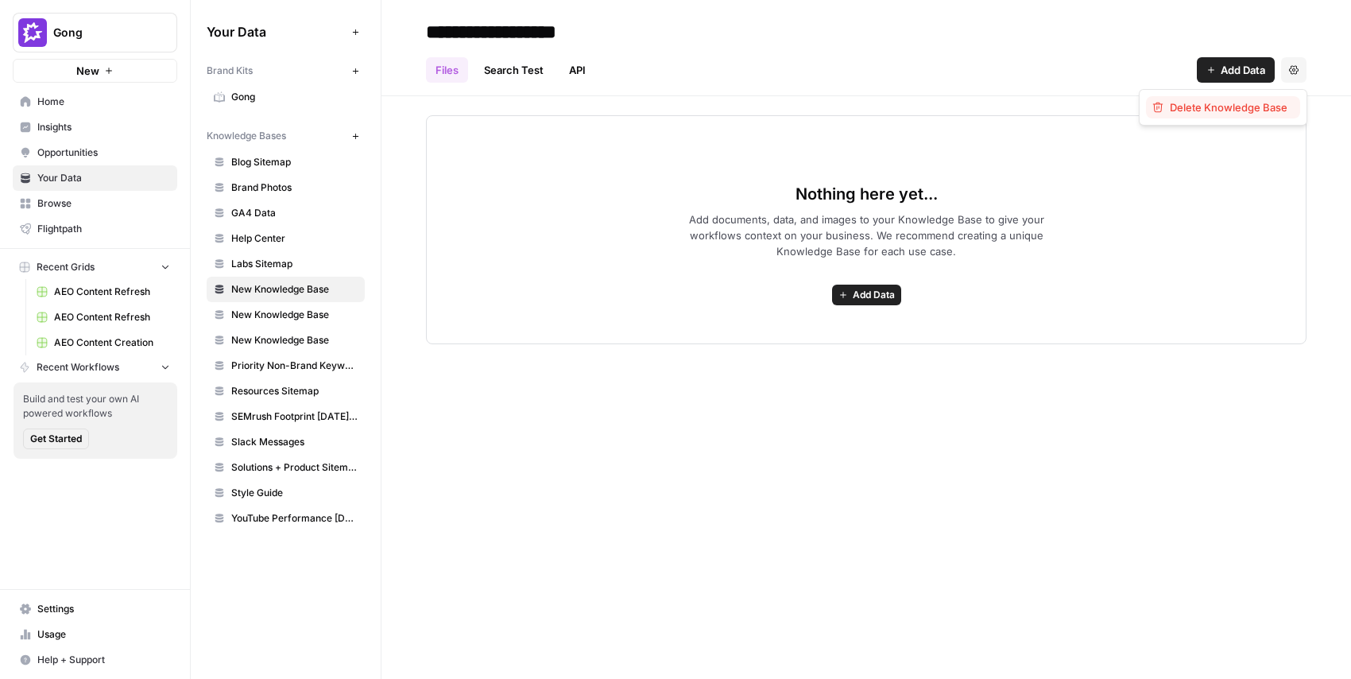
click at [1259, 107] on span "Delete Knowledge Base" at bounding box center [1229, 107] width 118 height 16
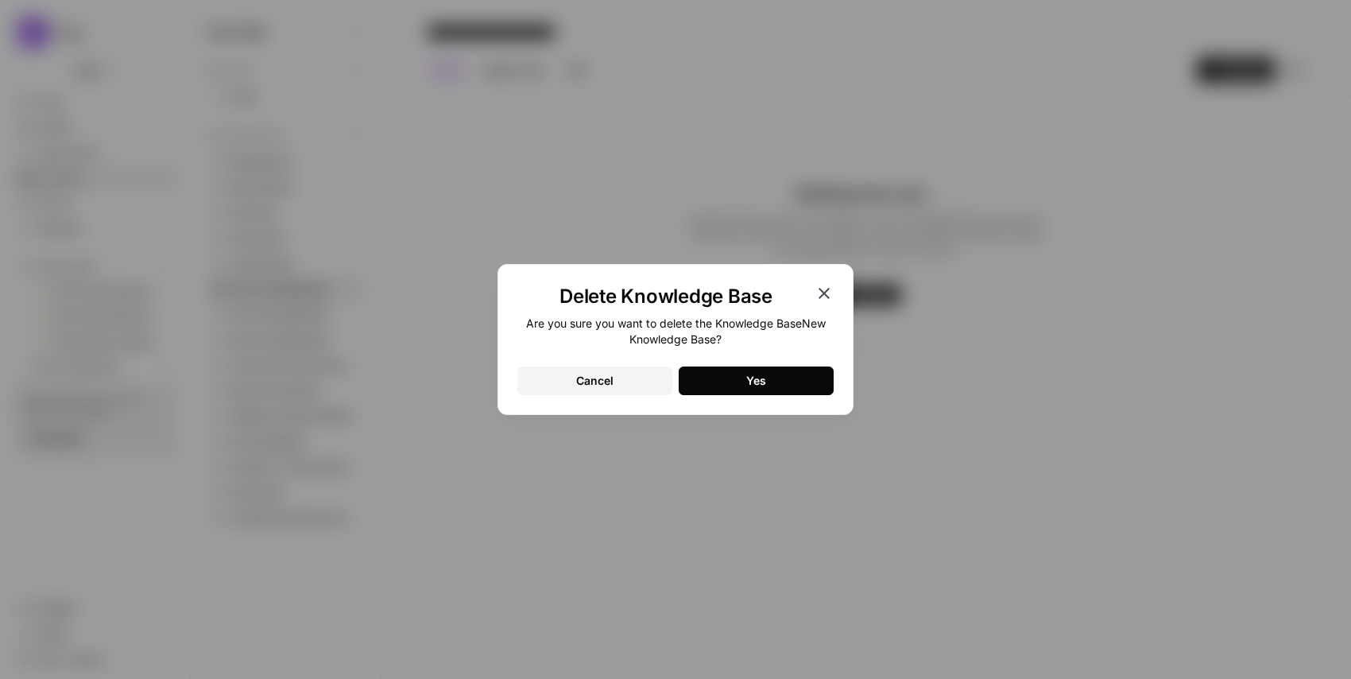
click at [723, 381] on button "Yes" at bounding box center [756, 380] width 155 height 29
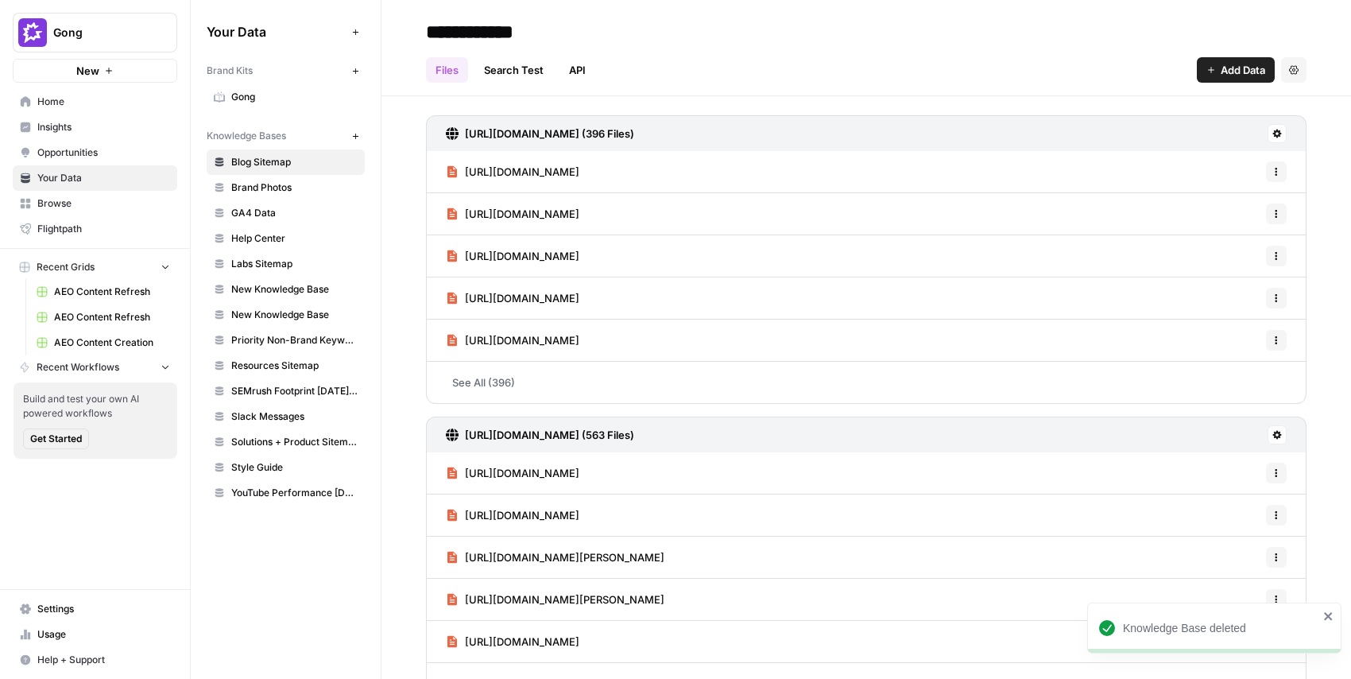
click at [1244, 75] on span "Add Data" at bounding box center [1242, 70] width 44 height 16
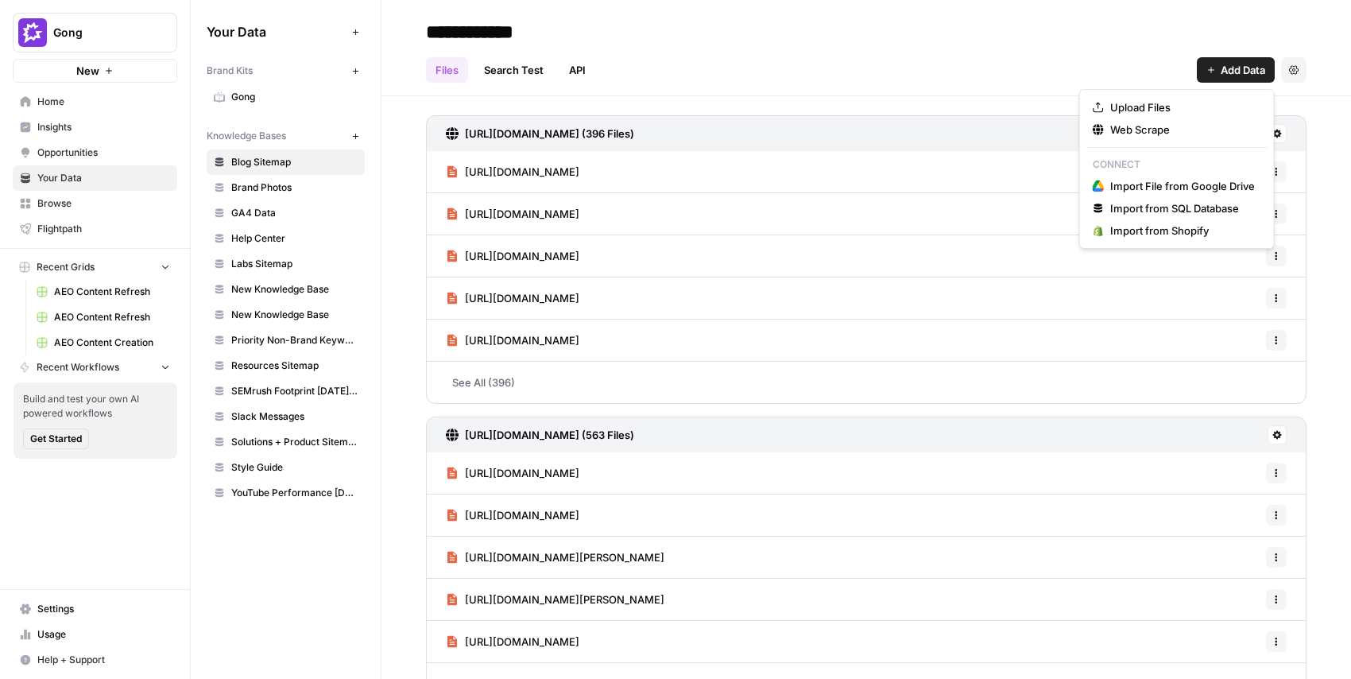
click at [872, 83] on header "**********" at bounding box center [865, 48] width 969 height 96
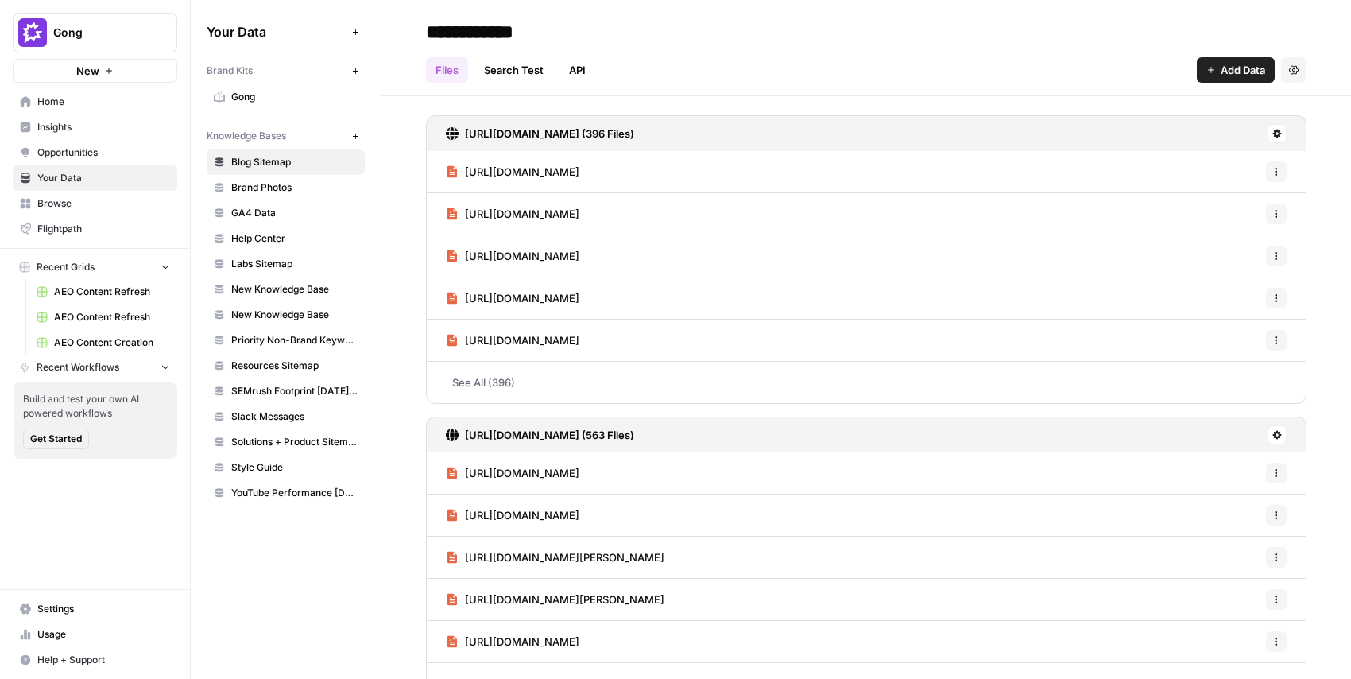
click at [594, 74] on link "API" at bounding box center [577, 69] width 36 height 25
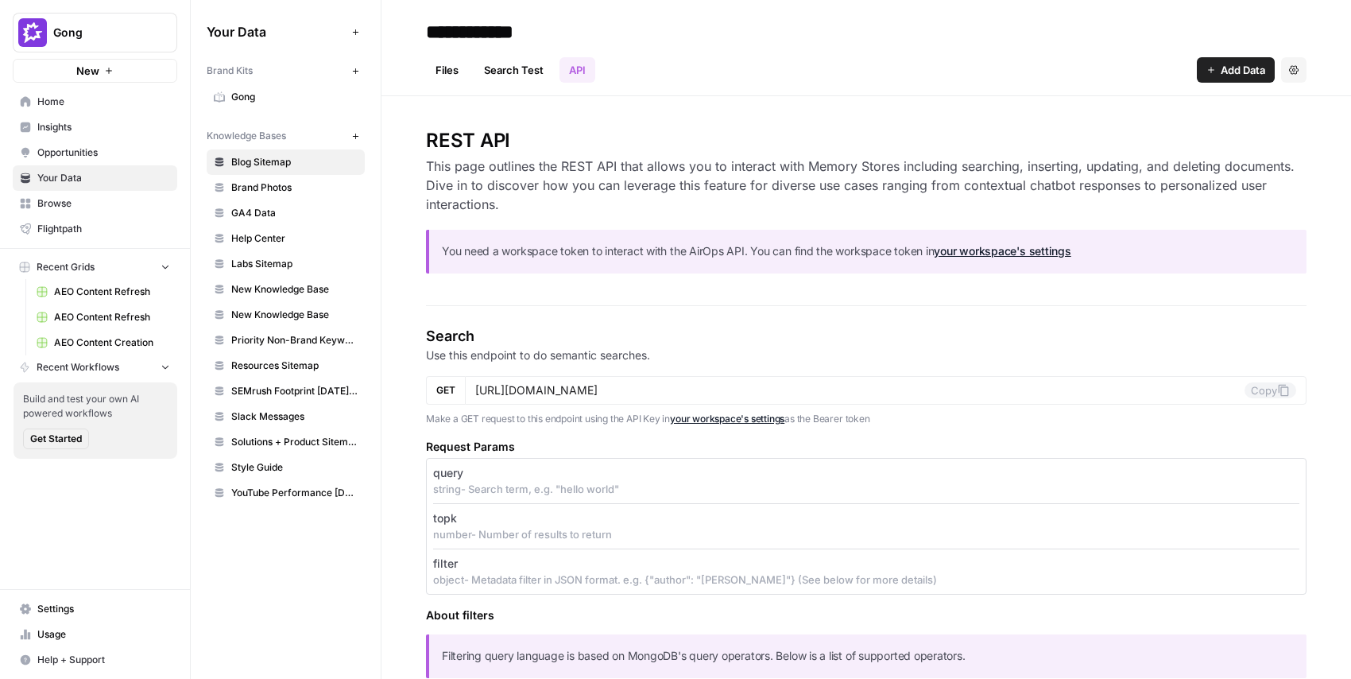
click at [686, 44] on h2 "**********" at bounding box center [866, 31] width 880 height 25
click at [842, 33] on h2 "**********" at bounding box center [866, 31] width 880 height 25
